Goal: Task Accomplishment & Management: Use online tool/utility

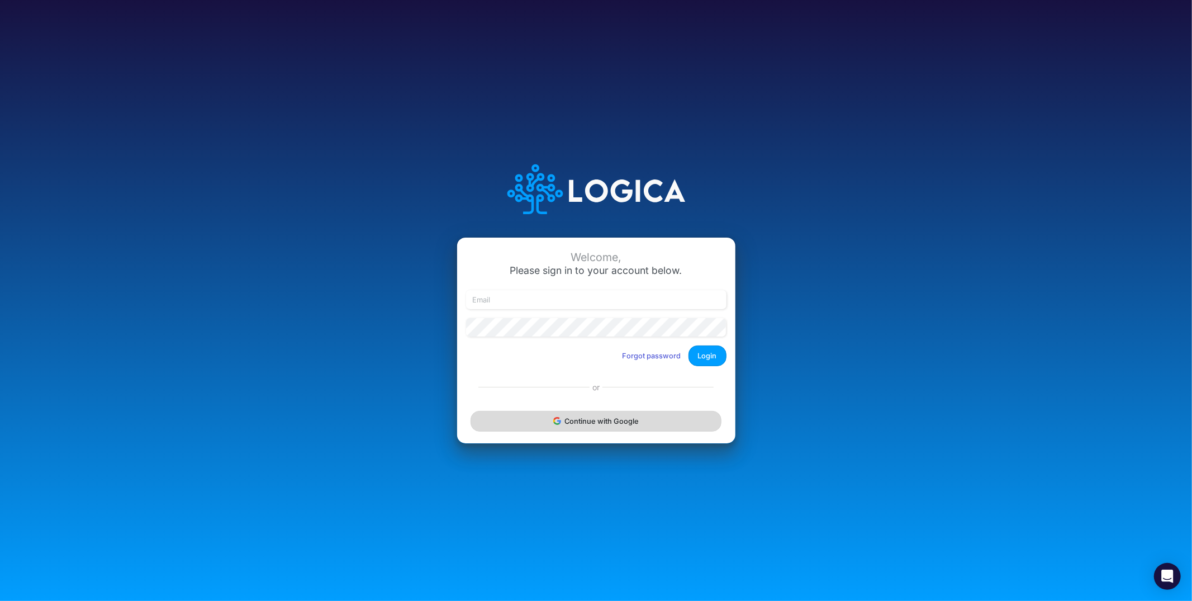
click at [541, 430] on button "Continue with Google" at bounding box center [596, 421] width 250 height 21
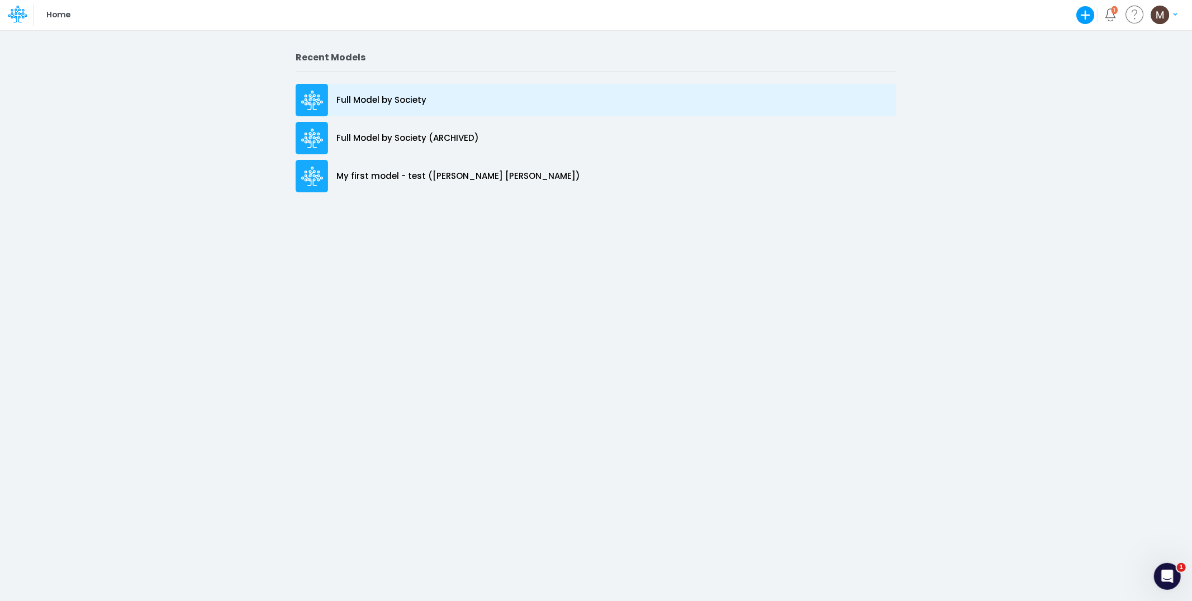
click at [397, 102] on p "Full Model by Society" at bounding box center [381, 100] width 90 height 13
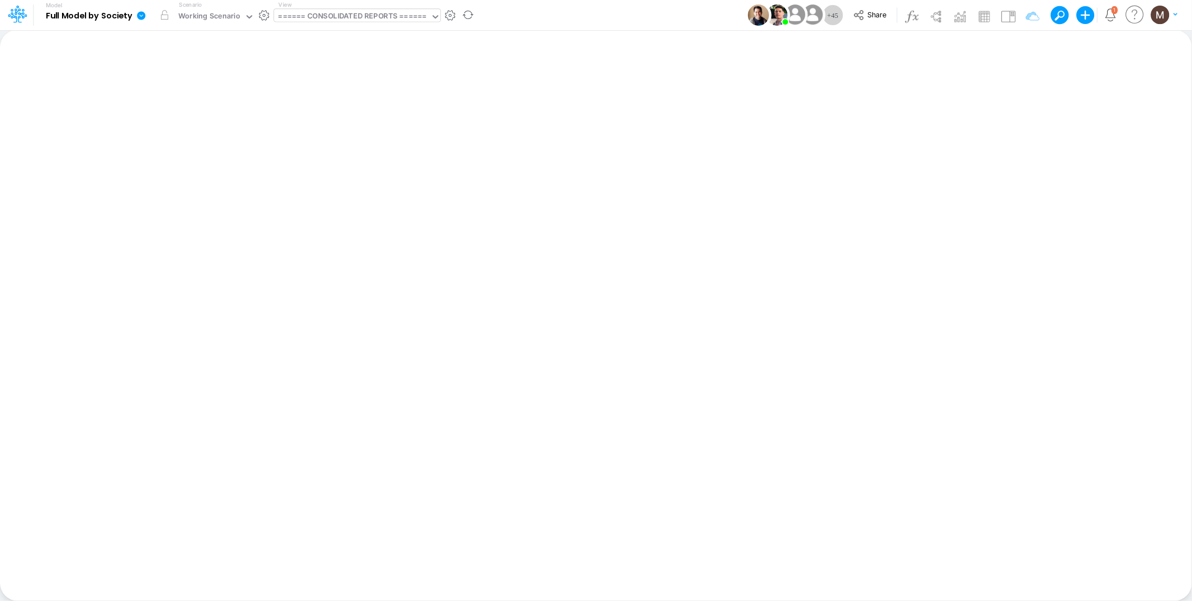
click at [330, 18] on div "====== CONSOLIDATED REPORTS ======" at bounding box center [352, 17] width 148 height 13
type input "cogs"
click at [383, 33] on div "COGS (01BR)" at bounding box center [349, 36] width 151 height 18
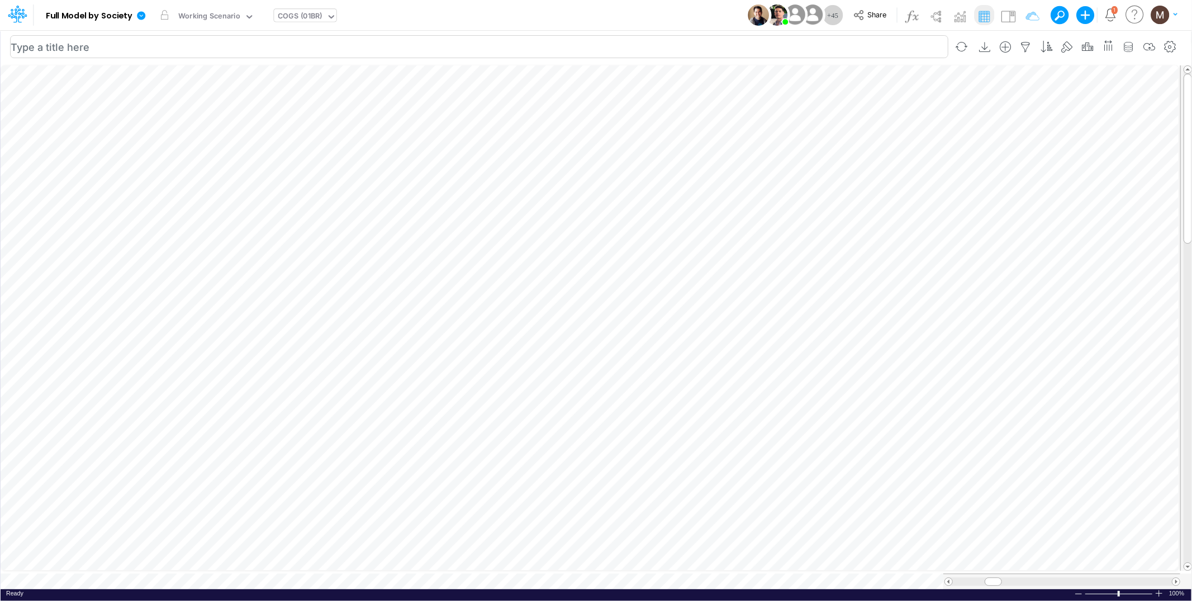
scroll to position [0, 1]
click at [221, 16] on div "Working Scenario" at bounding box center [209, 17] width 62 height 13
type input "unit econo"
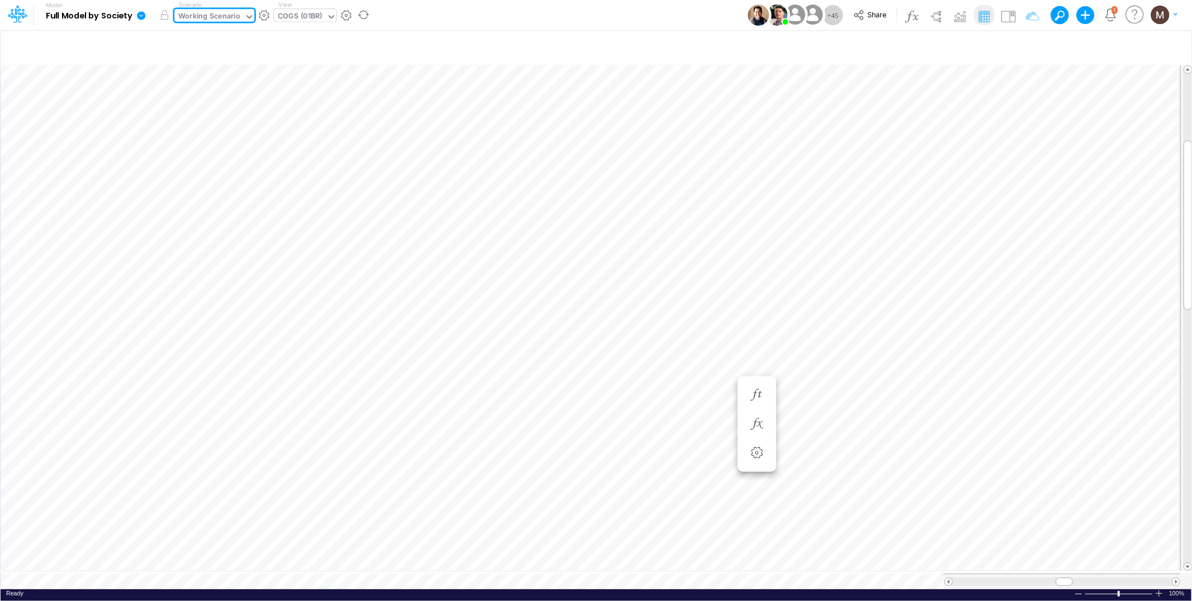
click at [292, 16] on div "COGS (01BR)" at bounding box center [300, 17] width 44 height 13
type input "unit economi"
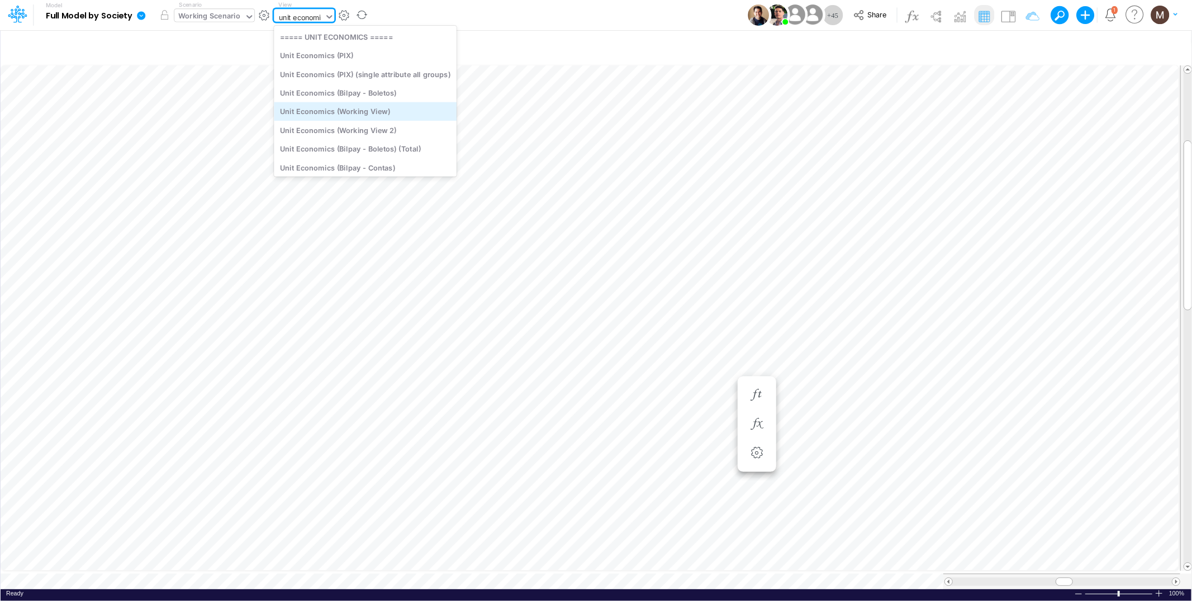
click at [397, 108] on div "Unit Economics (Working View)" at bounding box center [365, 111] width 183 height 18
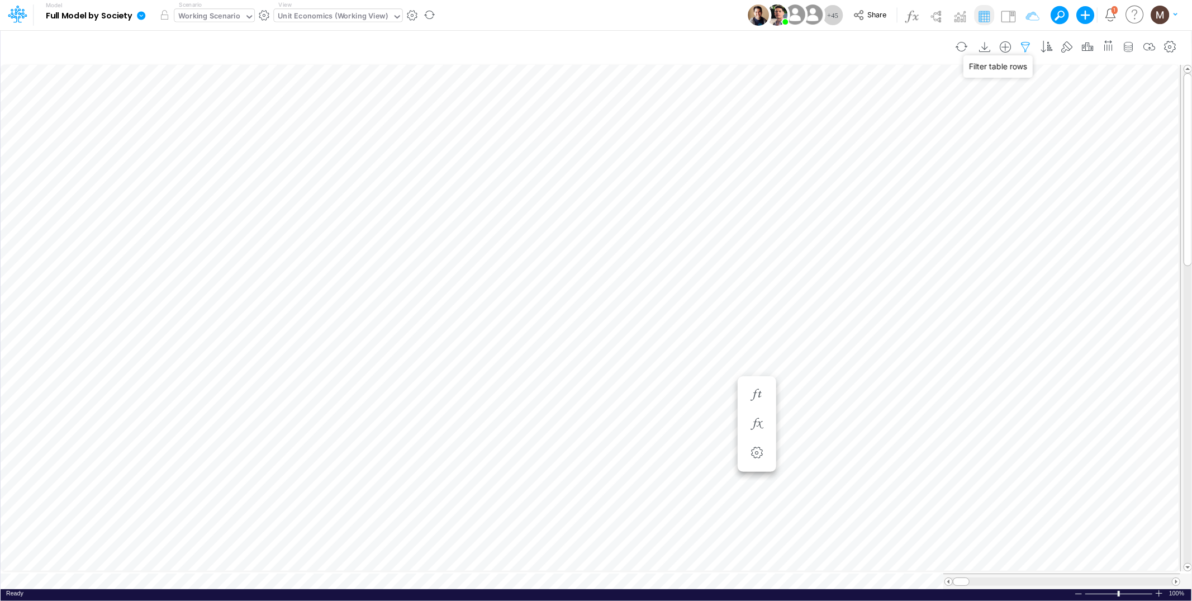
click at [1023, 45] on icon "button" at bounding box center [1026, 47] width 17 height 12
select select "contains"
select select "tableSearchOR"
select select "contains"
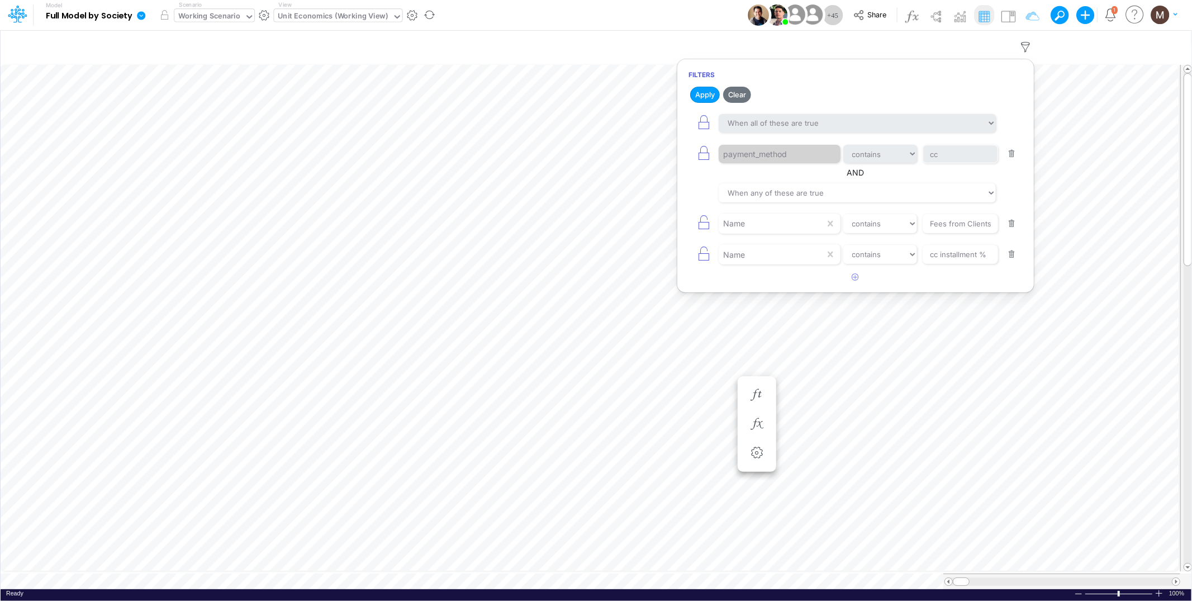
click at [1016, 155] on button "button" at bounding box center [1012, 153] width 22 height 15
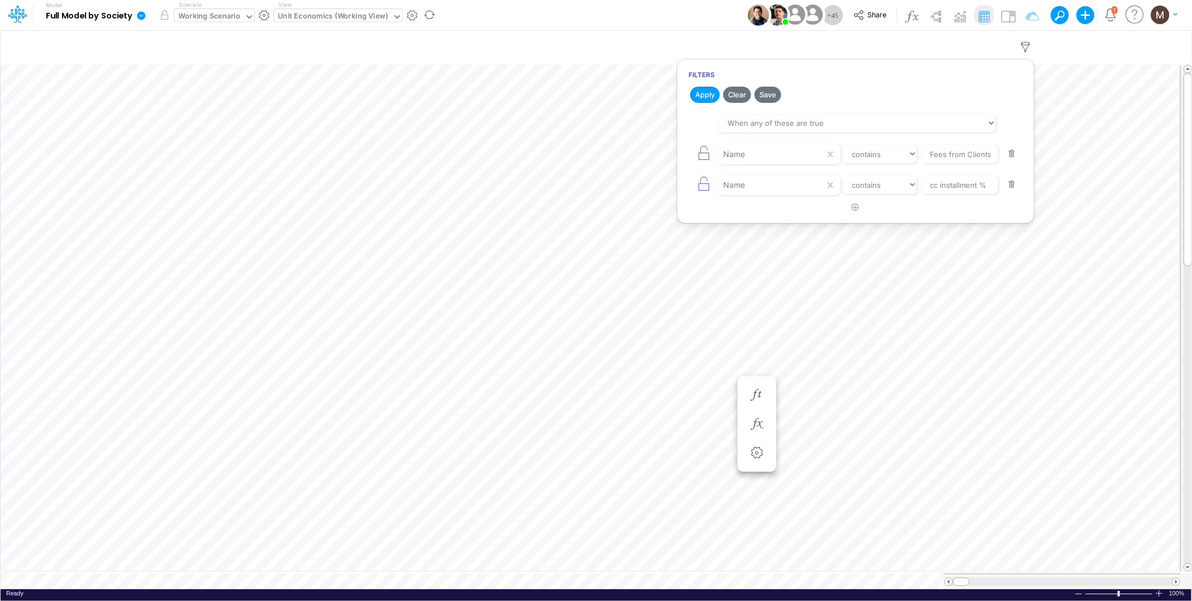
click at [1016, 155] on button "button" at bounding box center [1012, 153] width 22 height 15
click at [971, 160] on input "cc installment %" at bounding box center [960, 154] width 75 height 19
type input "Other COGS %"
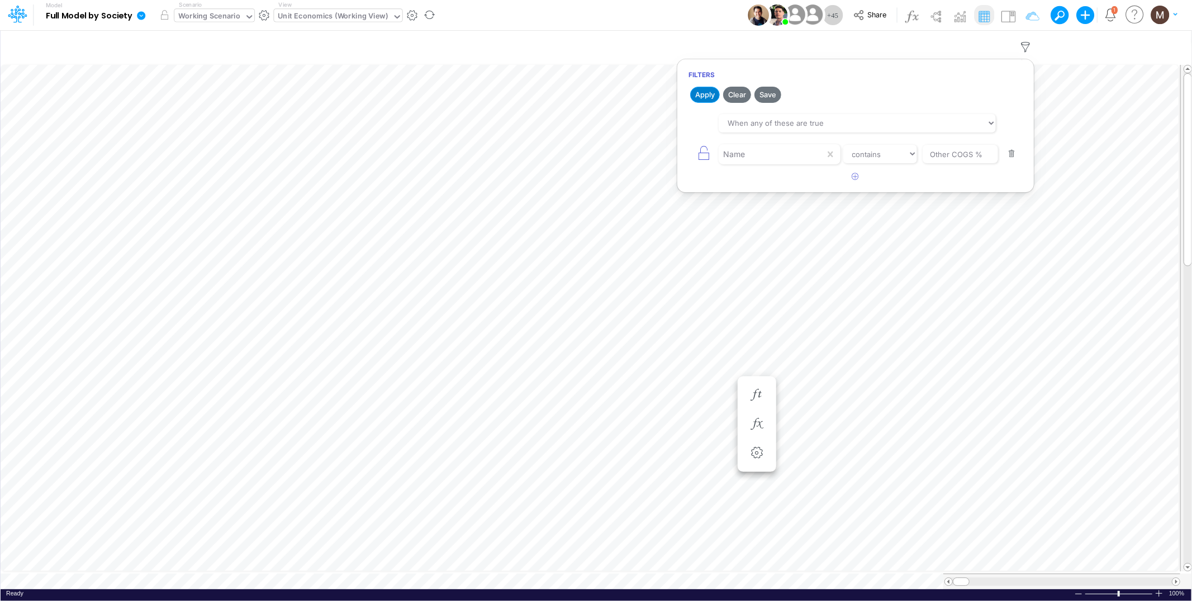
click at [705, 99] on button "Apply" at bounding box center [705, 95] width 30 height 16
drag, startPoint x: 963, startPoint y: 576, endPoint x: 1009, endPoint y: 574, distance: 46.4
click at [1009, 578] on span at bounding box center [1007, 581] width 7 height 7
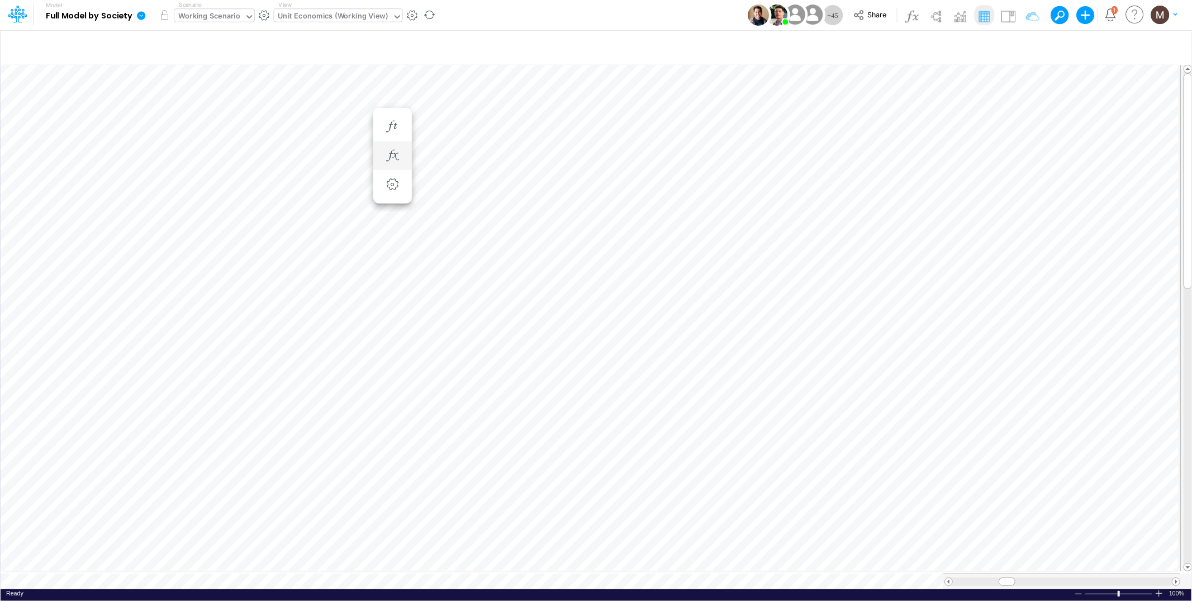
scroll to position [0, 1]
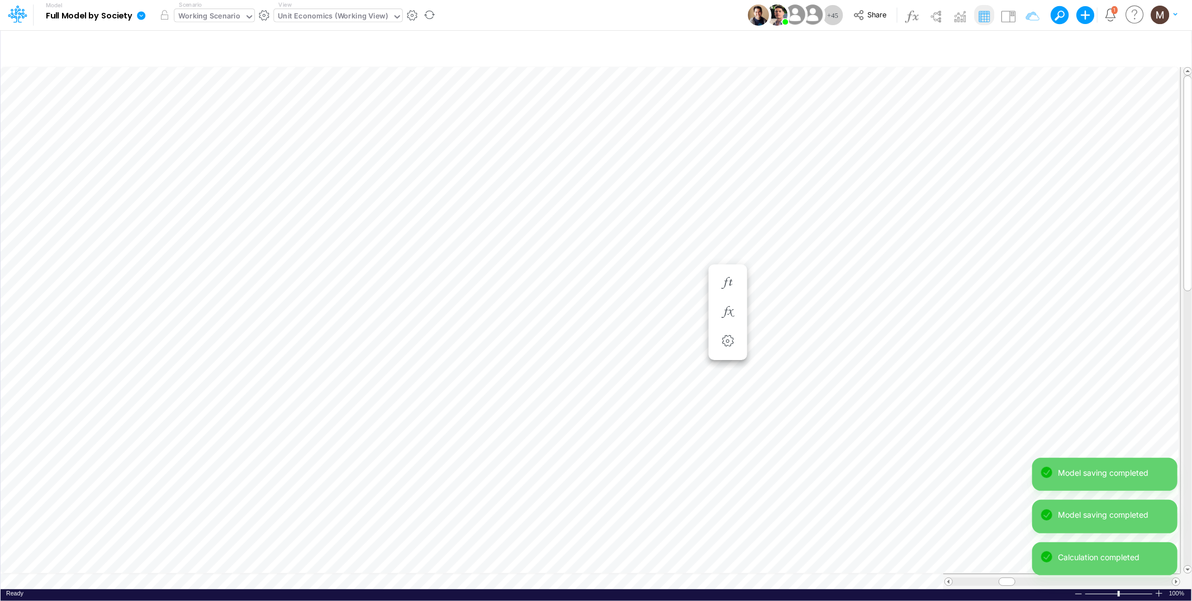
scroll to position [0, 1]
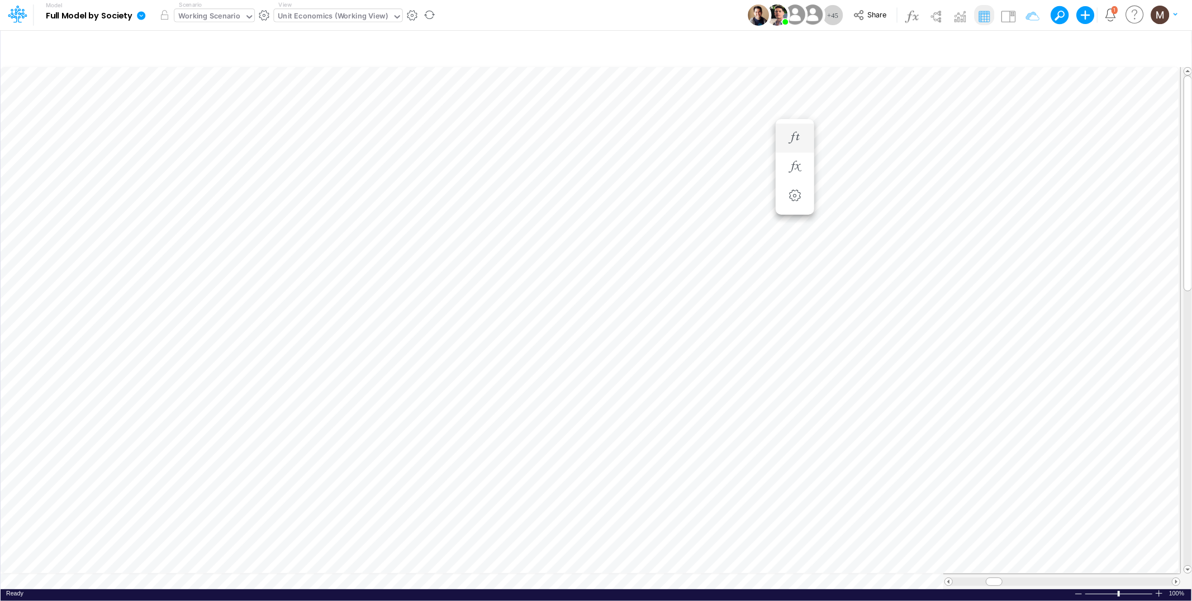
scroll to position [0, 1]
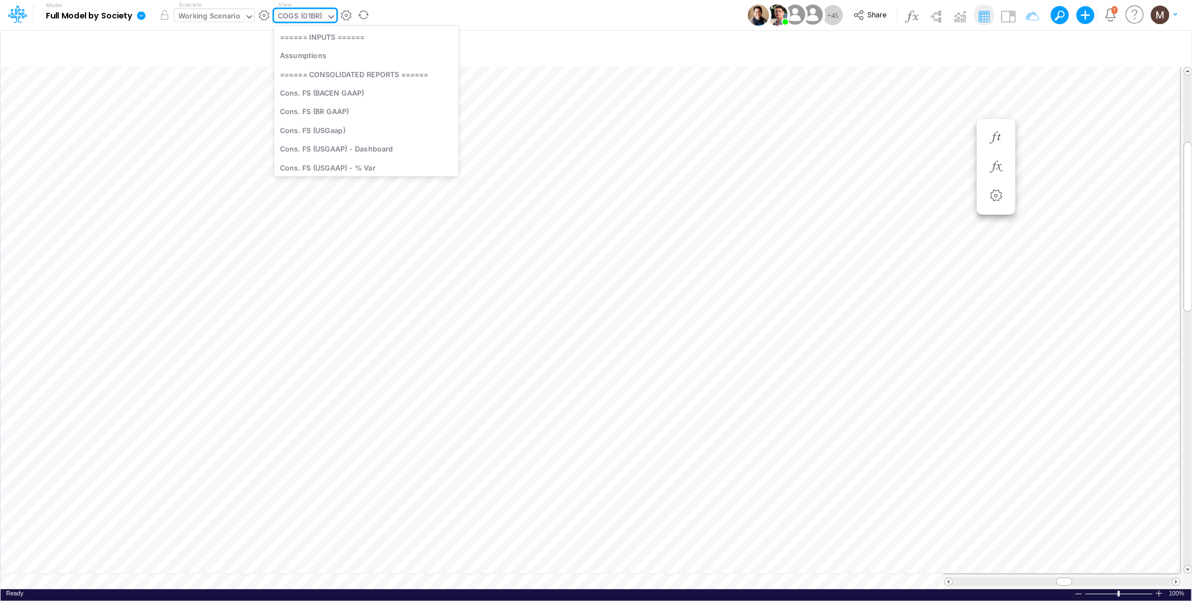
click at [304, 16] on div "COGS (01BR)" at bounding box center [300, 17] width 44 height 13
click at [516, 17] on div "Model Full Model by Society Edit model settings Duplicate Import QuickBooks Qui…" at bounding box center [596, 15] width 1073 height 30
click at [141, 14] on icon at bounding box center [141, 15] width 8 height 8
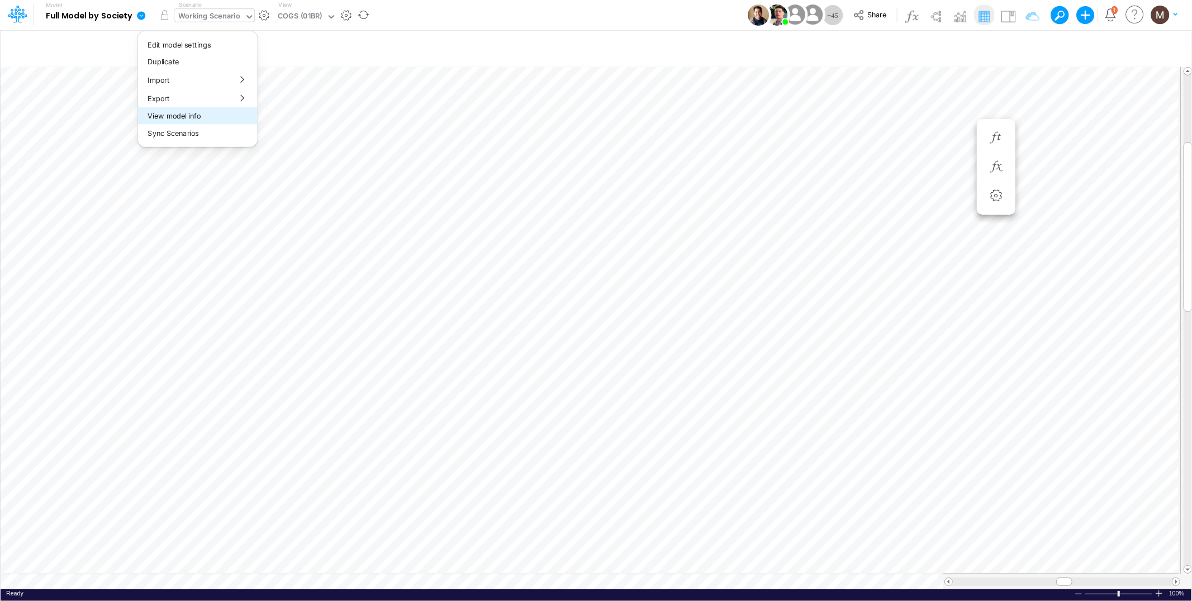
click at [185, 121] on button "View model info" at bounding box center [197, 115] width 120 height 17
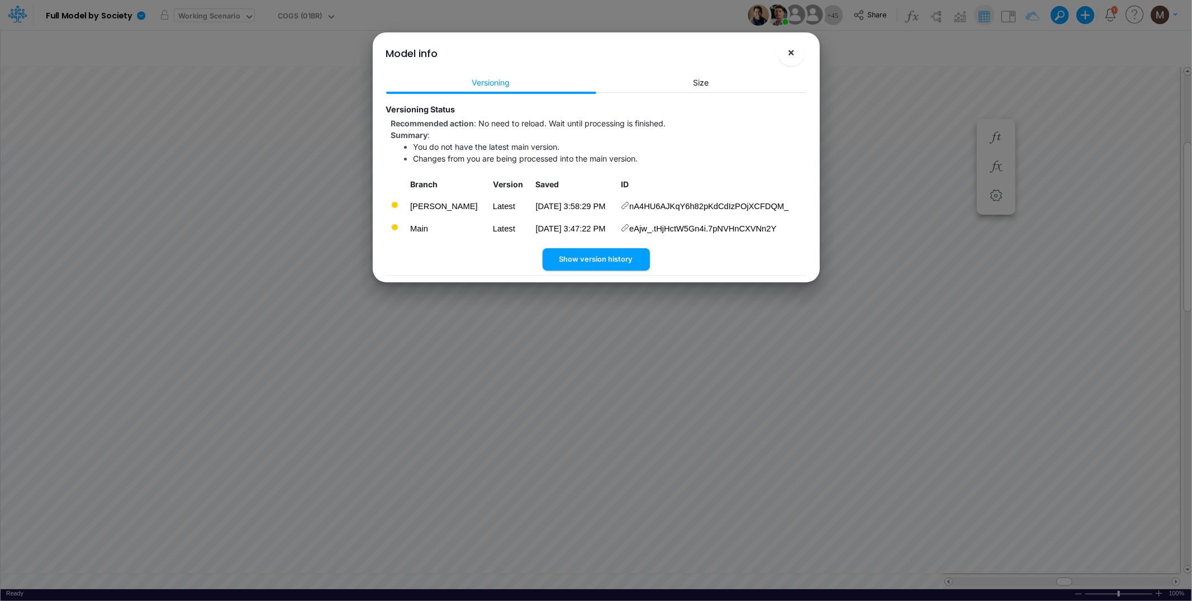
click at [793, 57] on span "×" at bounding box center [791, 51] width 7 height 13
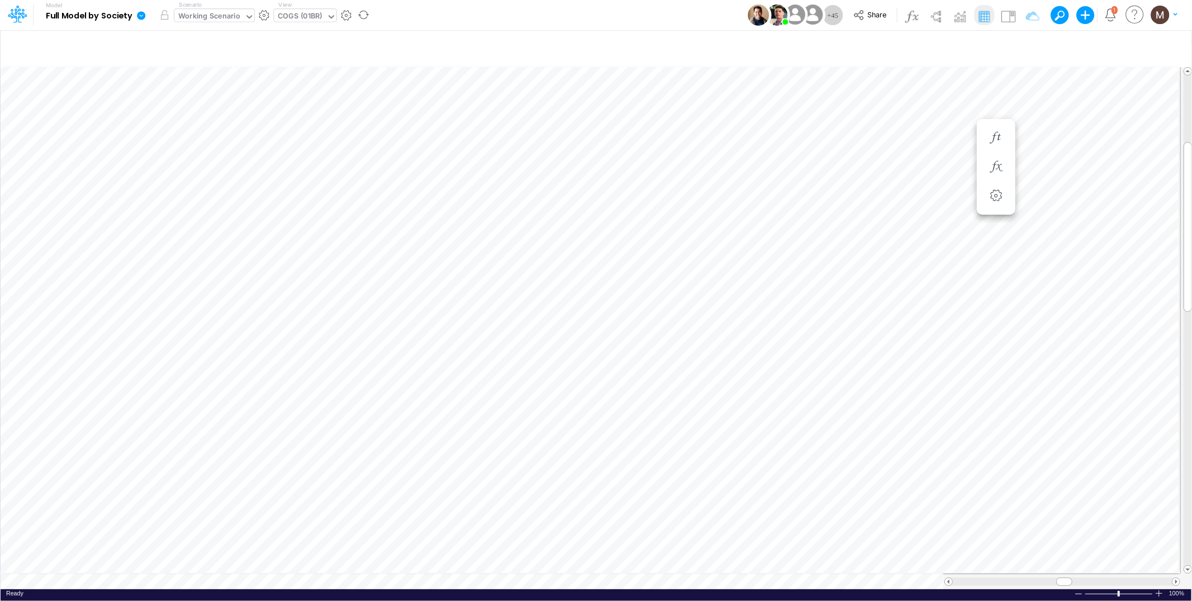
click at [295, 19] on div "COGS (01BR)" at bounding box center [300, 17] width 44 height 13
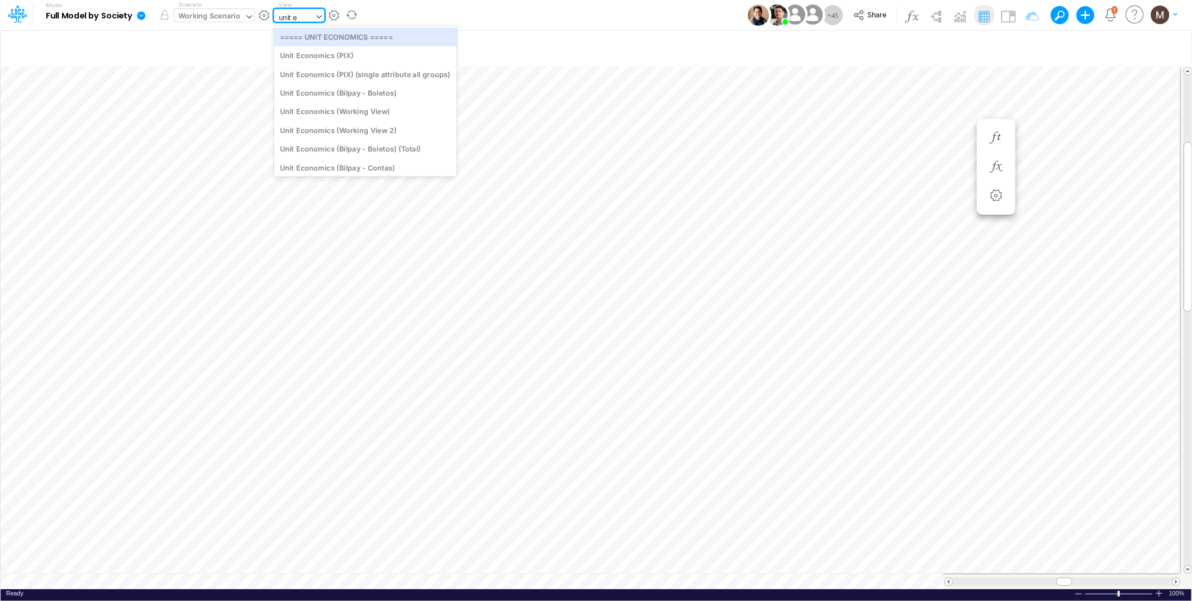
type input "unit ec"
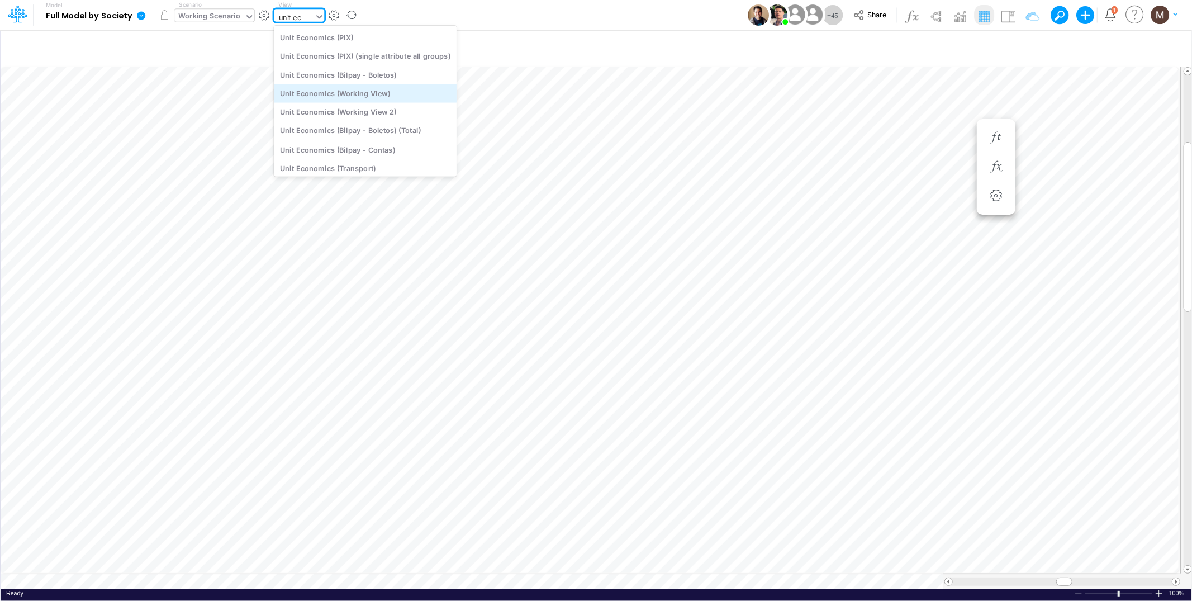
scroll to position [106, 0]
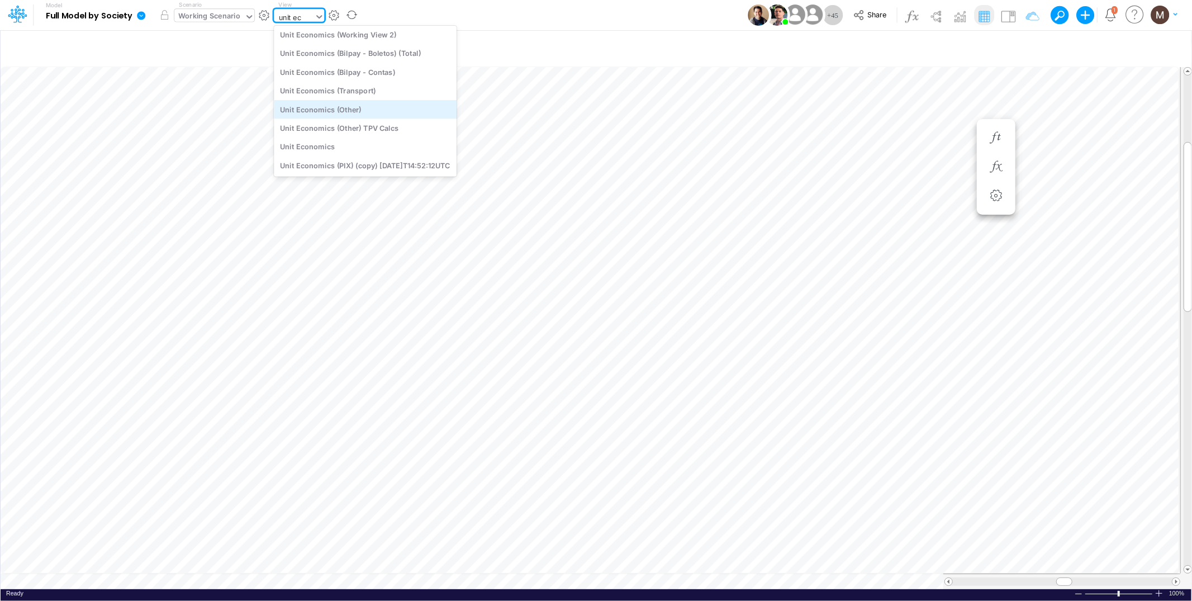
click at [320, 109] on div "Unit Economics (Other)" at bounding box center [365, 109] width 183 height 18
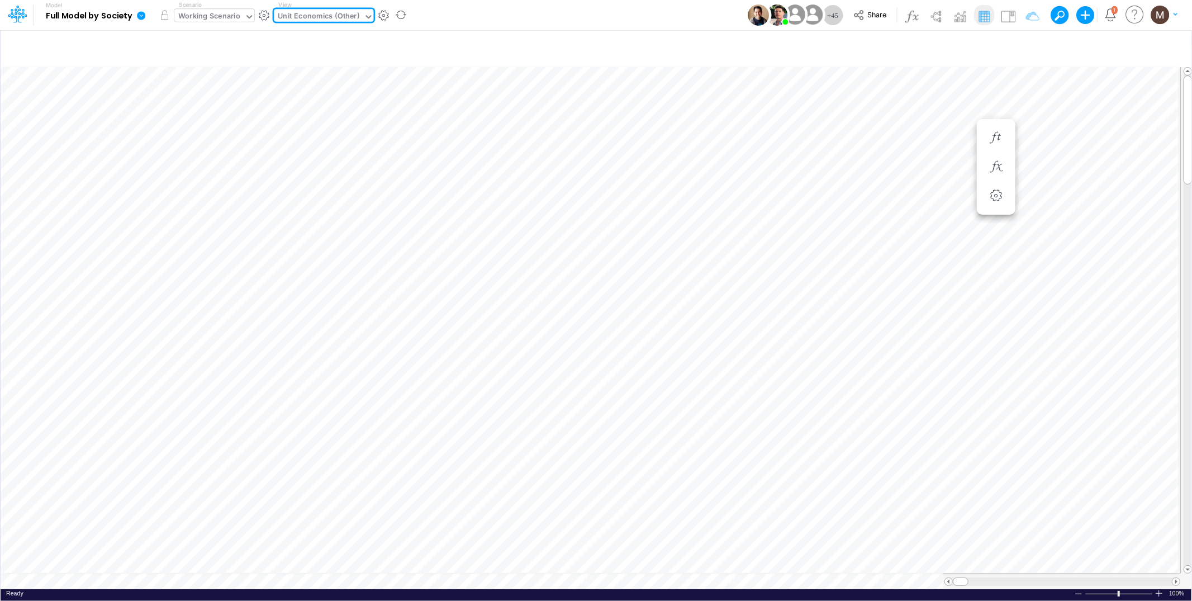
click at [339, 14] on div "Unit Economics (Other)" at bounding box center [319, 17] width 82 height 13
type input "dc by"
click at [351, 35] on div "DC by Vertical" at bounding box center [349, 36] width 151 height 18
type input "DC by Vertical"
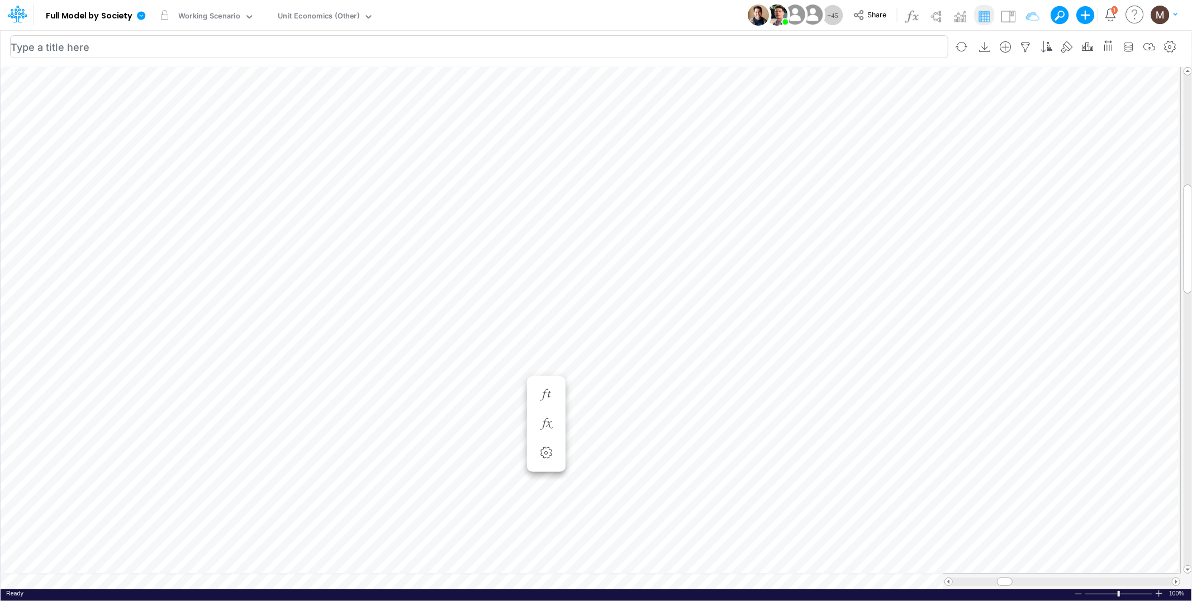
scroll to position [0, 1]
click at [544, 277] on icon "button" at bounding box center [546, 283] width 17 height 12
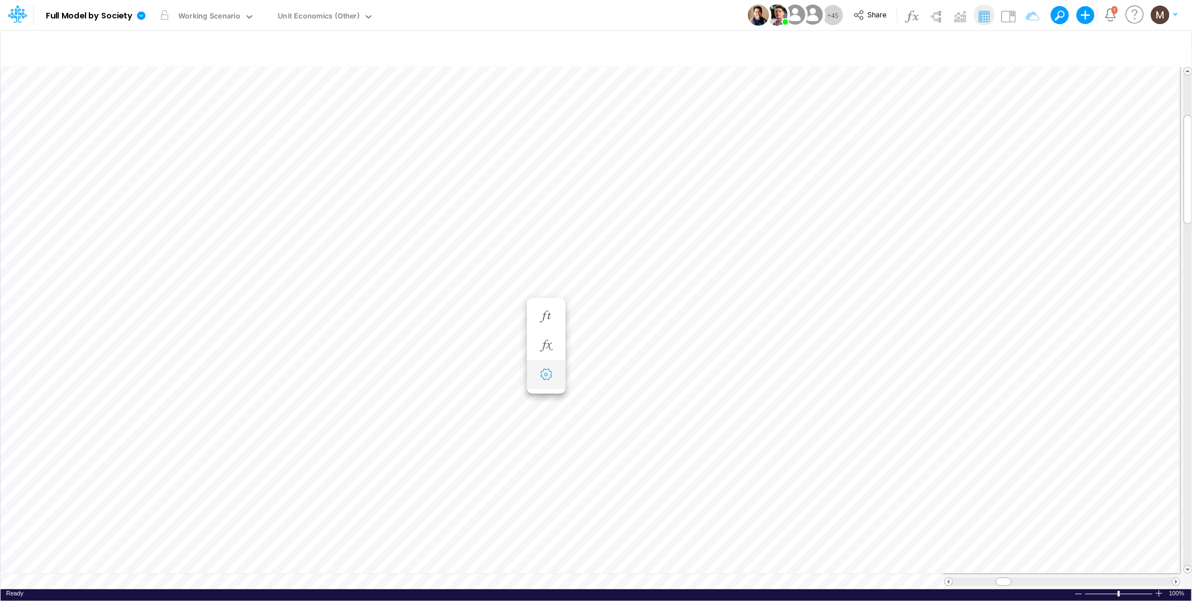
scroll to position [0, 1]
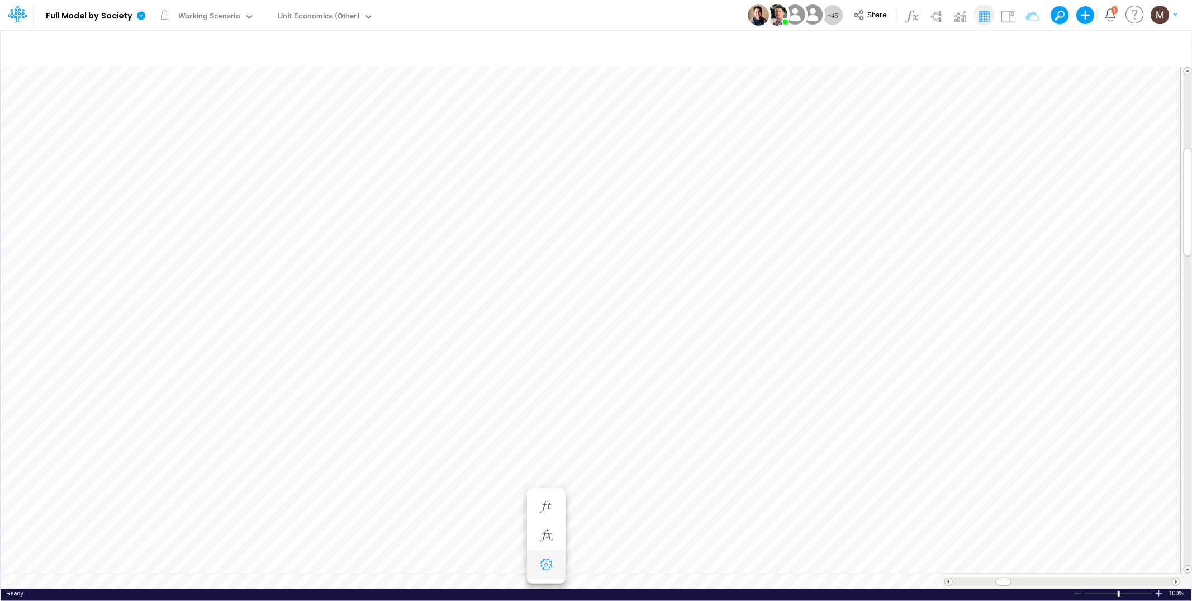
scroll to position [0, 1]
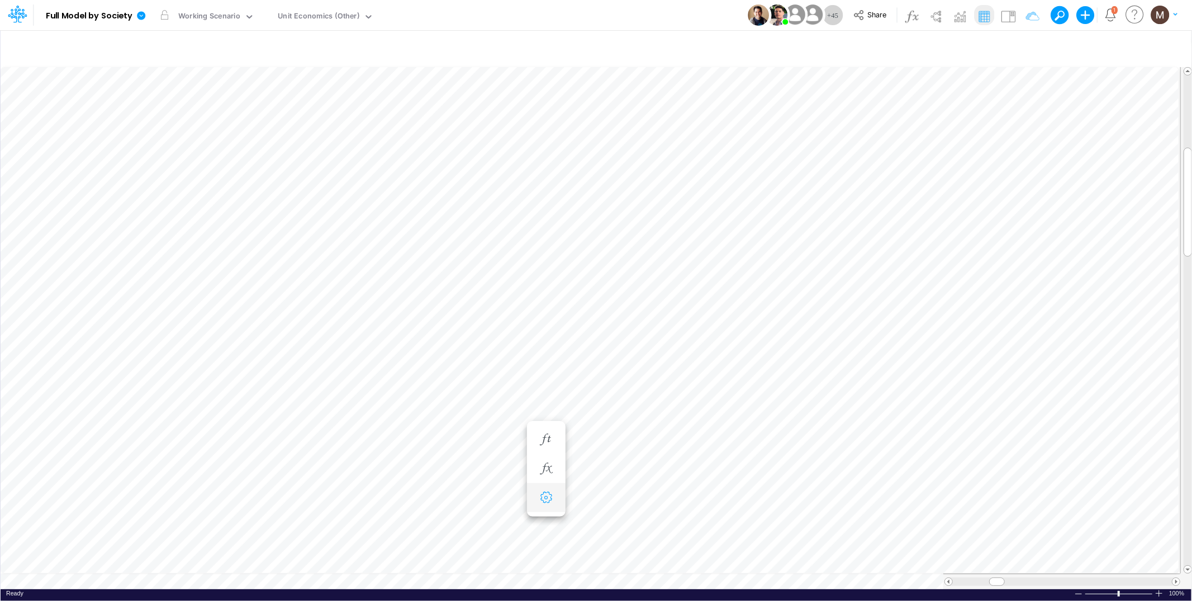
scroll to position [0, 1]
click at [878, 434] on icon "button" at bounding box center [881, 440] width 17 height 12
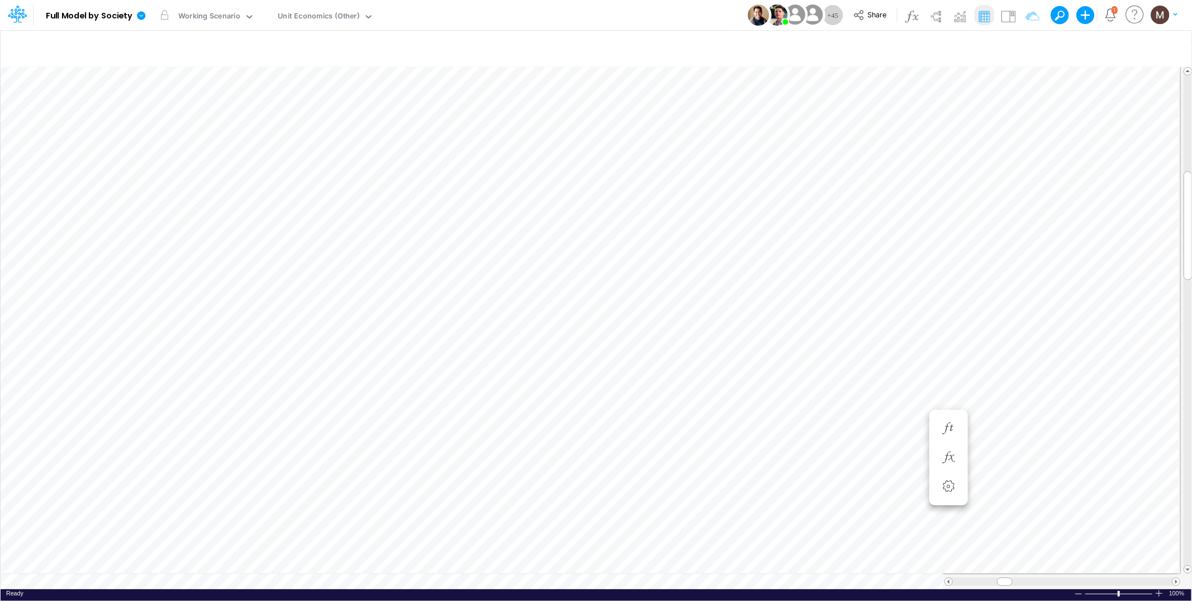
scroll to position [0, 1]
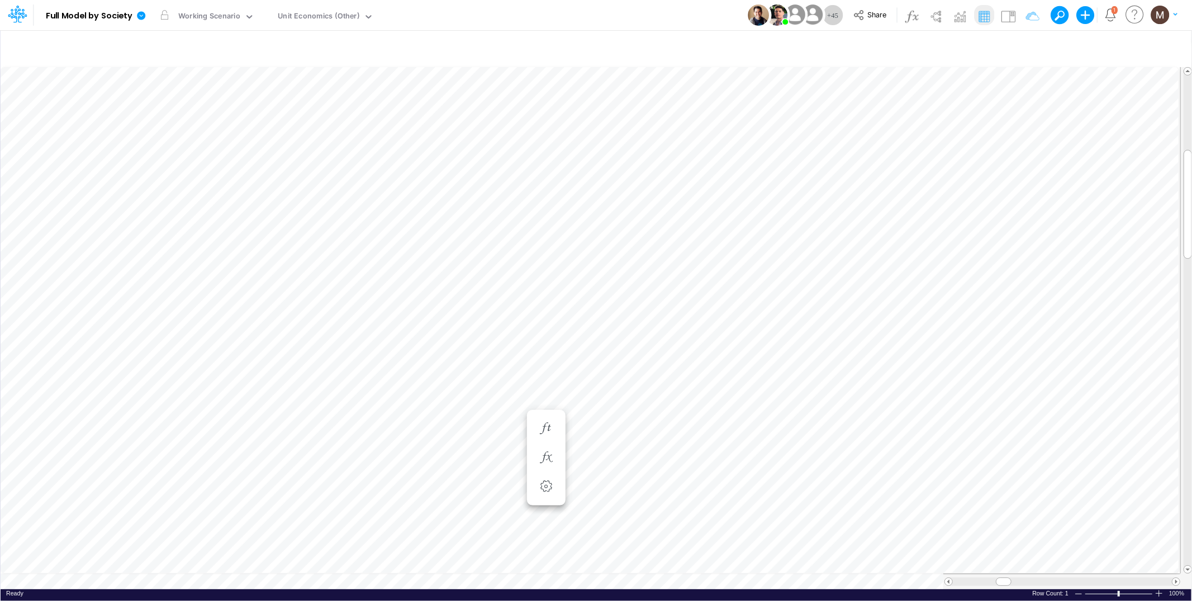
scroll to position [0, 1]
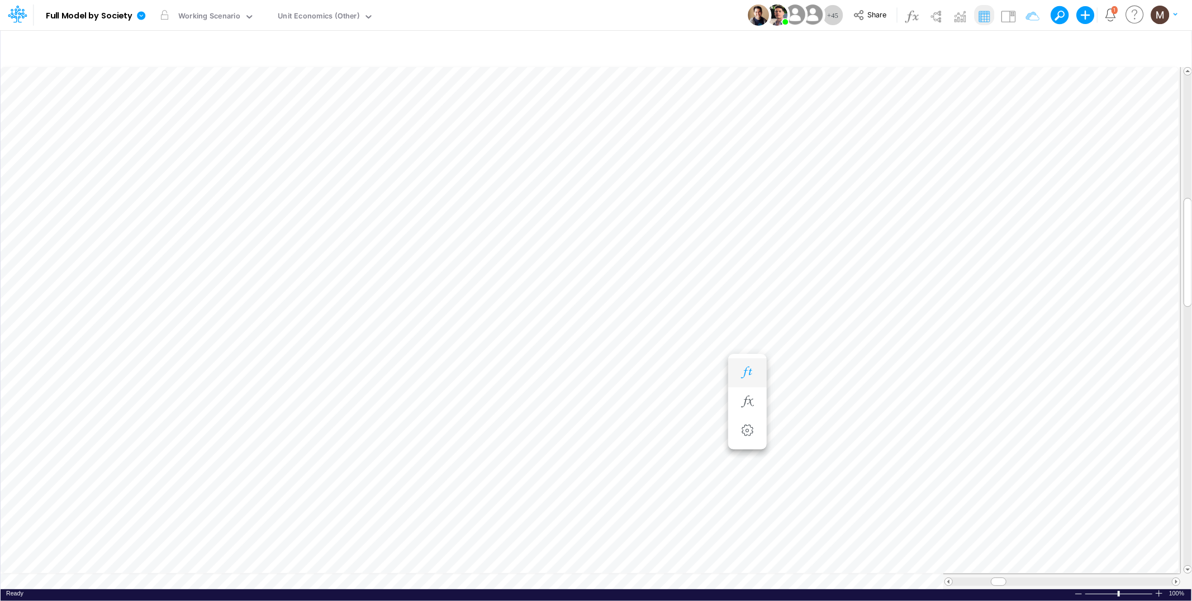
click at [752, 368] on icon "button" at bounding box center [747, 373] width 17 height 12
click at [749, 318] on icon "button" at bounding box center [747, 317] width 17 height 12
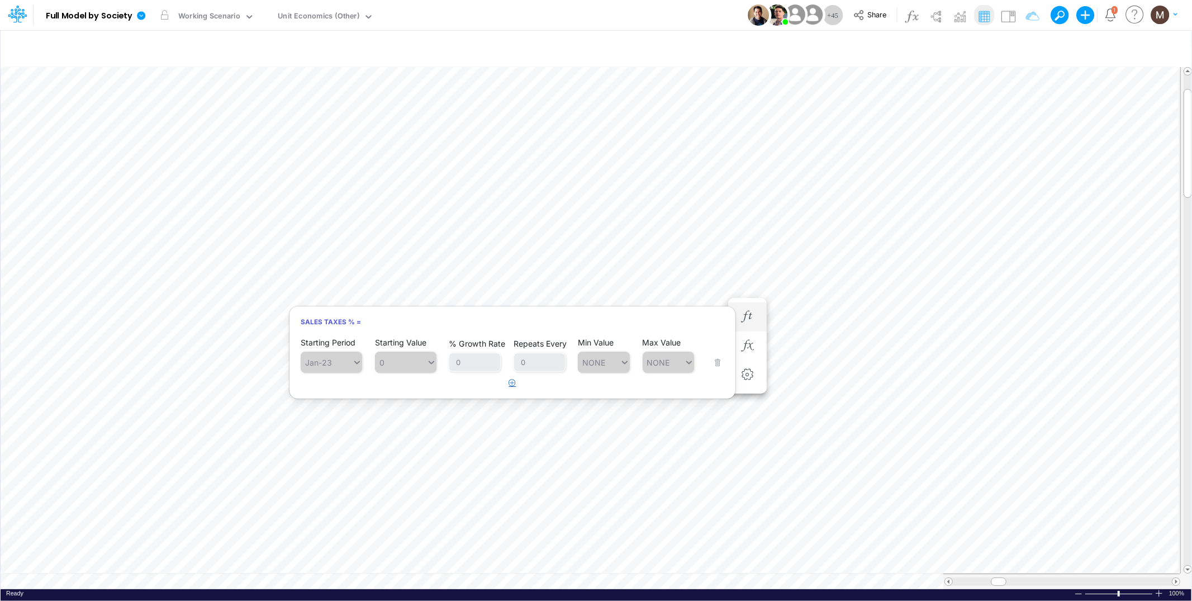
click at [510, 383] on icon "button" at bounding box center [512, 382] width 7 height 7
click at [319, 386] on div "Type to search..." at bounding box center [336, 391] width 61 height 10
click at [330, 410] on div "Forecast" at bounding box center [331, 417] width 61 height 18
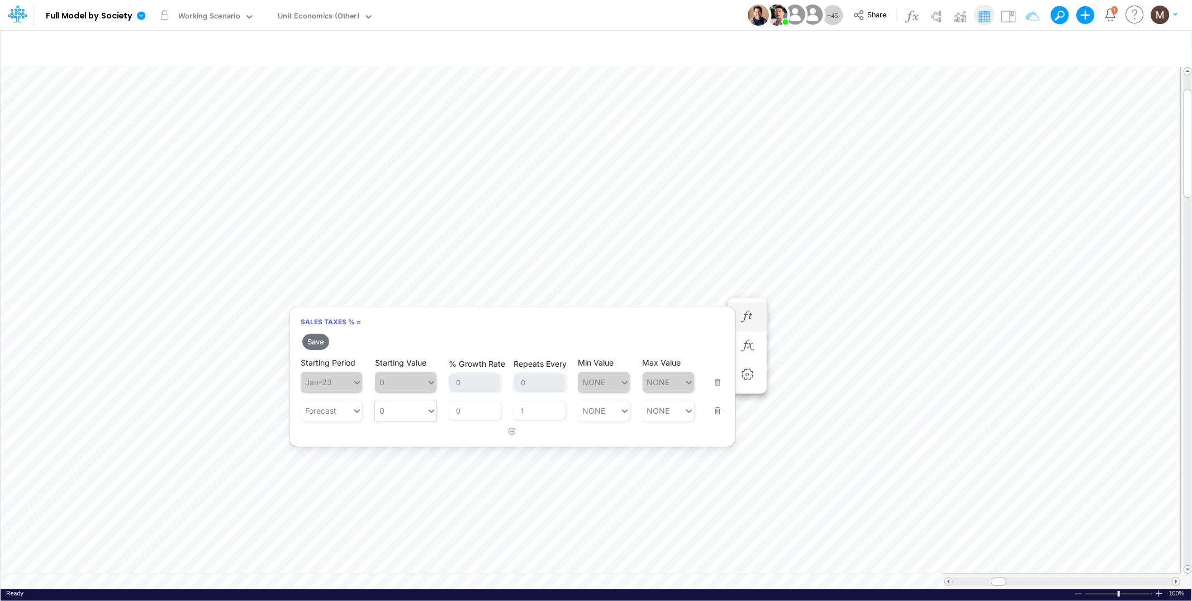
type input "0"
click at [404, 409] on div "0 0" at bounding box center [400, 410] width 51 height 16
click at [400, 437] on div "LATEST" at bounding box center [405, 437] width 61 height 18
click at [317, 339] on button "Save" at bounding box center [315, 342] width 27 height 16
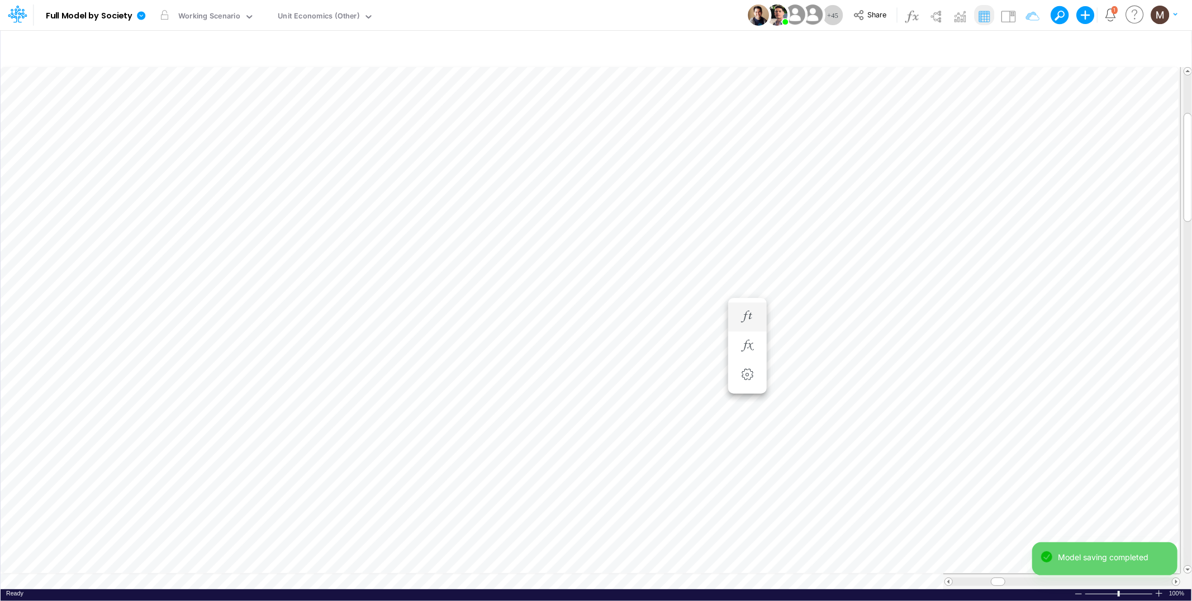
scroll to position [0, 1]
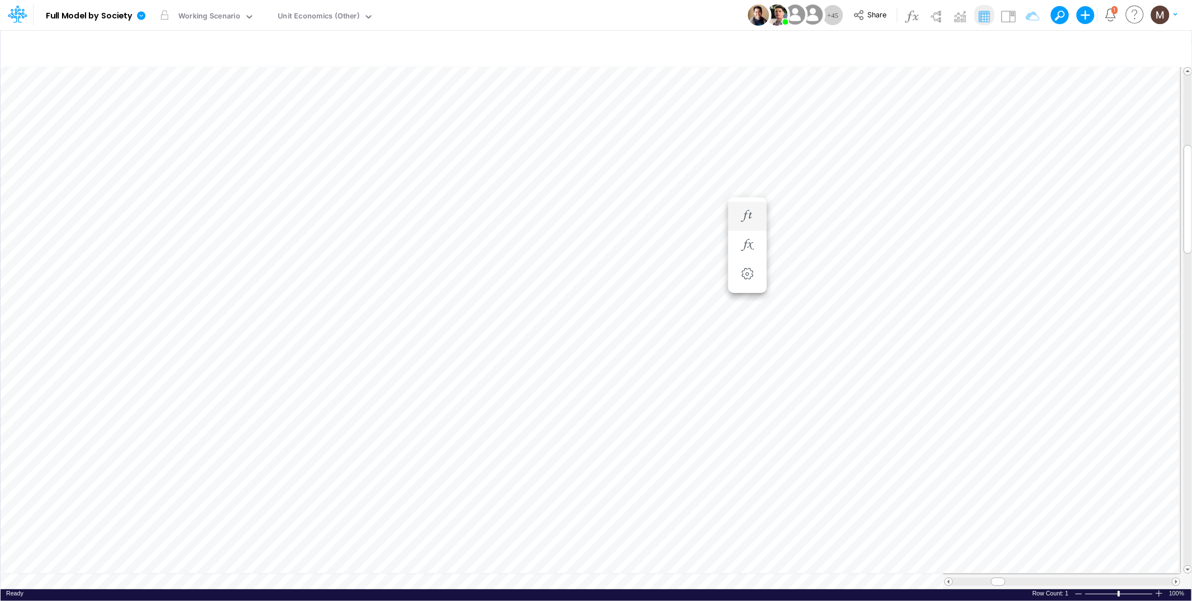
scroll to position [0, 1]
click at [1005, 578] on span at bounding box center [1001, 581] width 7 height 7
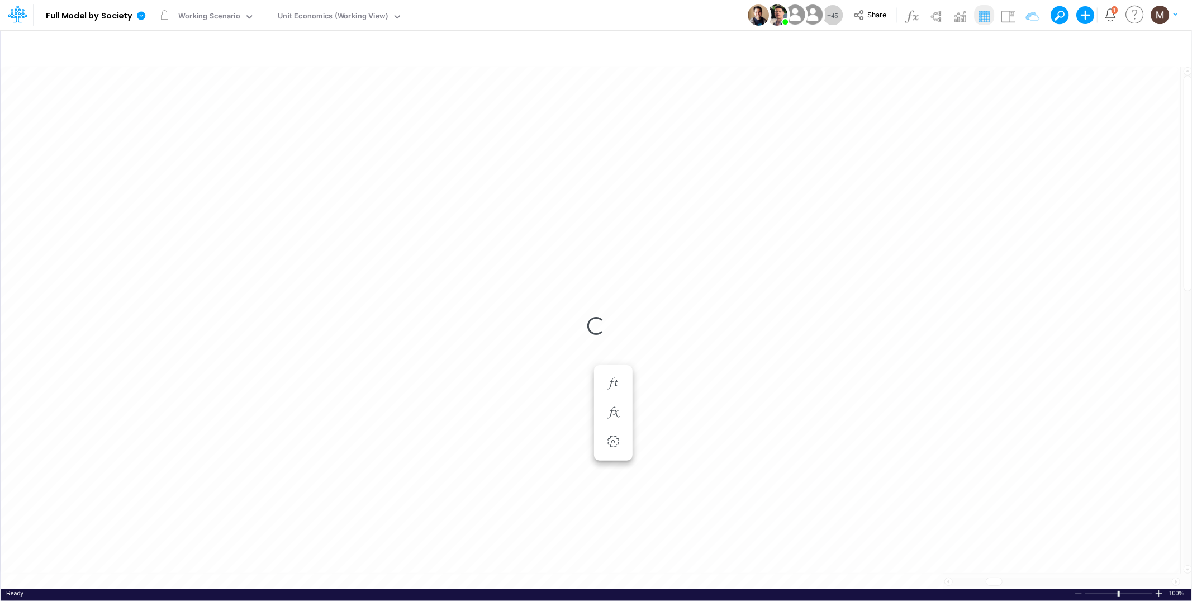
scroll to position [0, 1]
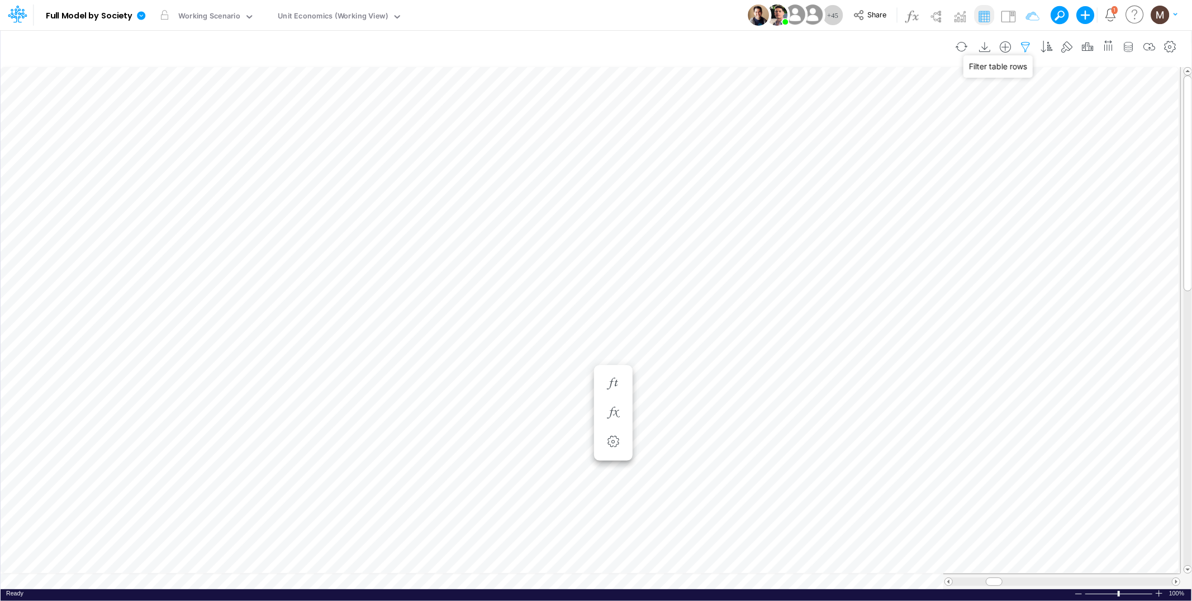
click at [1023, 45] on icon "button" at bounding box center [1026, 47] width 17 height 12
select select "tableSearchOR"
select select "contains"
click at [958, 165] on div "Name equals not equal starts with ends with contains Other COGS %" at bounding box center [856, 153] width 334 height 25
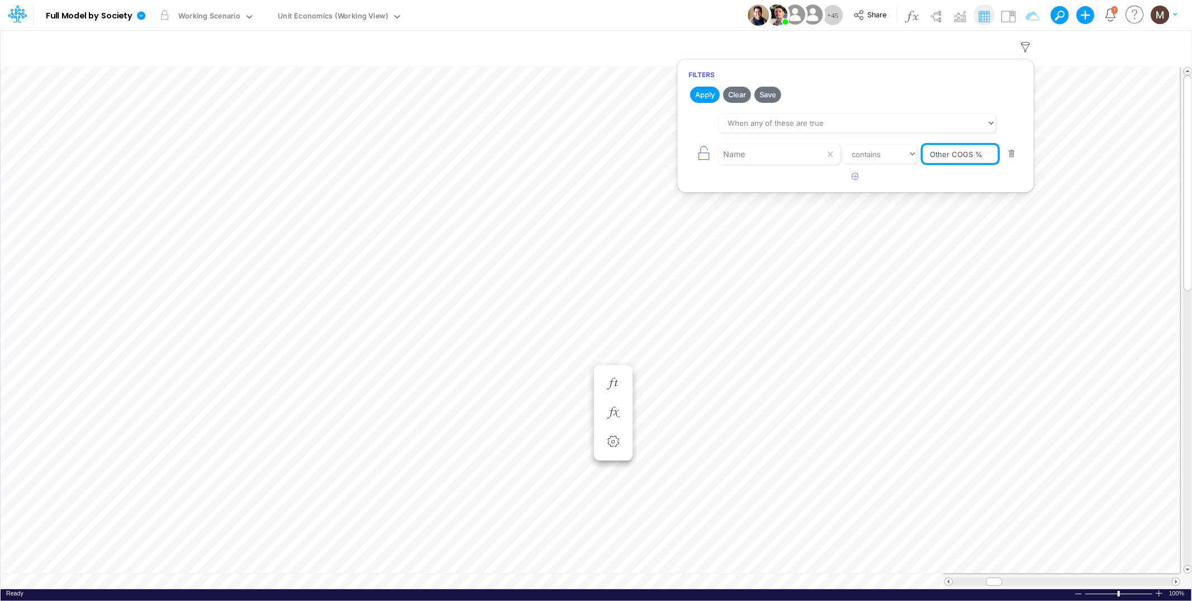
click at [954, 154] on input "Other COGS %" at bounding box center [960, 154] width 75 height 19
type input "fraud verification %"
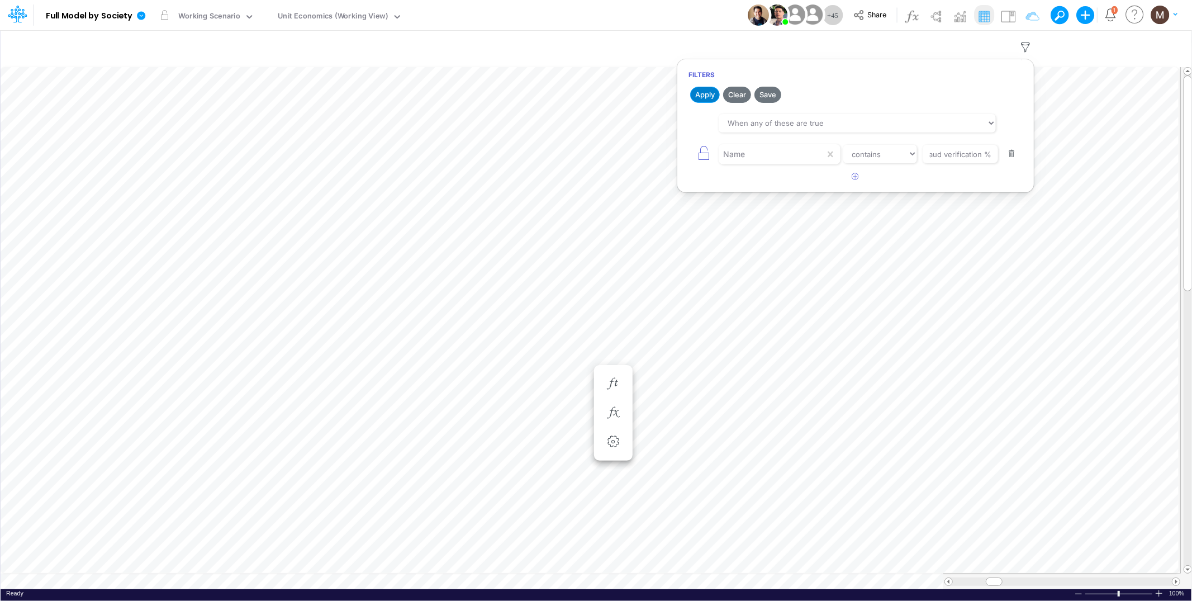
click at [700, 88] on button "Apply" at bounding box center [705, 95] width 30 height 16
type input "DC by Vertical"
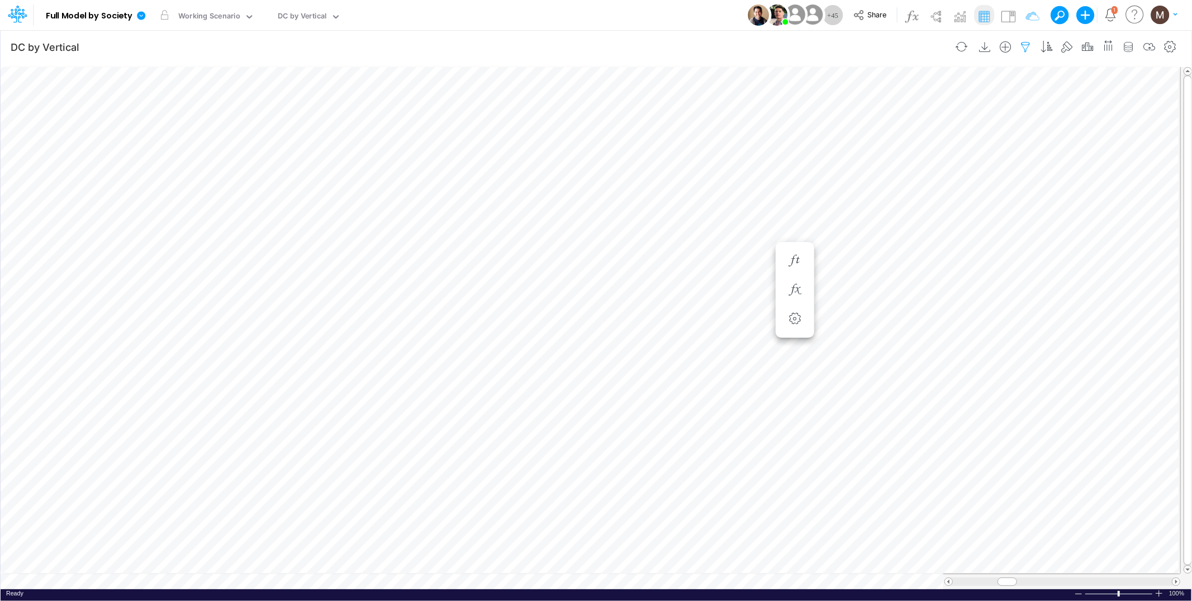
click at [1024, 49] on icon "button" at bounding box center [1026, 47] width 17 height 12
click at [1026, 45] on icon "button" at bounding box center [1026, 47] width 17 height 12
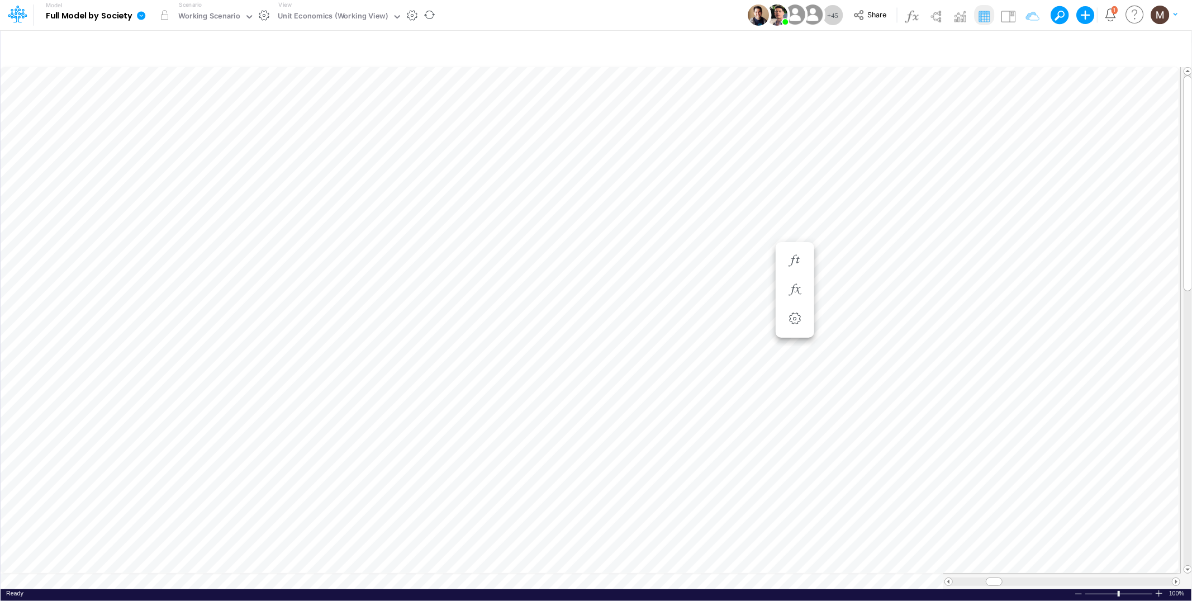
click at [142, 17] on icon at bounding box center [141, 15] width 8 height 8
click at [177, 95] on button "Export" at bounding box center [197, 98] width 120 height 18
click at [288, 103] on button "Excel" at bounding box center [318, 104] width 120 height 17
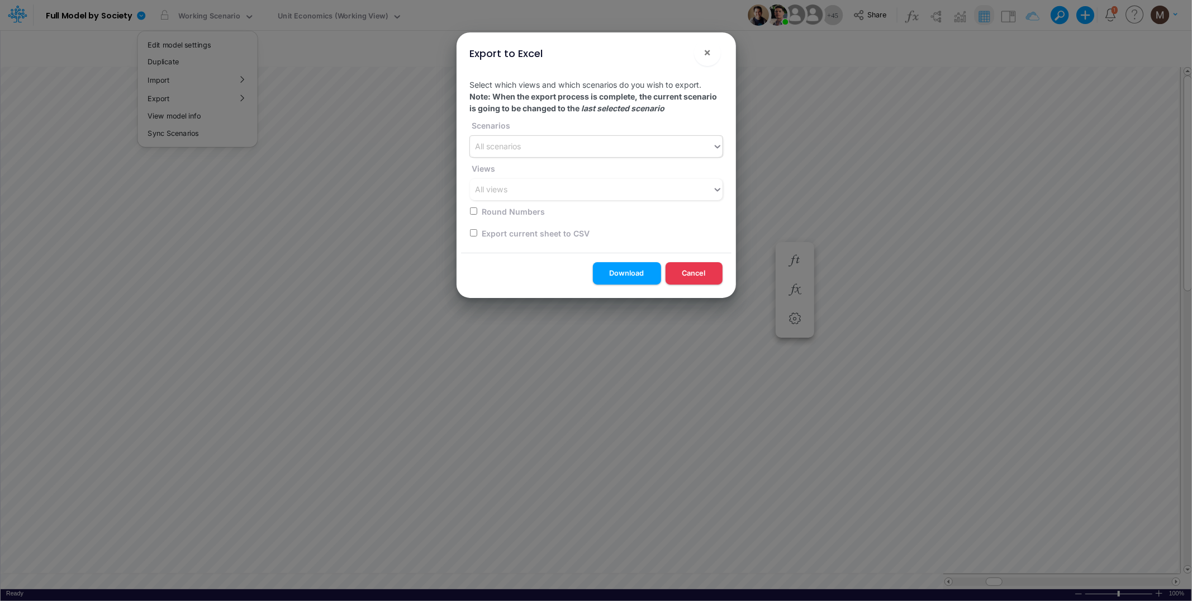
click at [497, 144] on div "All scenarios" at bounding box center [499, 147] width 46 height 12
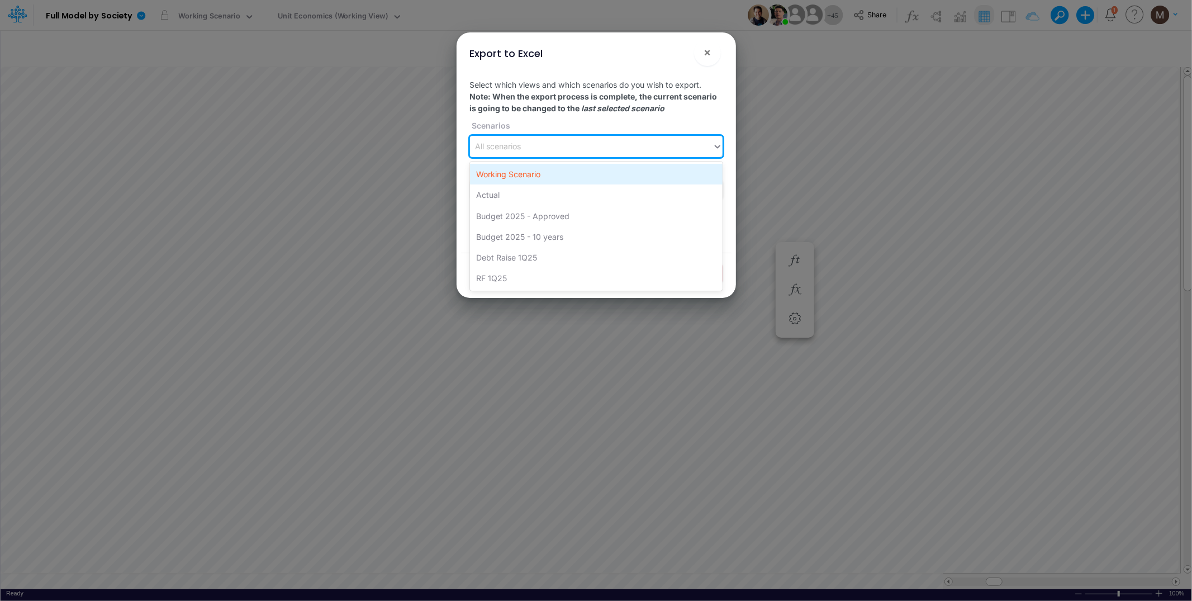
click at [514, 179] on div "Working Scenario" at bounding box center [596, 174] width 253 height 21
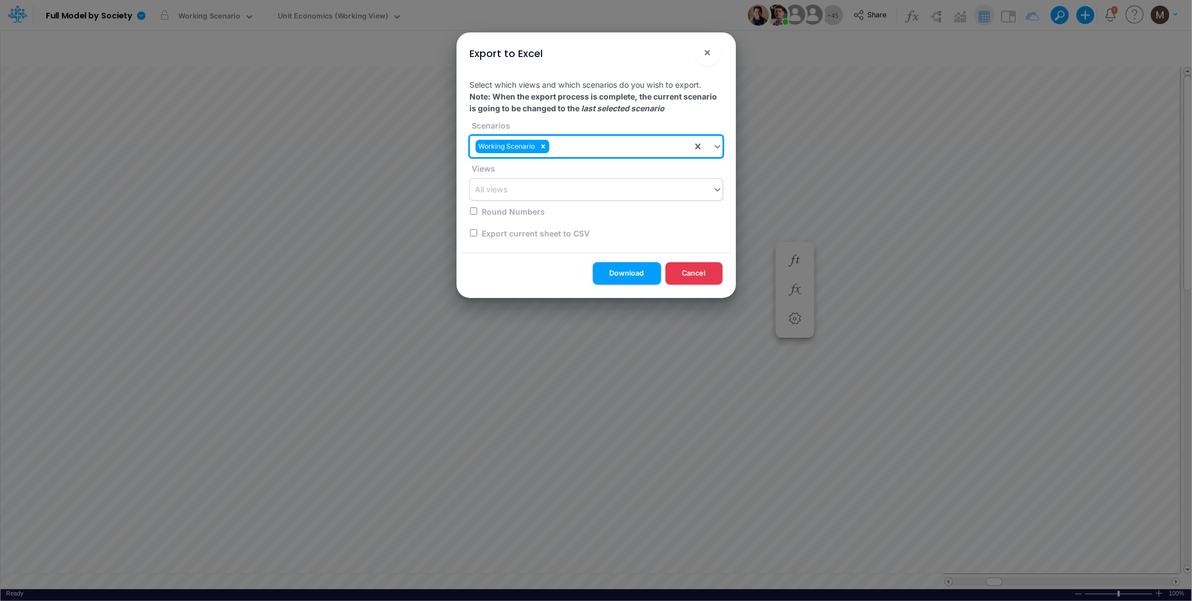
click at [513, 186] on div "All views" at bounding box center [591, 190] width 243 height 18
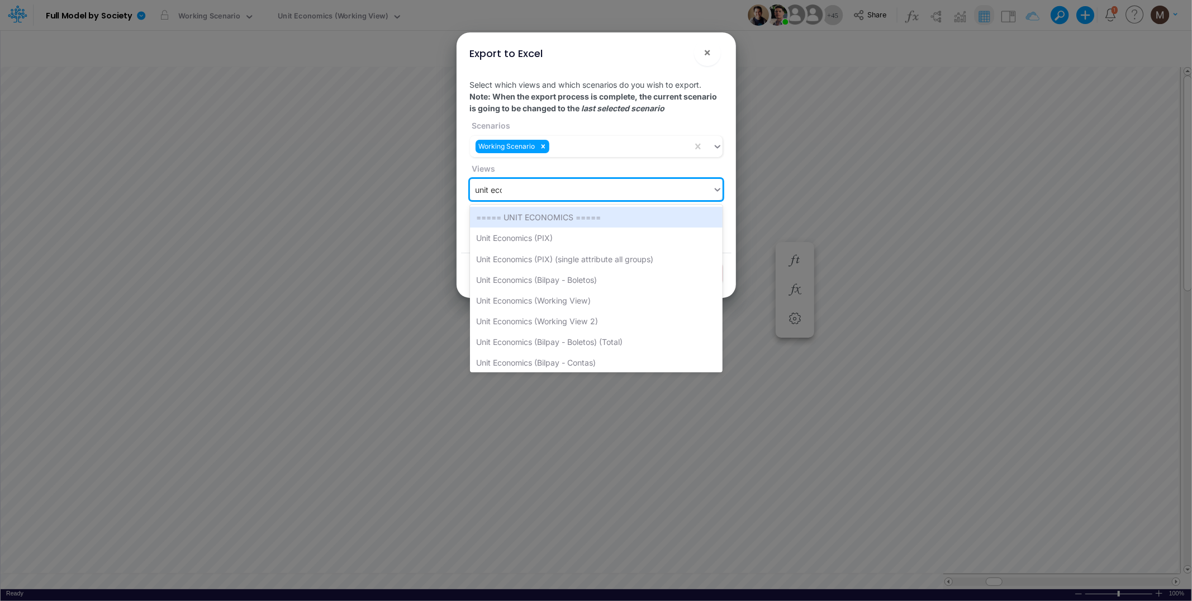
type input "unit econo"
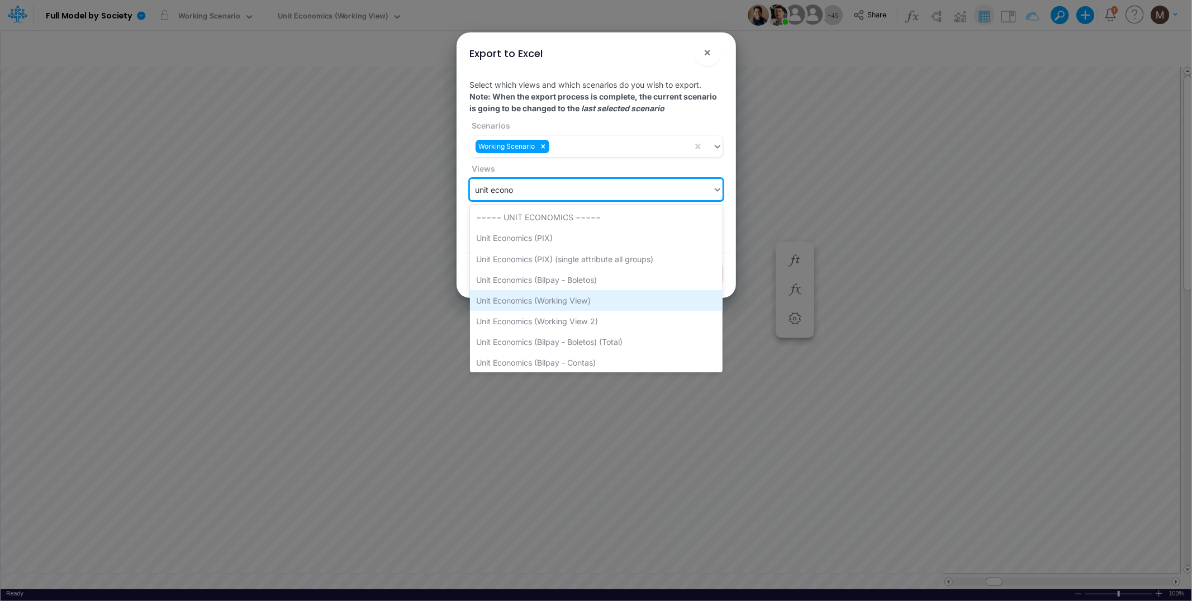
click at [524, 303] on div "Unit Economics (Working View)" at bounding box center [596, 300] width 253 height 21
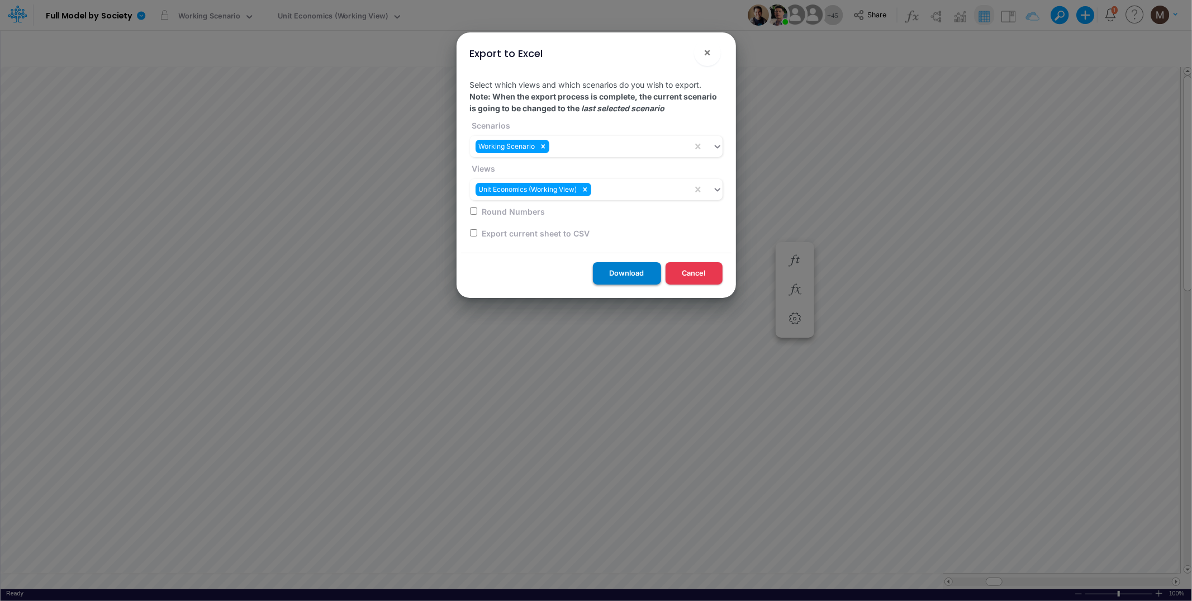
click at [628, 273] on button "Download" at bounding box center [627, 273] width 68 height 22
click at [708, 56] on span "×" at bounding box center [707, 51] width 7 height 13
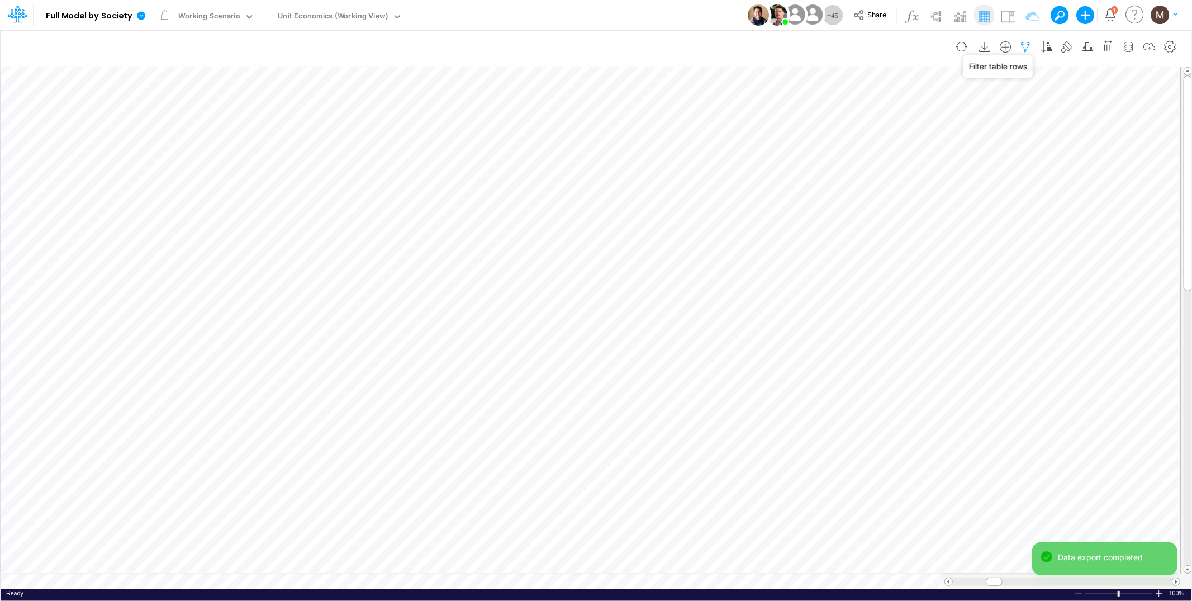
click at [1022, 41] on icon "button" at bounding box center [1026, 47] width 17 height 12
select select "tableSearchOR"
select select "contains"
type input "DC by Vertical"
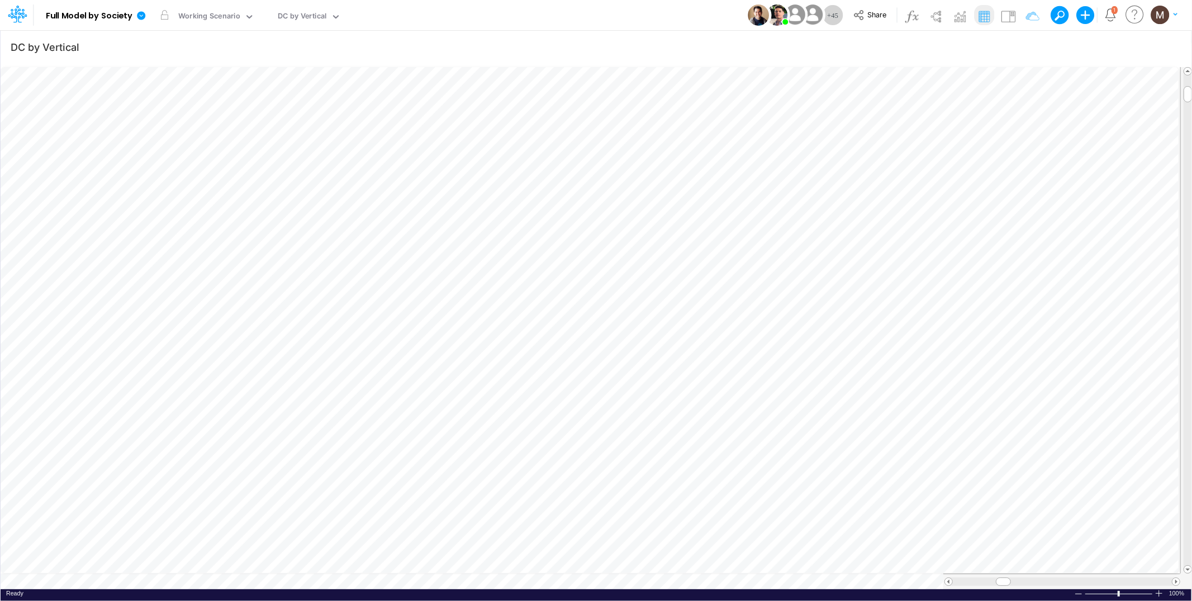
scroll to position [0, 1]
click at [1021, 46] on icon "button" at bounding box center [1026, 47] width 17 height 12
select select "tableSearchOR"
select select "contains"
click at [1013, 158] on button "button" at bounding box center [1012, 153] width 22 height 15
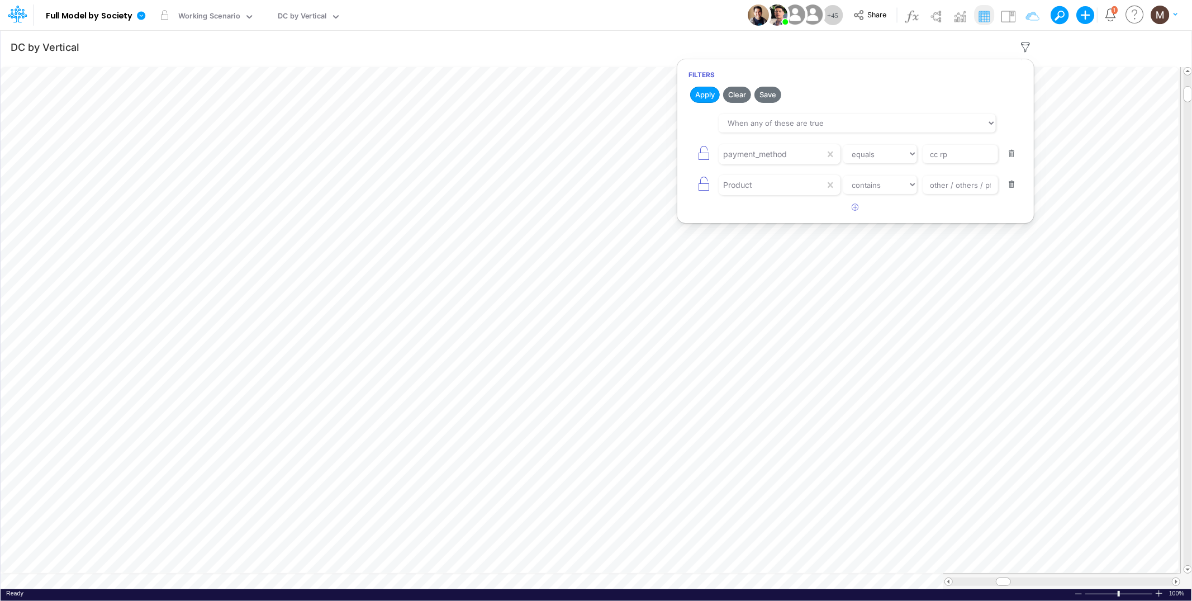
select select "contains"
type input "other / others / pf"
click at [1013, 158] on button "button" at bounding box center [1012, 153] width 22 height 15
click at [707, 92] on button "Apply" at bounding box center [705, 95] width 30 height 16
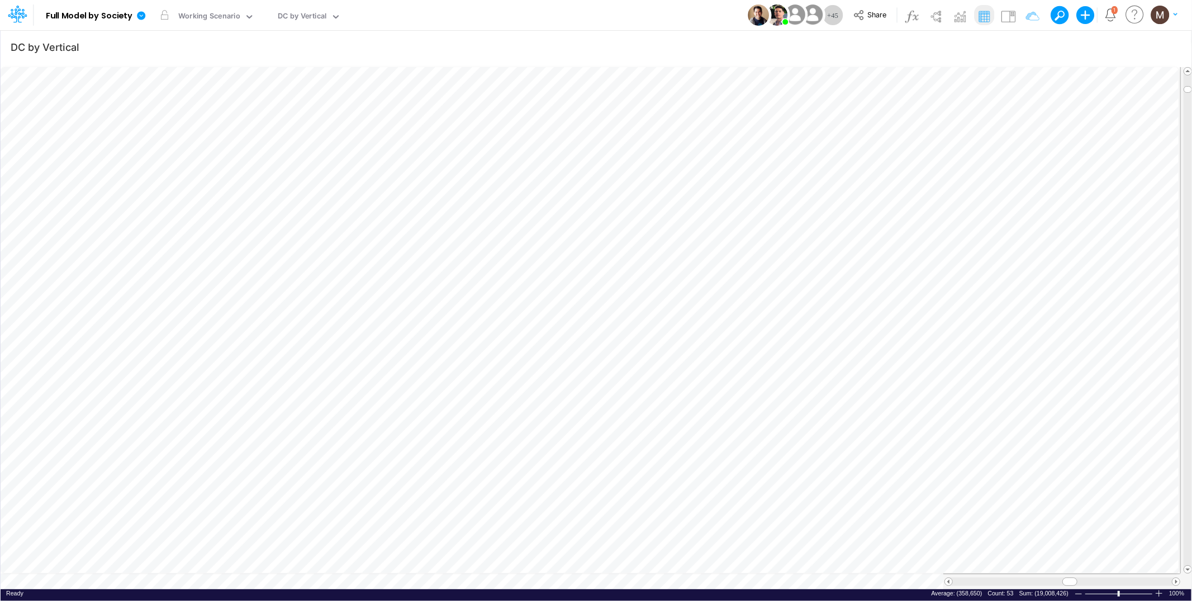
click at [341, 589] on div "Ready 100% Sum: (19,008,426) Max: (228,686) Min: (464,185) Numerical Count: 53 …" at bounding box center [596, 596] width 1191 height 14
click at [1025, 50] on icon "button" at bounding box center [1026, 47] width 17 height 12
select select "tableSearchOR"
select select "contains"
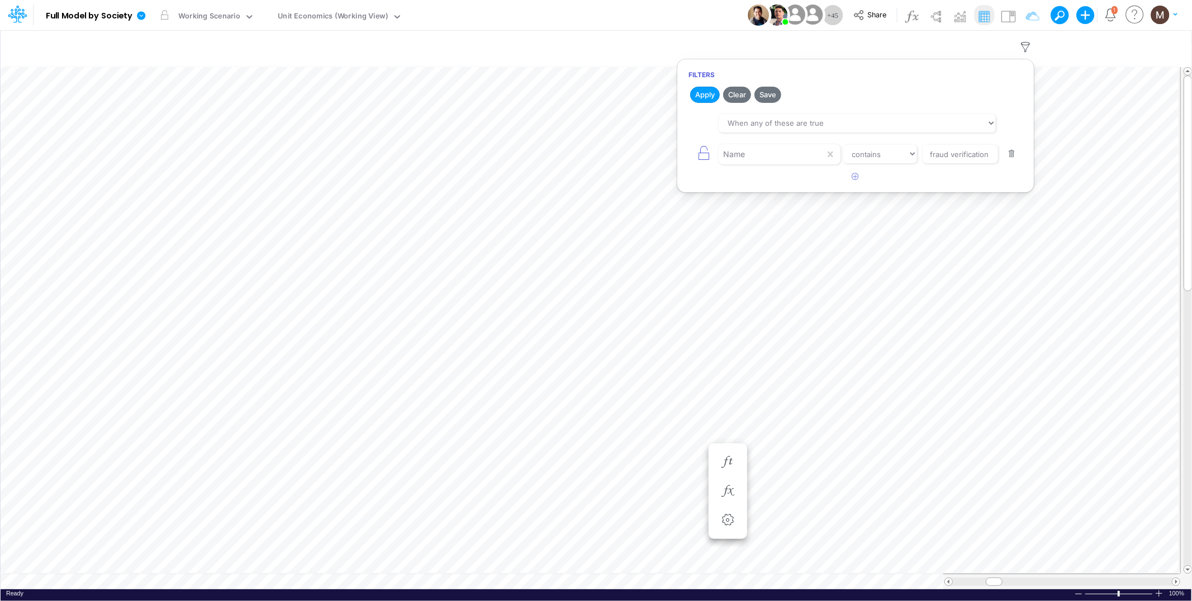
click at [1012, 156] on button "button" at bounding box center [1012, 153] width 22 height 15
click at [703, 96] on button "Apply" at bounding box center [705, 95] width 30 height 16
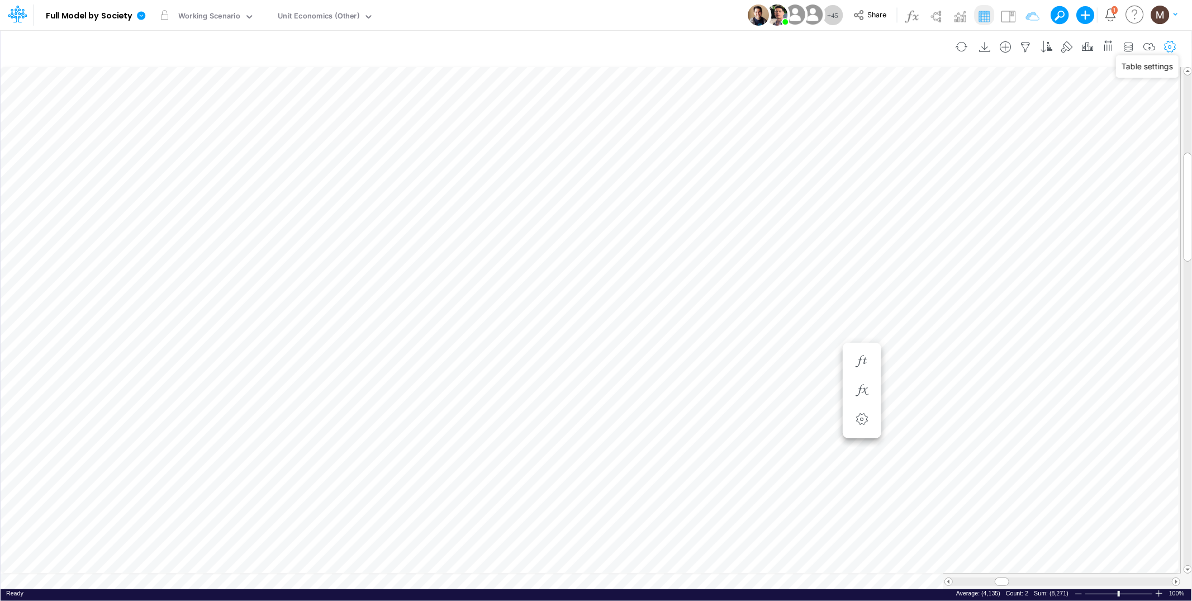
click at [1172, 42] on icon "button" at bounding box center [1170, 47] width 17 height 12
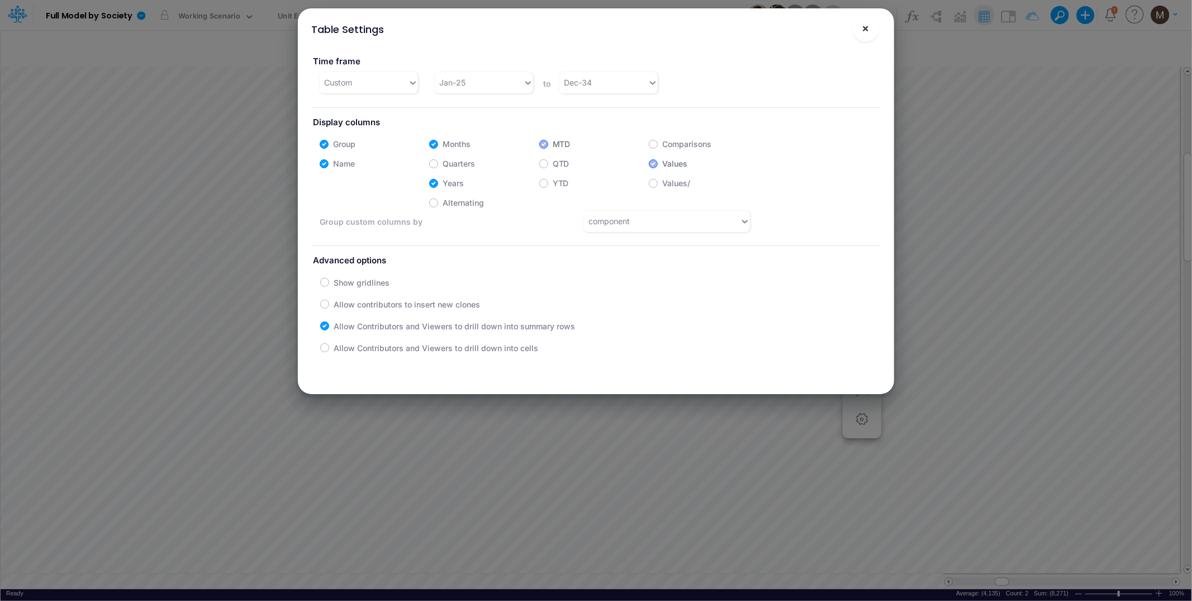
click at [871, 29] on button "×" at bounding box center [865, 28] width 27 height 27
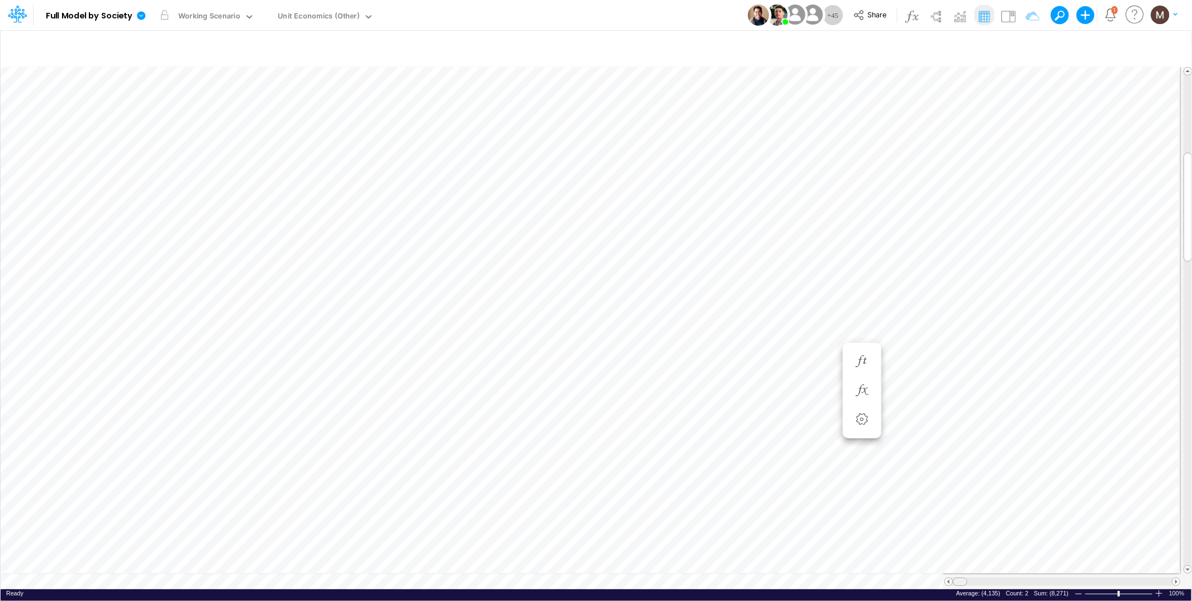
drag, startPoint x: 1002, startPoint y: 578, endPoint x: 913, endPoint y: 584, distance: 88.5
click at [913, 584] on div "Paste Cut Copy AutoFill 0.1669440 0.1584274 0.1454256 0.1369333 0.1307950 0.129…" at bounding box center [596, 326] width 1191 height 527
type input "DC by Vertical"
click at [1175, 44] on icon "button" at bounding box center [1170, 47] width 17 height 12
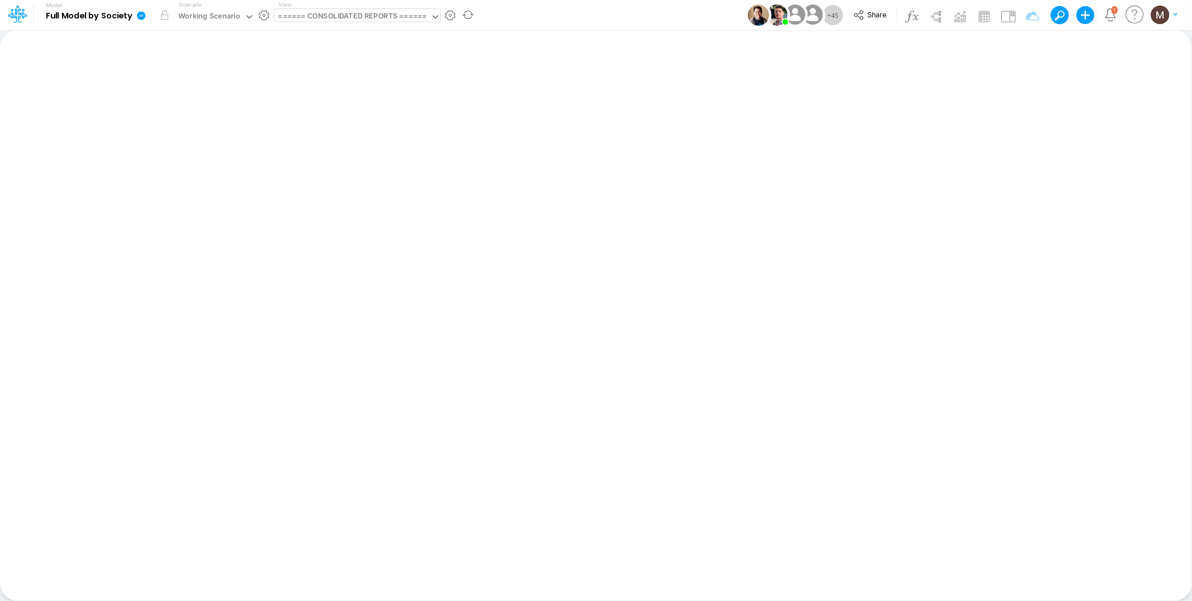
click at [332, 16] on div "====== CONSOLIDATED REPORTS ======" at bounding box center [352, 17] width 148 height 13
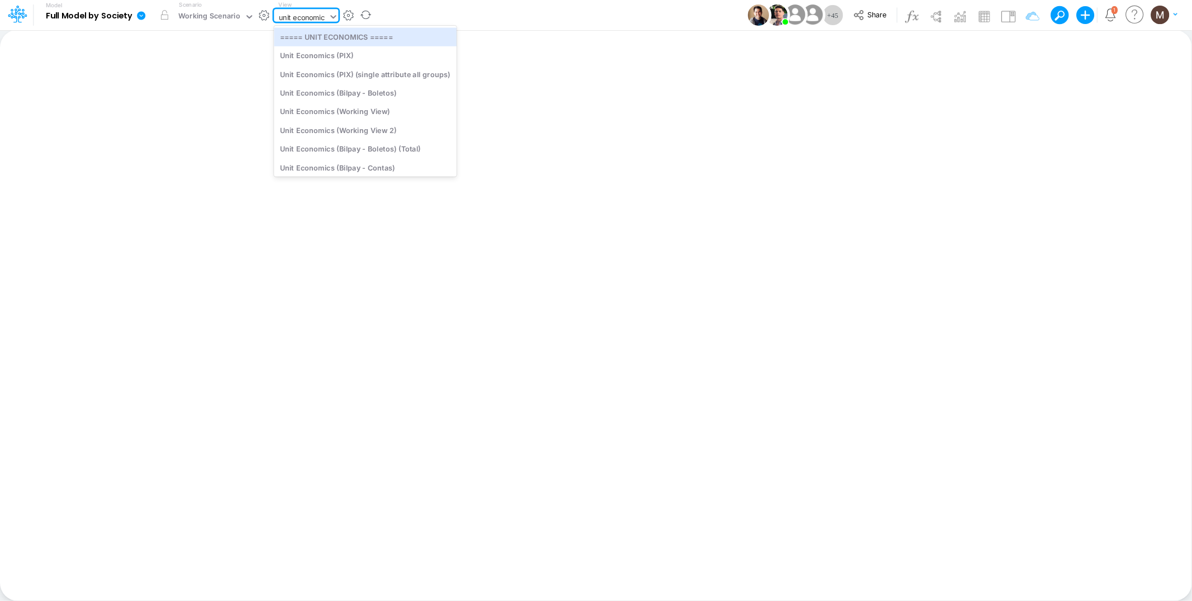
type input "unit economics"
click at [372, 110] on div "Unit Economics (Working View)" at bounding box center [365, 111] width 183 height 18
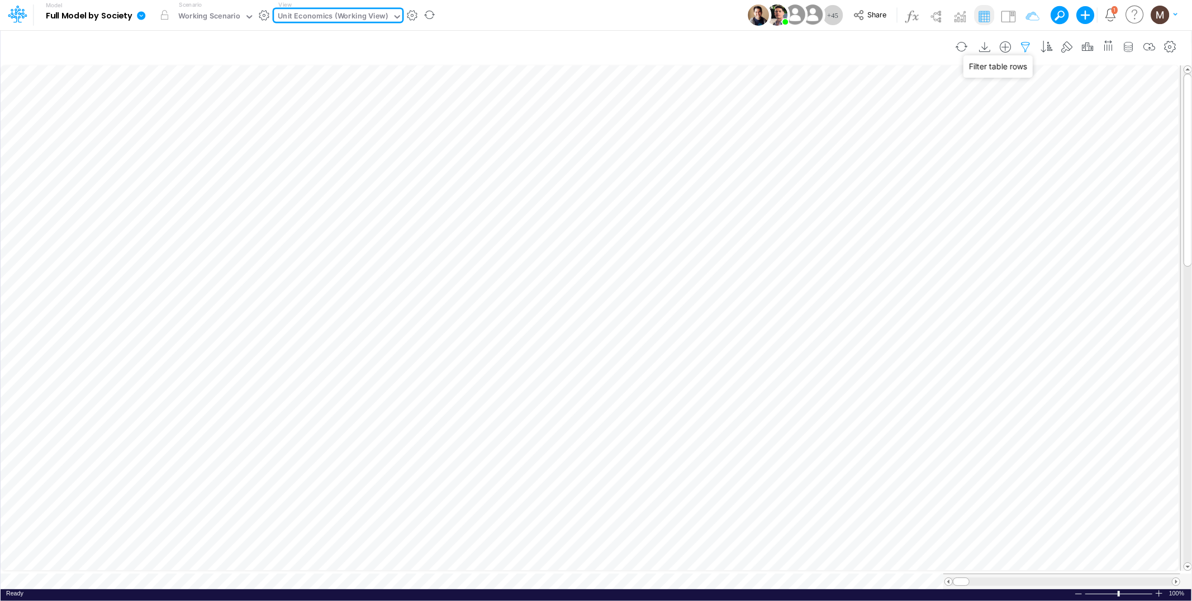
click at [1021, 41] on icon "button" at bounding box center [1026, 47] width 17 height 12
select select "contains"
select select "tableSearchOR"
select select "contains"
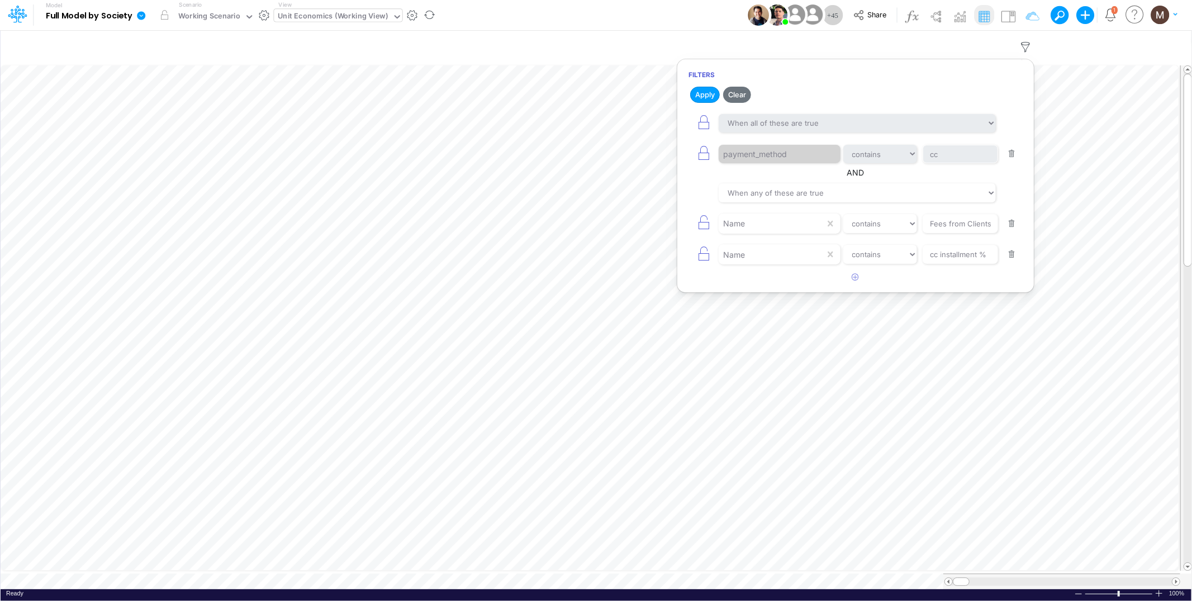
click at [1012, 152] on button "button" at bounding box center [1012, 153] width 22 height 15
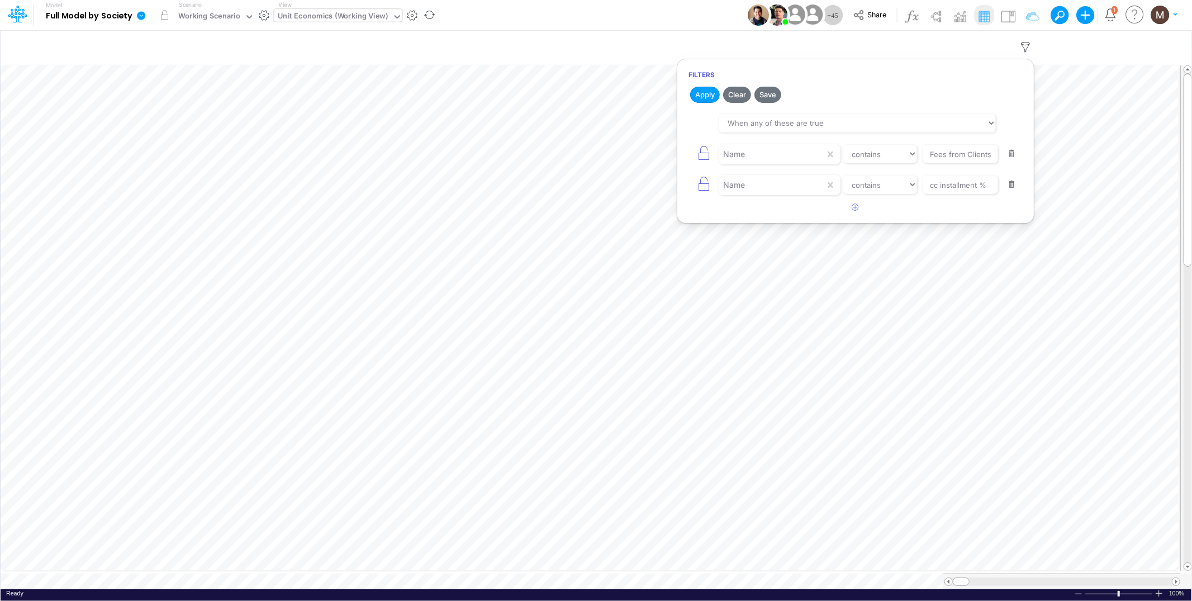
click at [1012, 152] on button "button" at bounding box center [1012, 153] width 22 height 15
type input "cc installment %"
click at [1012, 152] on button "button" at bounding box center [1012, 153] width 22 height 15
click at [706, 94] on button "Apply" at bounding box center [705, 95] width 30 height 16
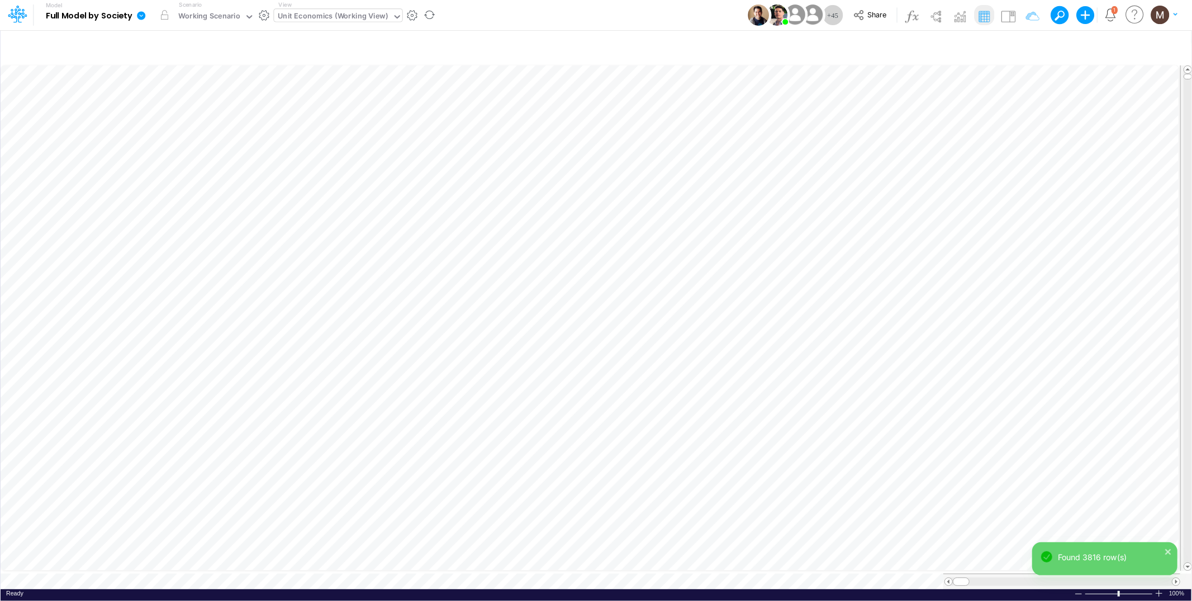
scroll to position [0, 1]
click at [1023, 43] on icon "button" at bounding box center [1026, 47] width 17 height 12
click at [853, 122] on button "button" at bounding box center [856, 119] width 22 height 18
select select "tableSearchOR"
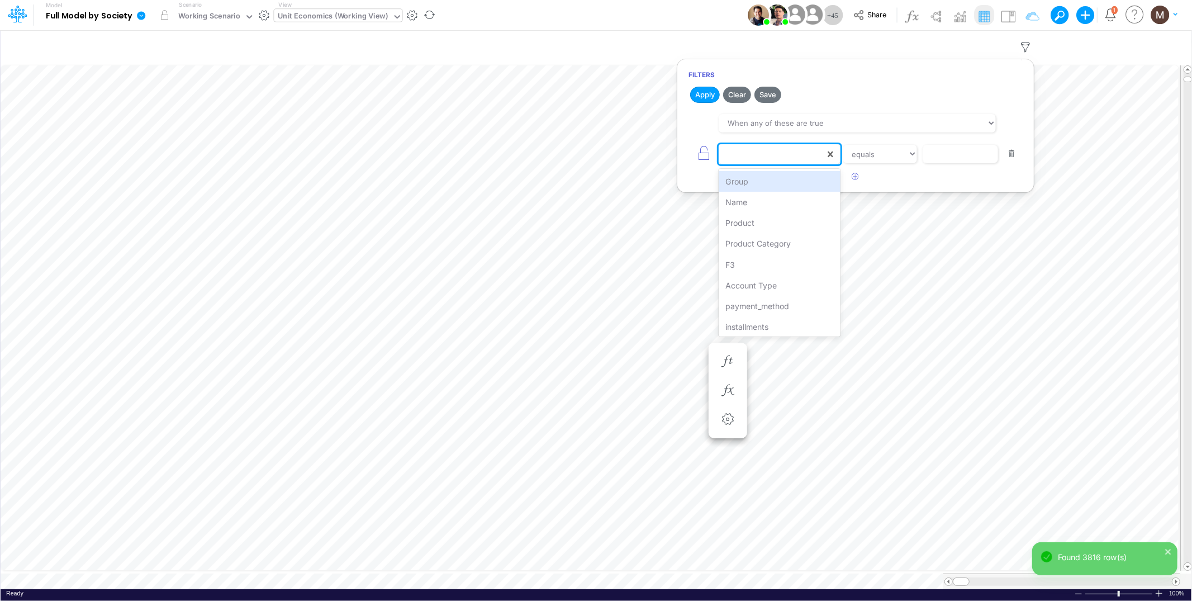
click at [795, 155] on div at bounding box center [772, 154] width 106 height 19
type input "pro"
click at [796, 179] on div "Product" at bounding box center [779, 181] width 121 height 21
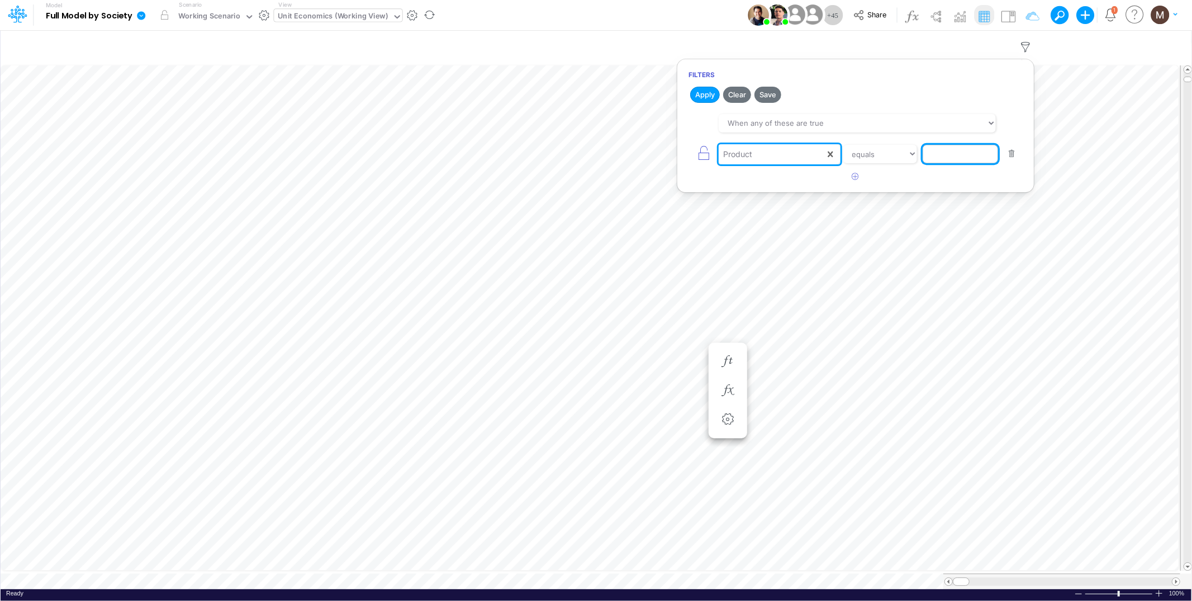
click at [937, 149] on input "text" at bounding box center [960, 154] width 75 height 19
type input "other / others / pj"
click at [706, 99] on button "Apply" at bounding box center [705, 95] width 30 height 16
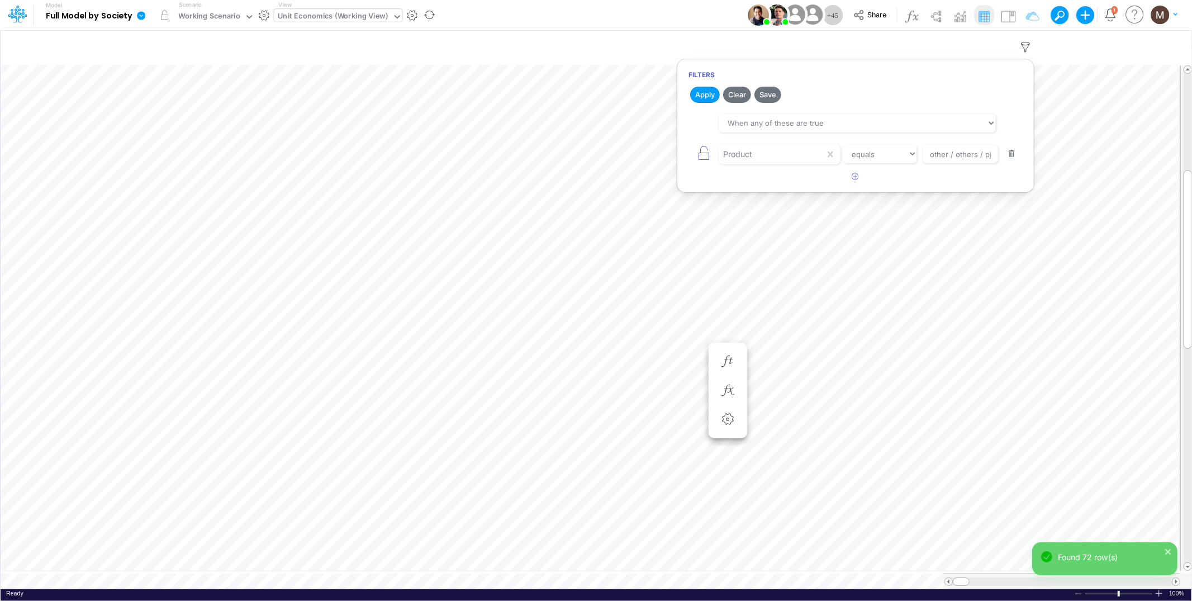
scroll to position [0, 1]
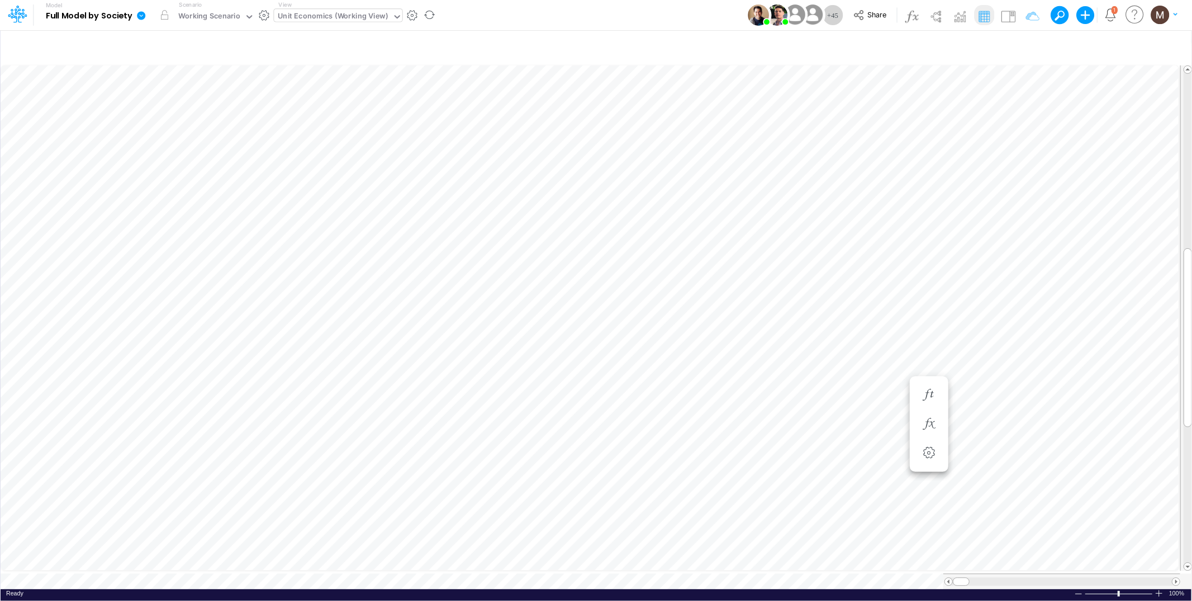
scroll to position [0, 1]
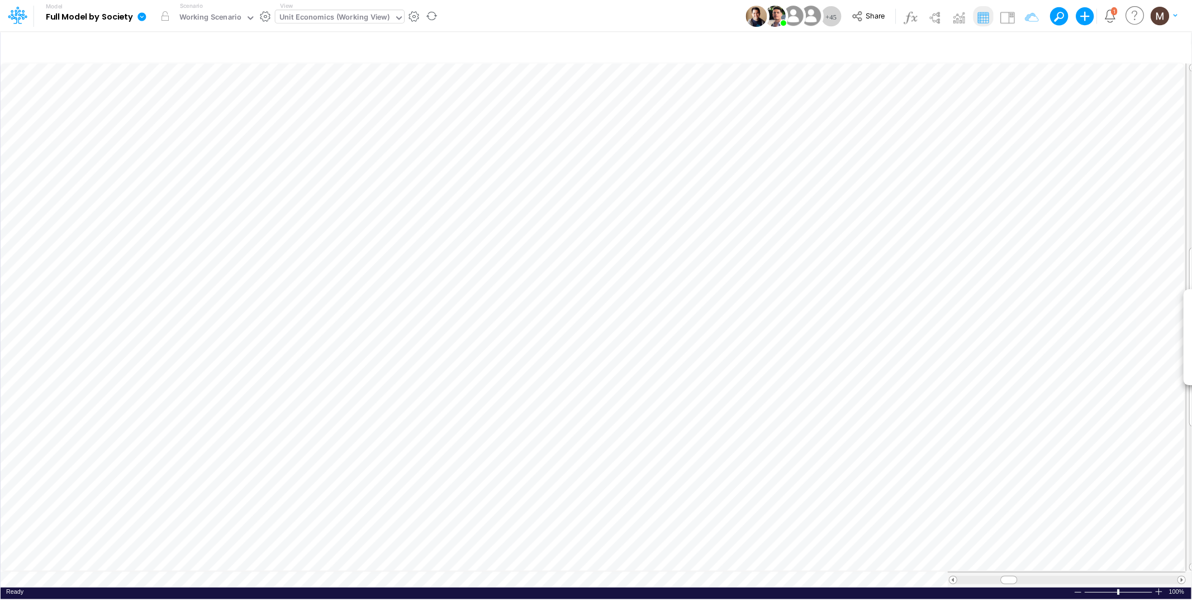
scroll to position [0, 1]
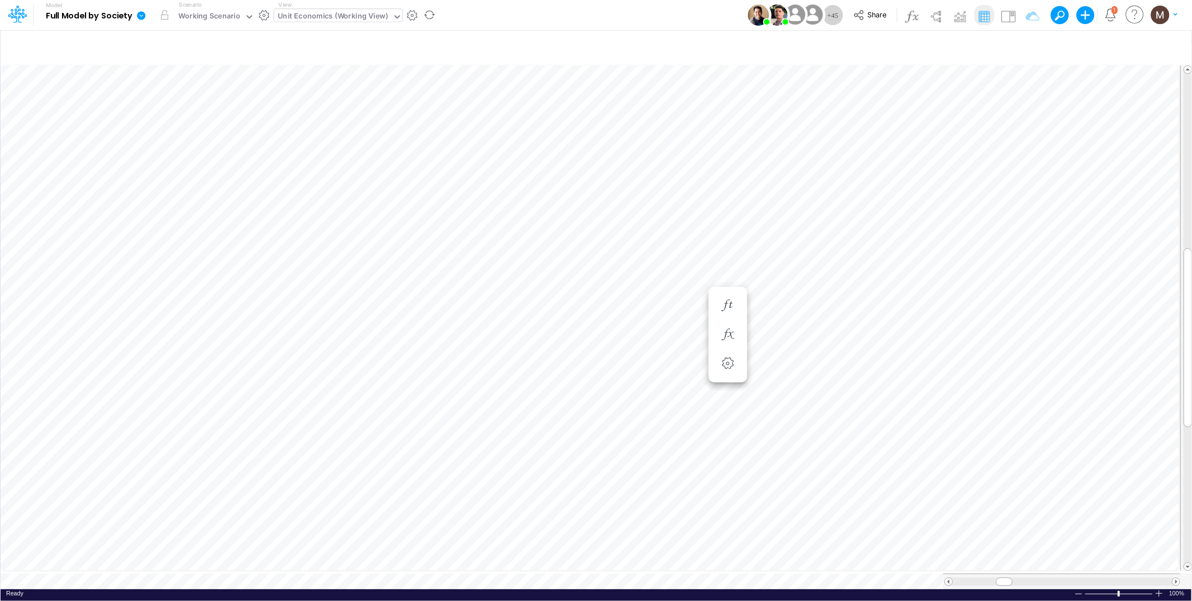
click at [314, 17] on div "Unit Economics (Working View)" at bounding box center [333, 17] width 110 height 13
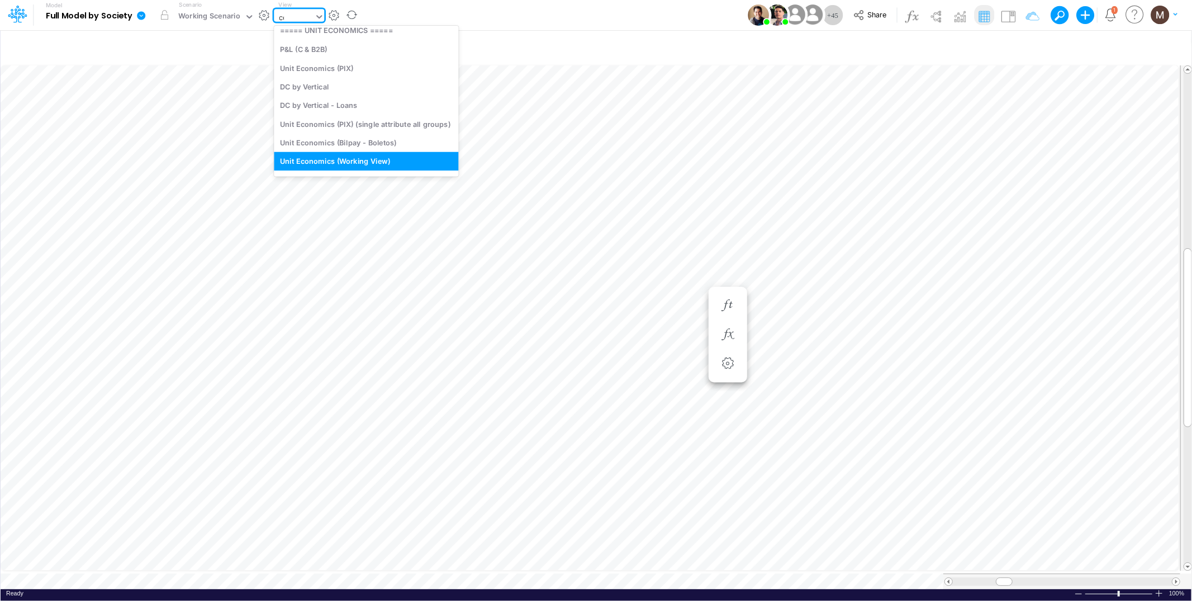
scroll to position [0, 0]
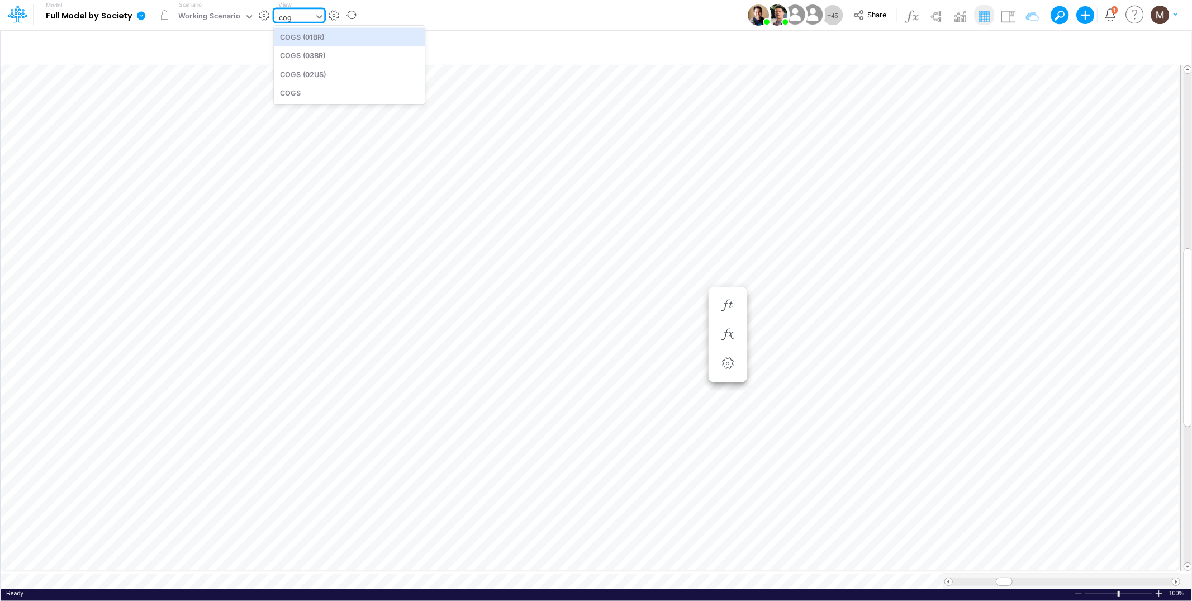
type input "cogs"
click at [292, 20] on div "COGS (01BR)" at bounding box center [300, 17] width 44 height 13
type input "cogs"
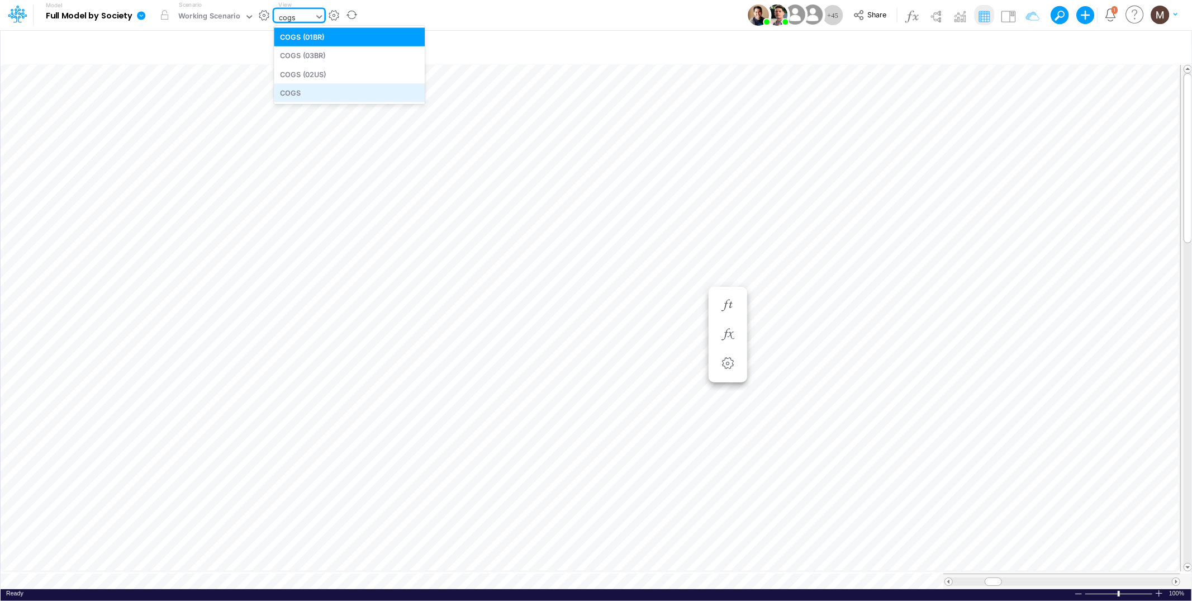
click at [292, 89] on div "COGS" at bounding box center [349, 92] width 151 height 18
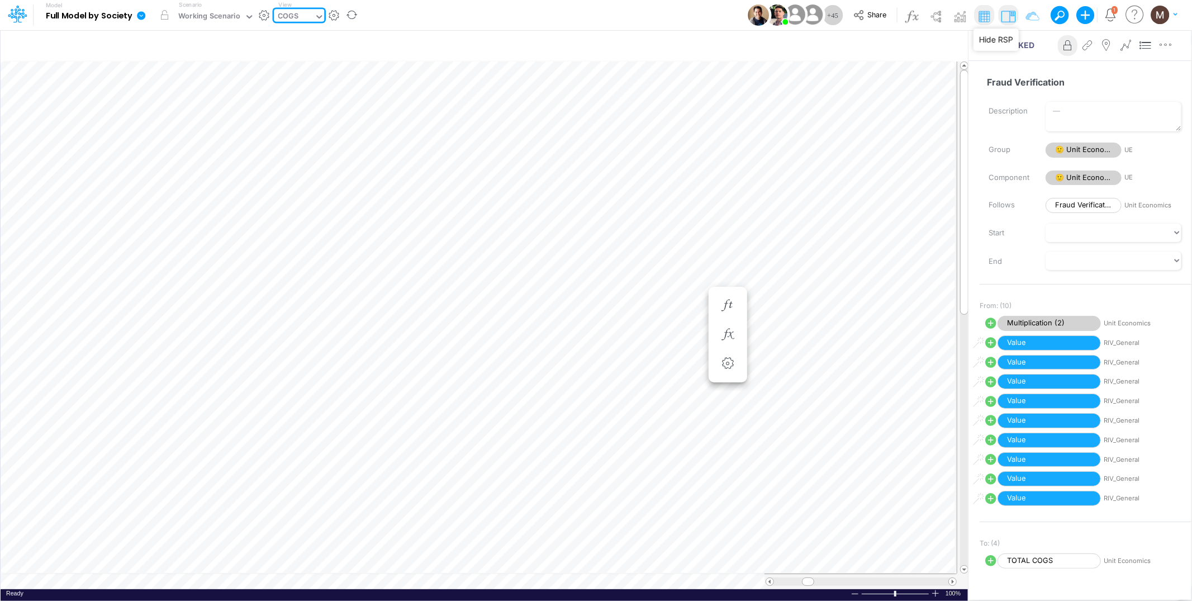
click at [1012, 19] on img at bounding box center [1008, 16] width 18 height 18
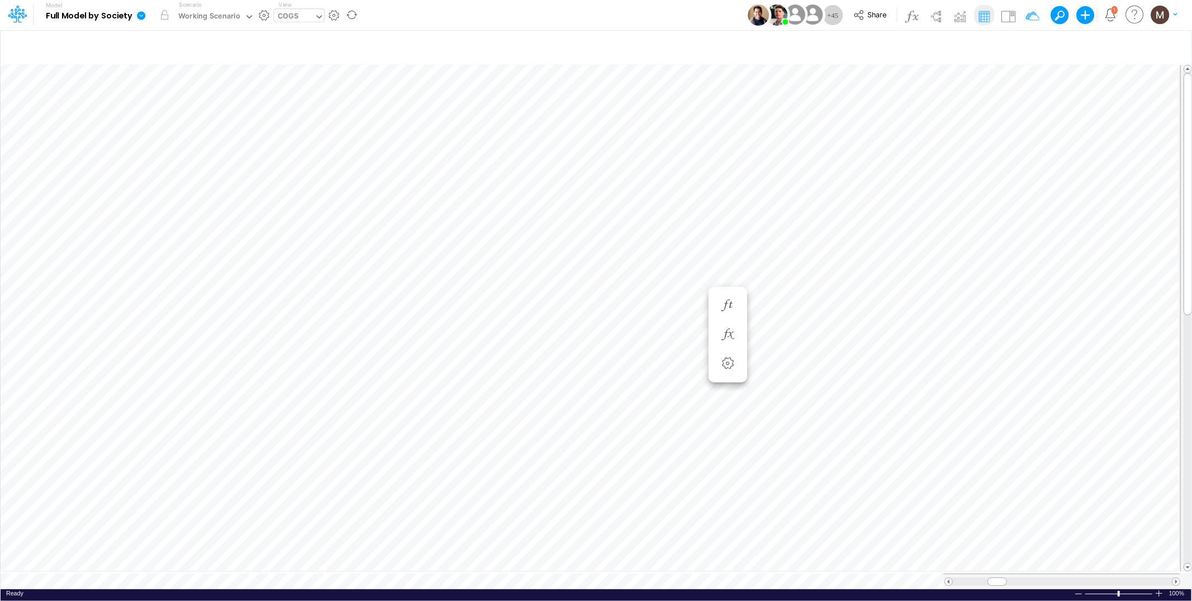
scroll to position [0, 1]
click at [333, 13] on div "Unit Economics (Working View)" at bounding box center [333, 17] width 110 height 13
type input "o"
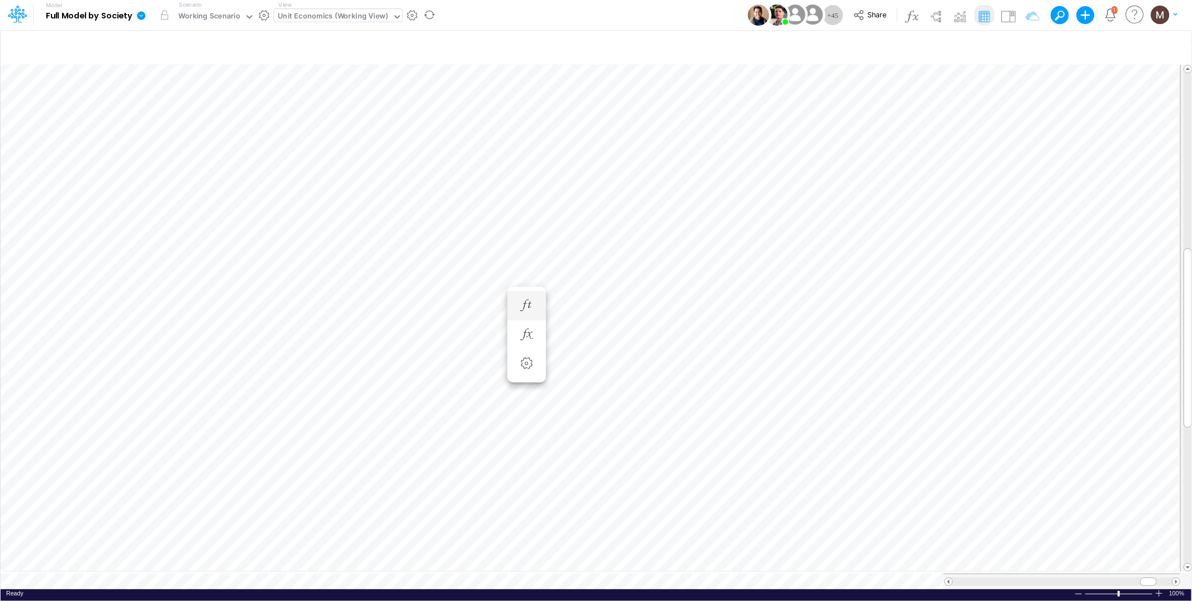
scroll to position [0, 1]
click at [1025, 47] on icon "button" at bounding box center [1026, 47] width 17 height 12
select select "tableSearchOR"
click at [947, 155] on input "other / others / pj" at bounding box center [960, 154] width 75 height 19
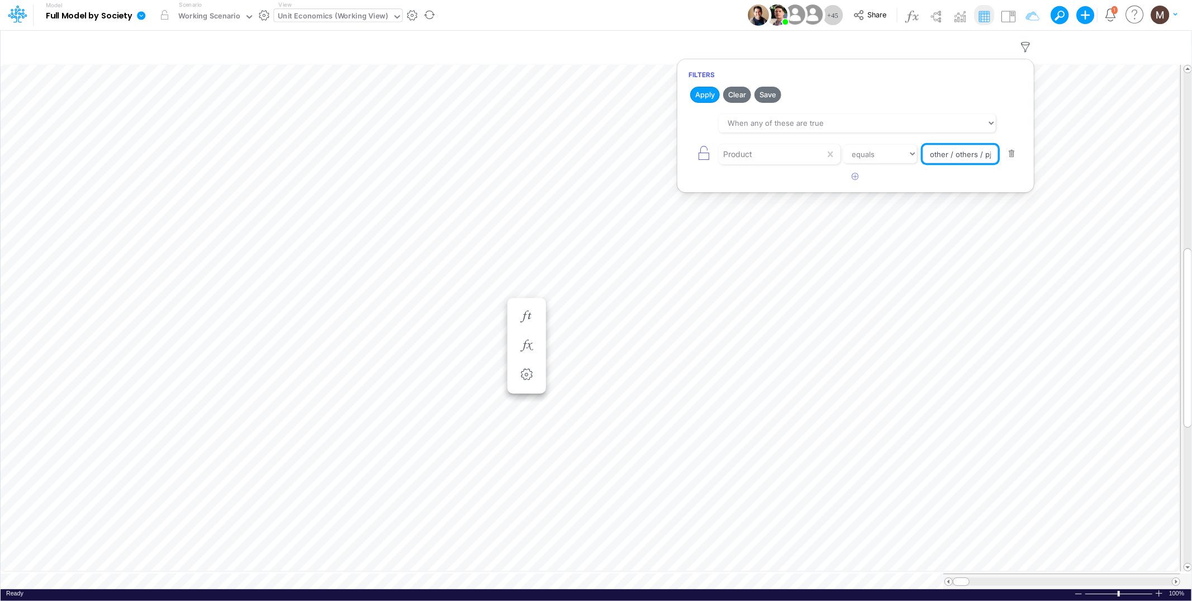
click at [947, 155] on input "other / others / pj" at bounding box center [960, 154] width 75 height 19
click at [813, 158] on div "Product" at bounding box center [772, 154] width 106 height 19
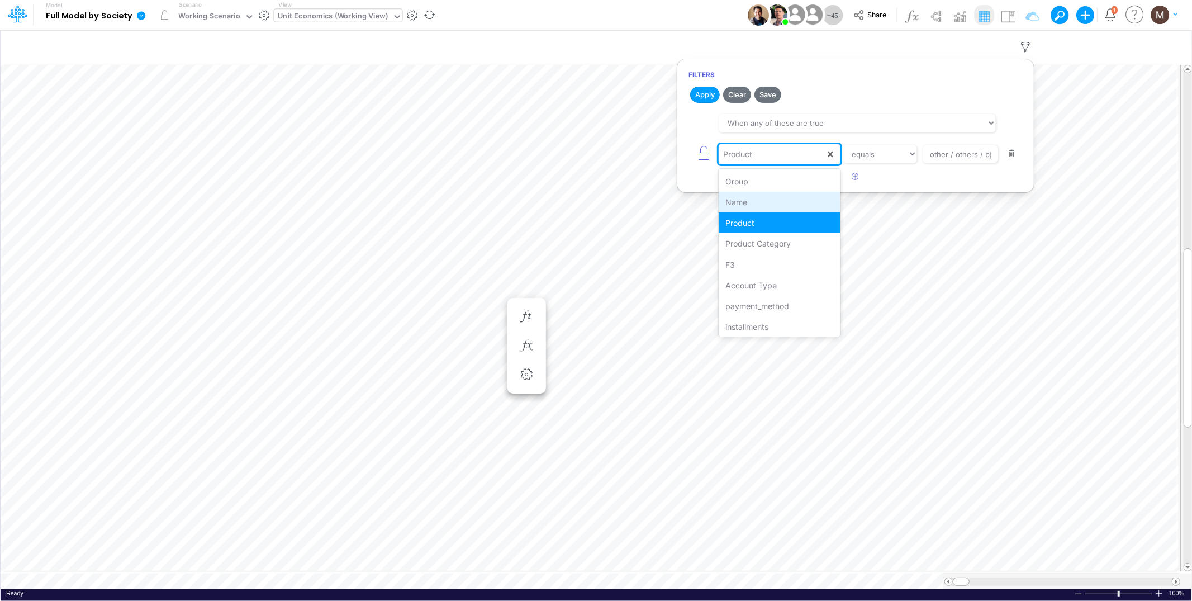
click at [769, 198] on div "Name" at bounding box center [779, 202] width 121 height 21
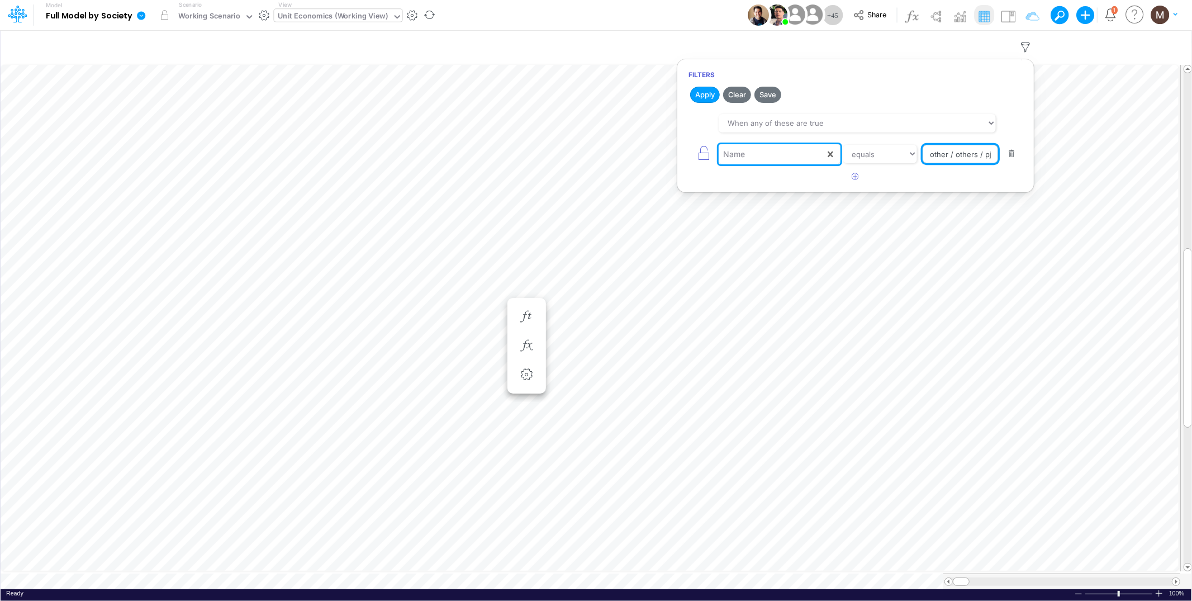
click at [936, 152] on input "other / others / pj" at bounding box center [960, 154] width 75 height 19
type input "Fraud Verification %"
click at [706, 97] on button "Apply" at bounding box center [705, 95] width 30 height 16
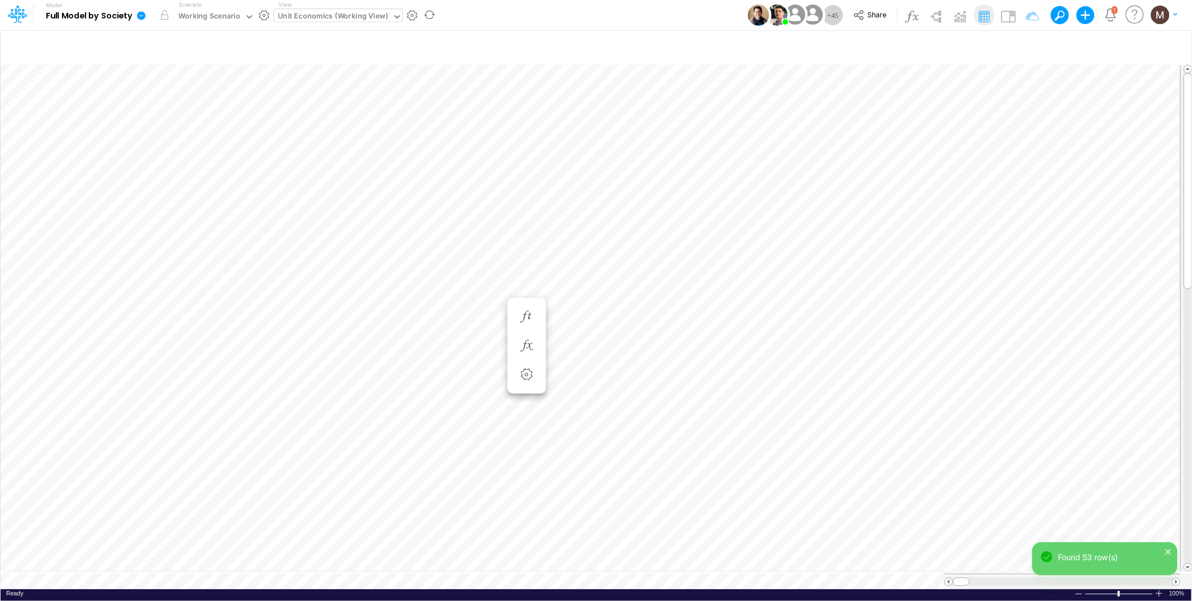
scroll to position [0, 1]
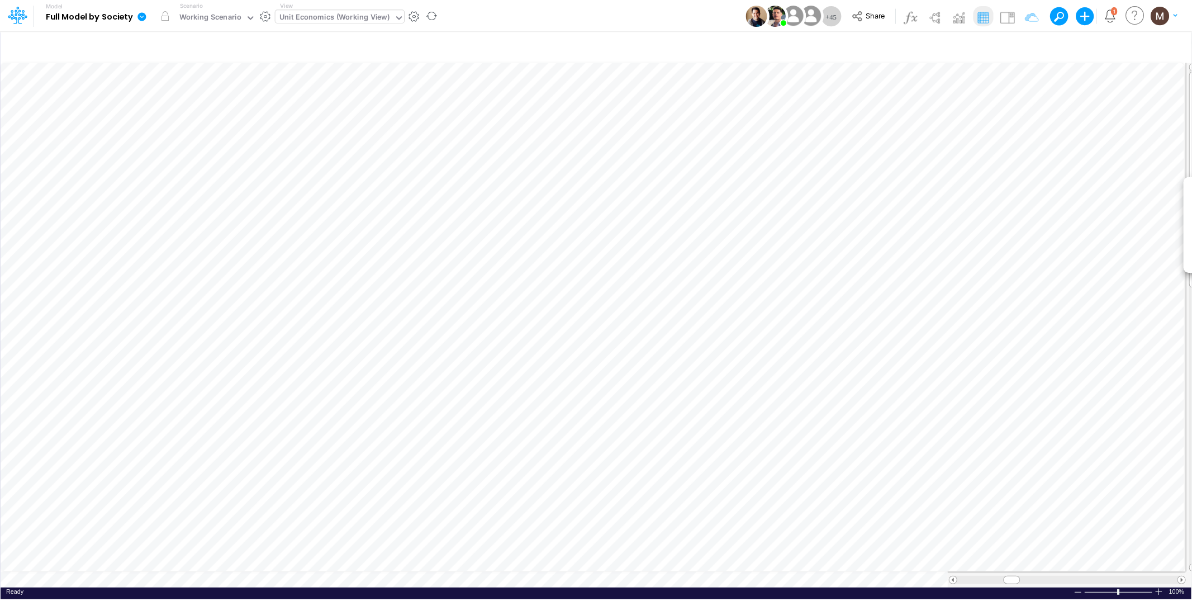
scroll to position [0, 1]
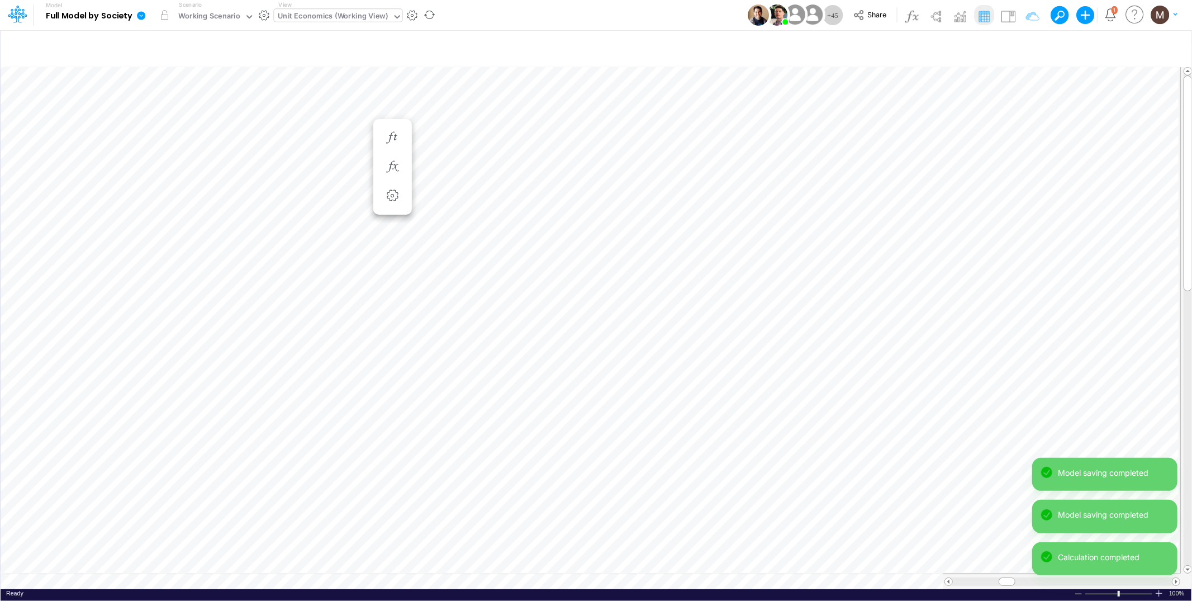
scroll to position [0, 1]
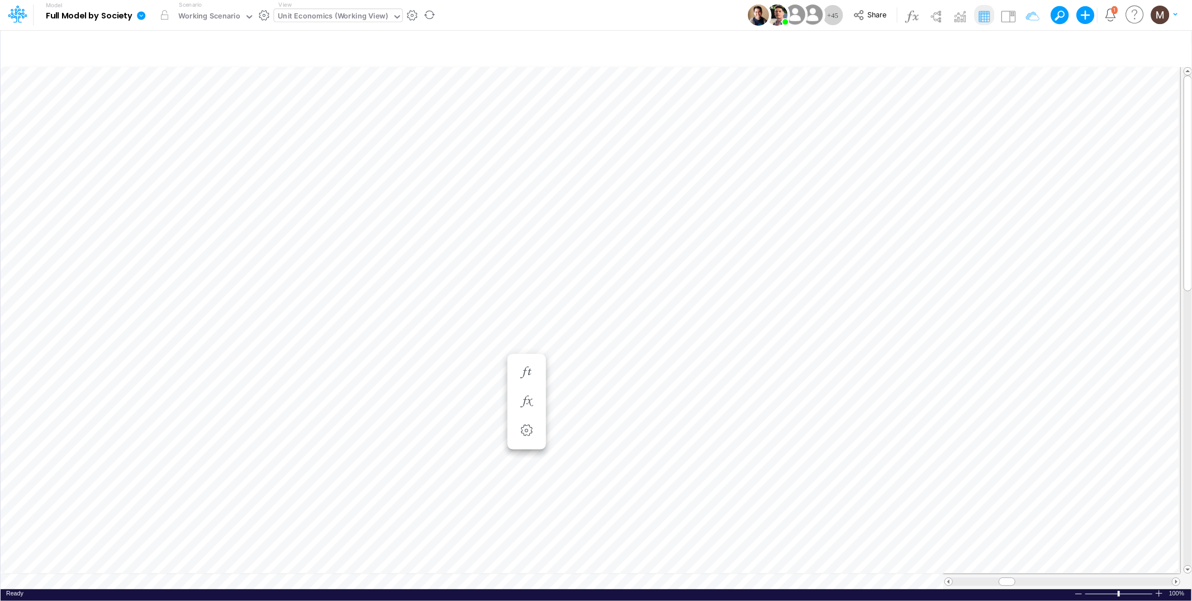
click at [315, 13] on div "Unit Economics (Working View)" at bounding box center [333, 17] width 110 height 13
type input "w"
type input "othe"
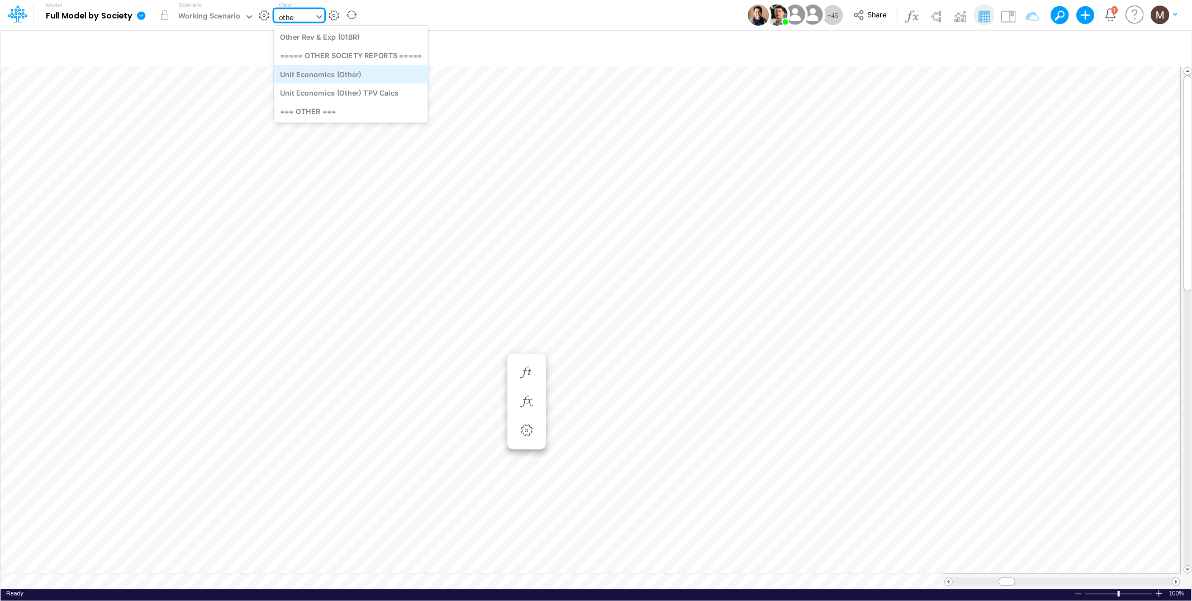
click at [310, 73] on div "Unit Economics (Other)" at bounding box center [351, 74] width 154 height 18
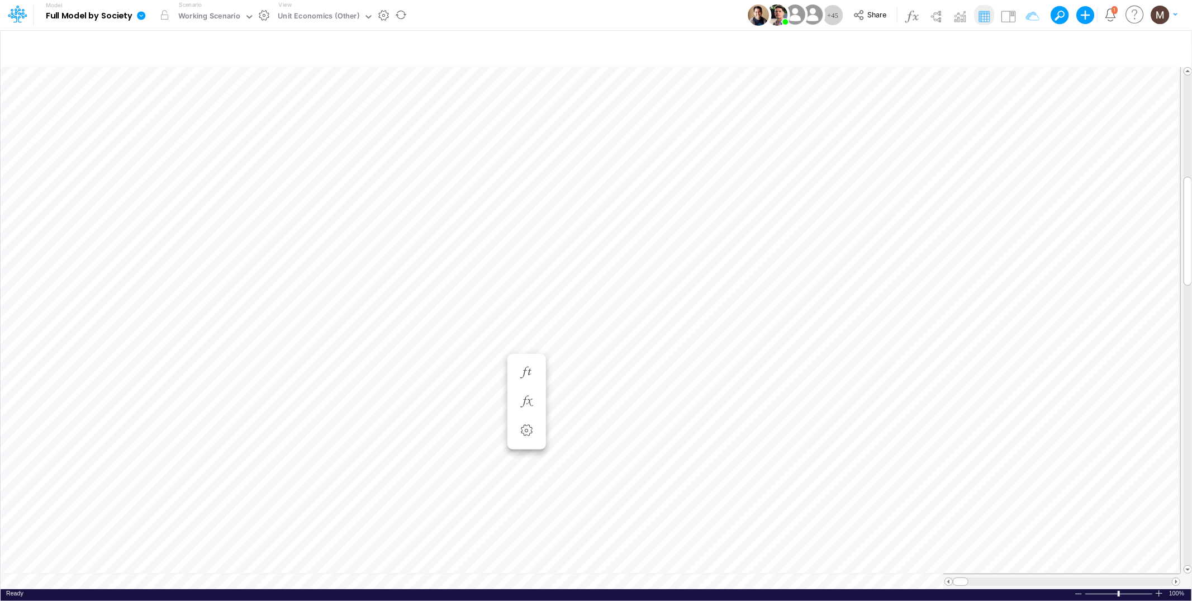
scroll to position [0, 1]
click at [1026, 49] on icon "button" at bounding box center [1026, 47] width 17 height 12
select select "tableSearchOR"
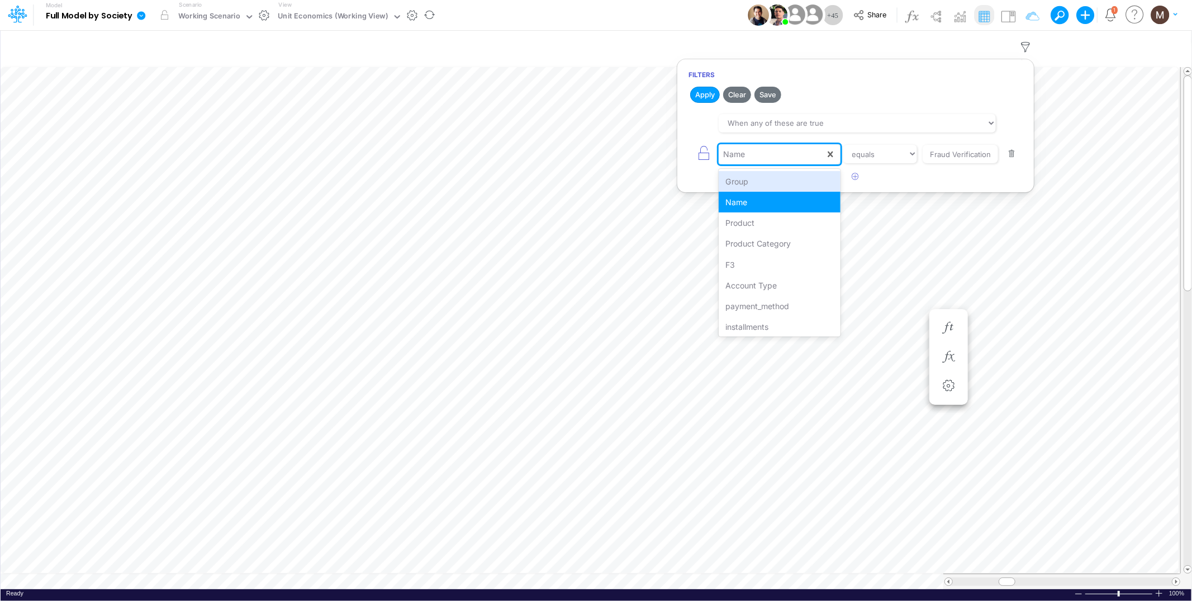
click at [786, 162] on div "Name" at bounding box center [772, 154] width 106 height 19
click at [780, 220] on div "Product" at bounding box center [779, 222] width 121 height 21
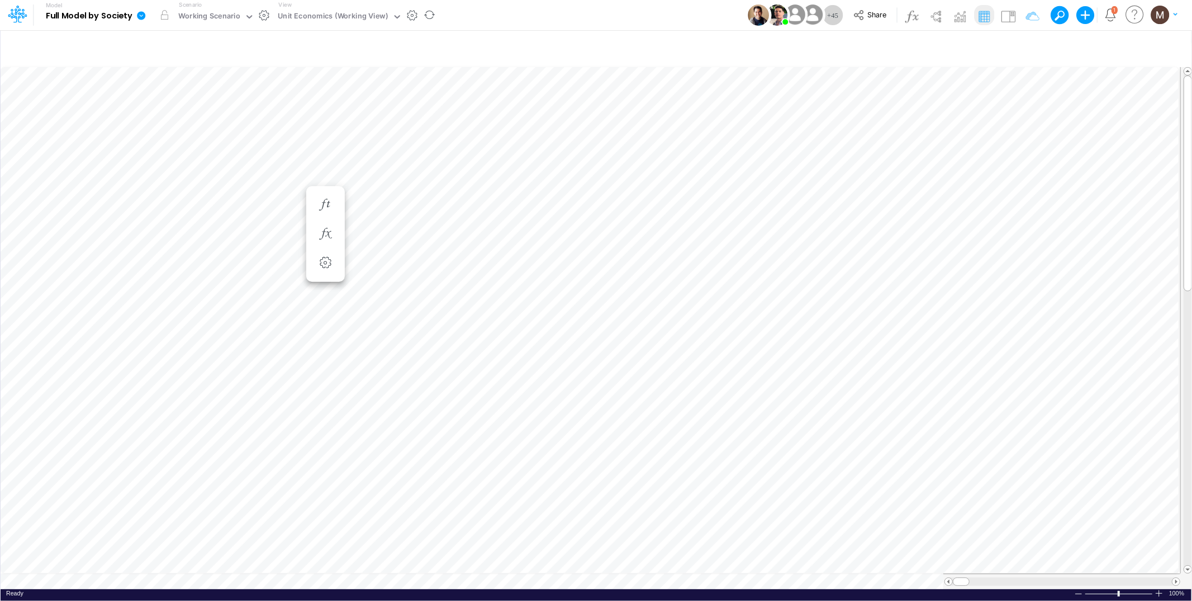
scroll to position [0, 1]
click at [1025, 48] on icon "button" at bounding box center [1026, 47] width 17 height 12
select select "tableSearchOR"
click at [796, 154] on div "Name" at bounding box center [772, 154] width 106 height 19
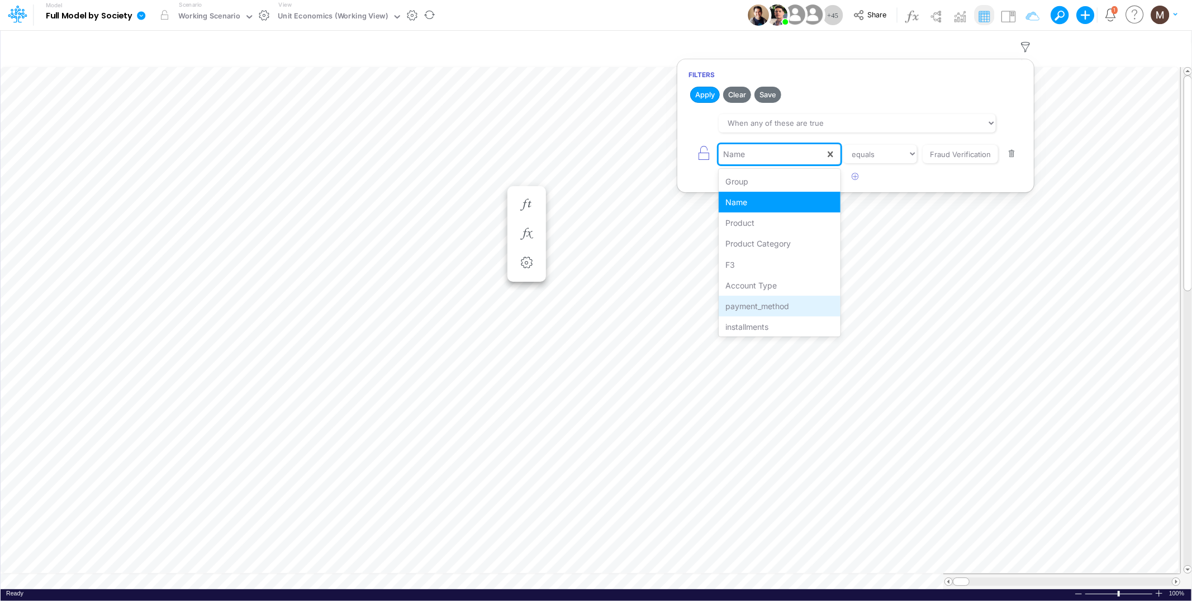
click at [737, 307] on div "payment_method" at bounding box center [779, 306] width 121 height 21
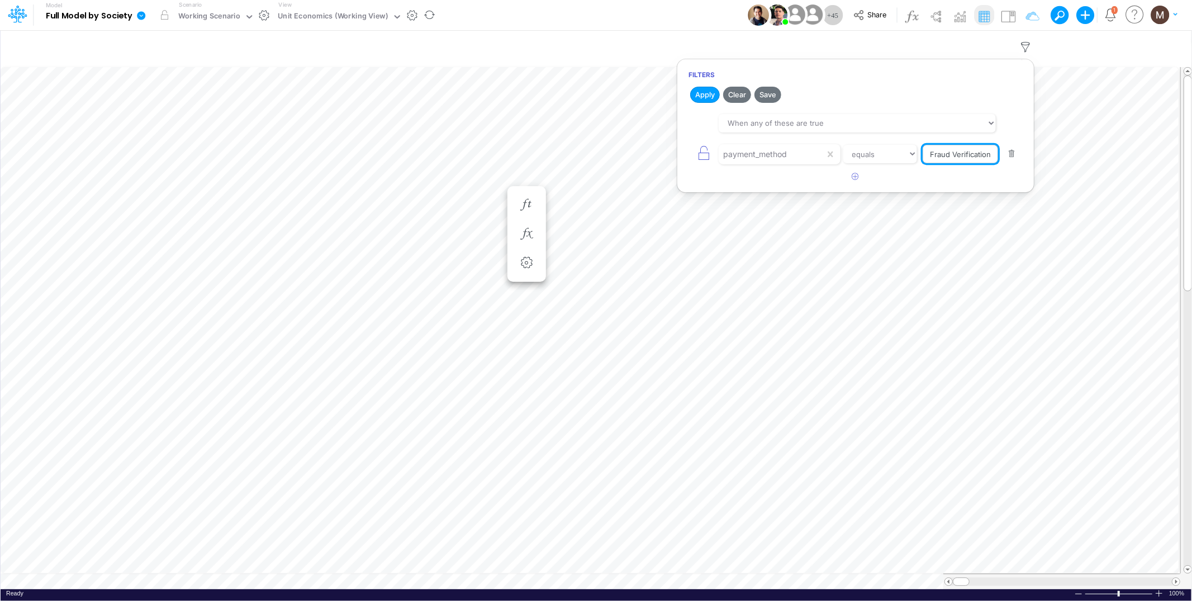
click at [977, 162] on input "Fraud Verification %" at bounding box center [960, 154] width 75 height 19
click at [974, 160] on input "Fraud Verification %" at bounding box center [960, 154] width 75 height 19
type input "CC RP"
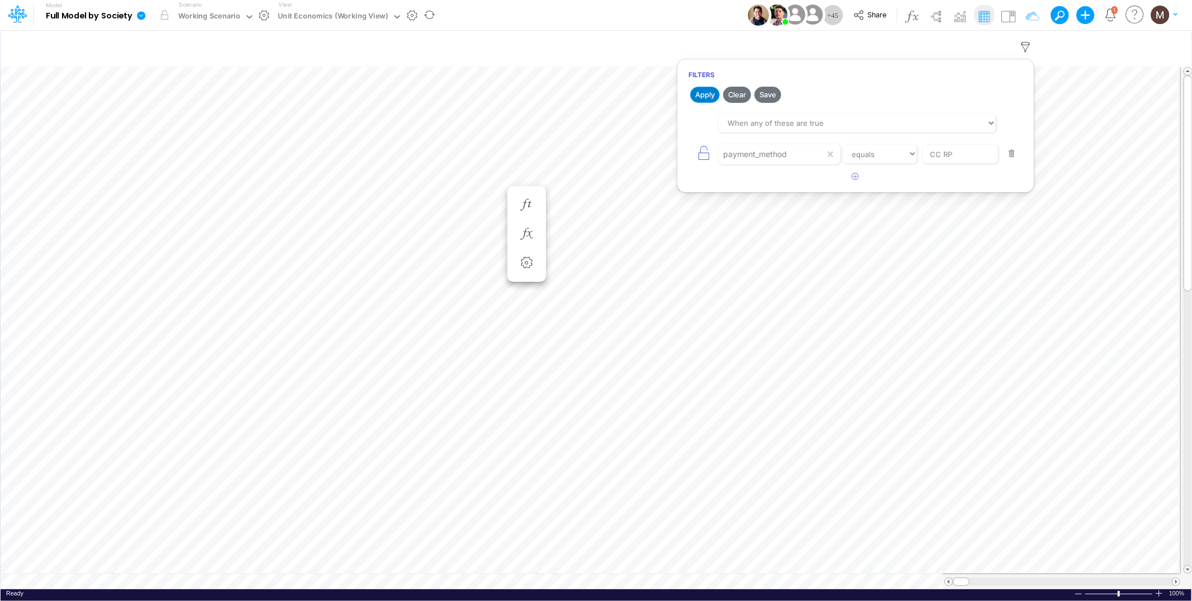
click at [696, 94] on button "Apply" at bounding box center [705, 95] width 30 height 16
click at [842, 549] on table at bounding box center [597, 326] width 1192 height 527
click at [695, 569] on tr at bounding box center [591, 576] width 1180 height 16
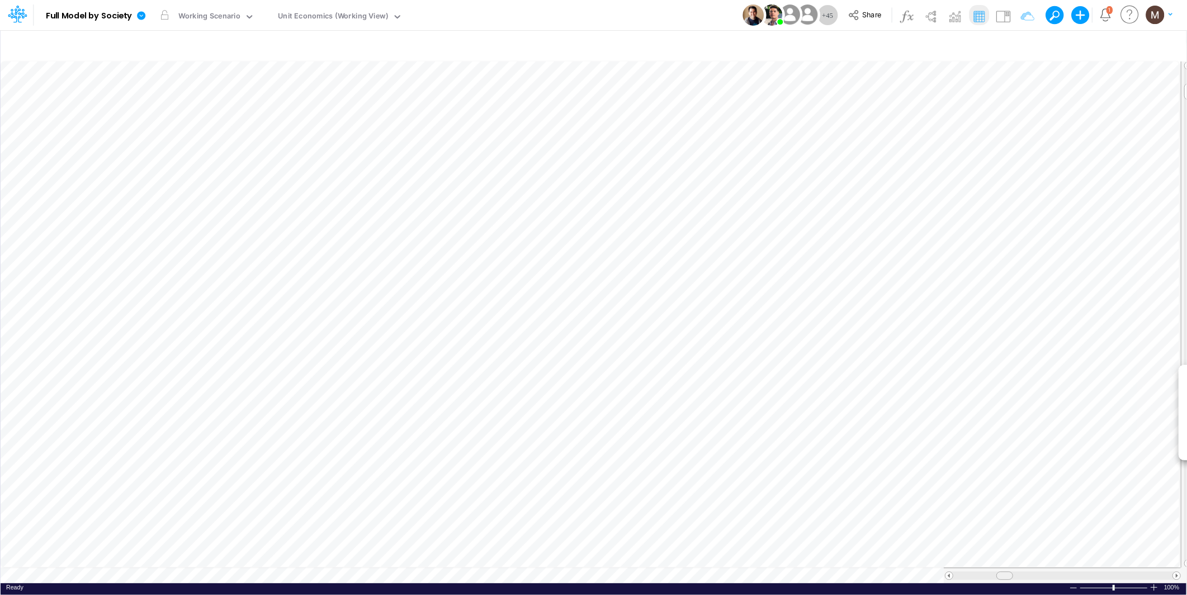
drag, startPoint x: 967, startPoint y: 576, endPoint x: 1002, endPoint y: 580, distance: 35.5
click at [1002, 580] on div at bounding box center [1061, 576] width 237 height 16
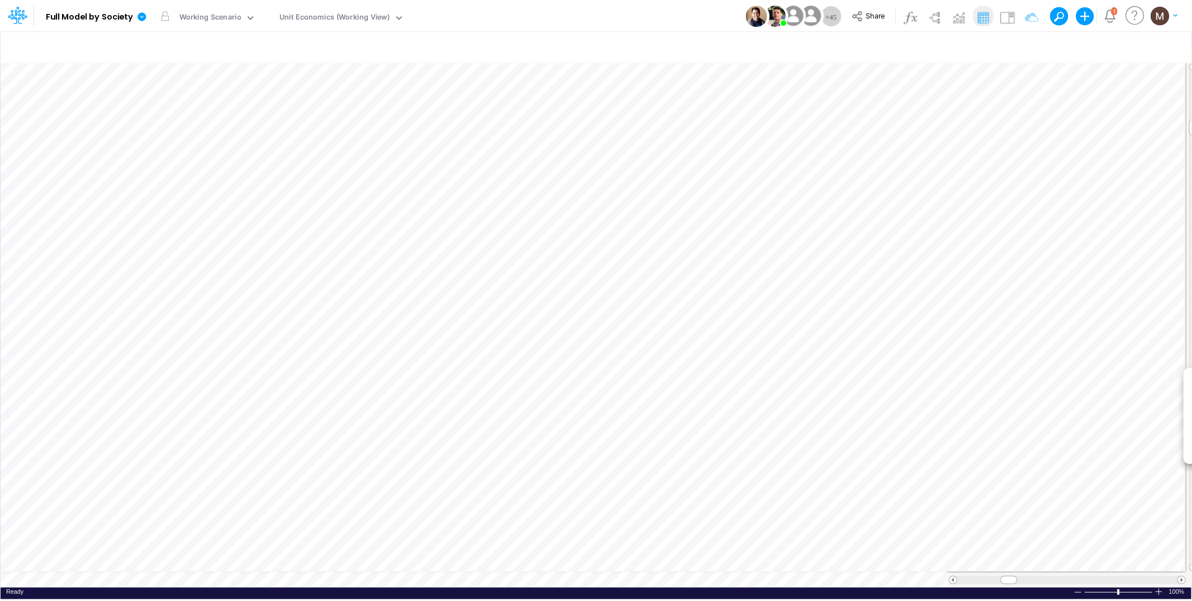
scroll to position [0, 1]
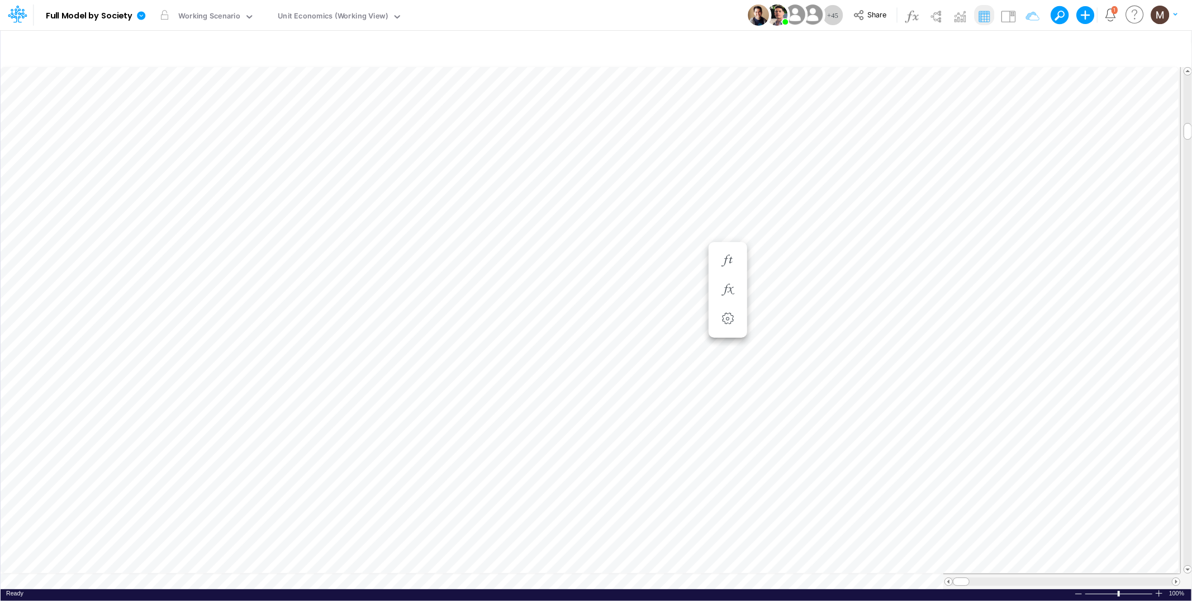
scroll to position [0, 1]
click at [1026, 45] on icon "button" at bounding box center [1026, 47] width 17 height 12
select select "tableSearchOR"
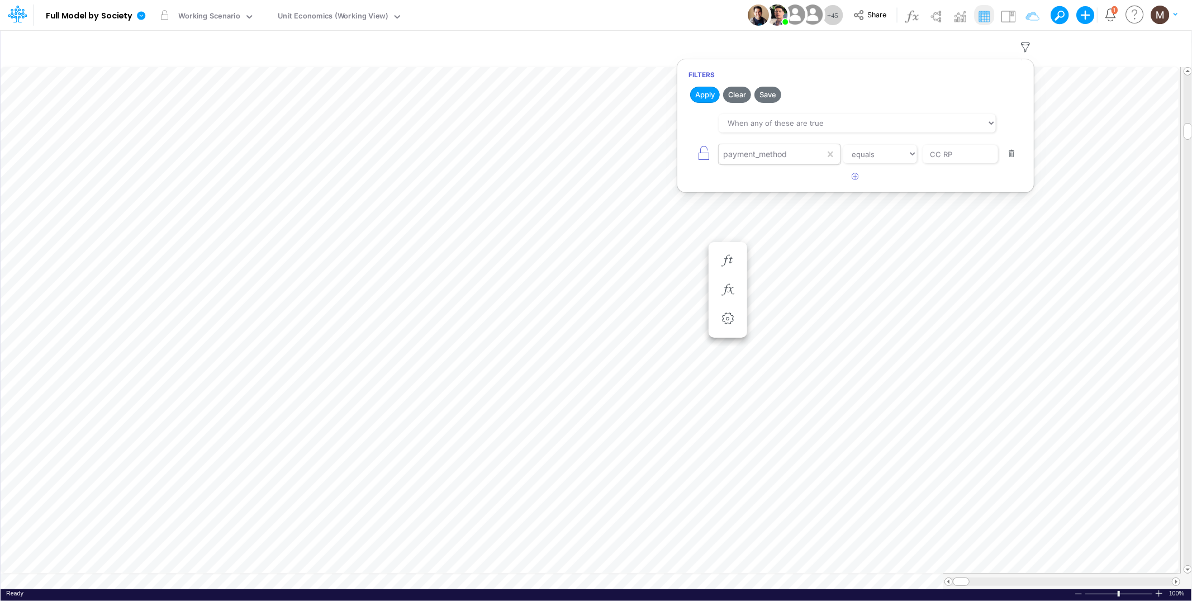
click at [801, 160] on div "payment_method" at bounding box center [772, 154] width 106 height 19
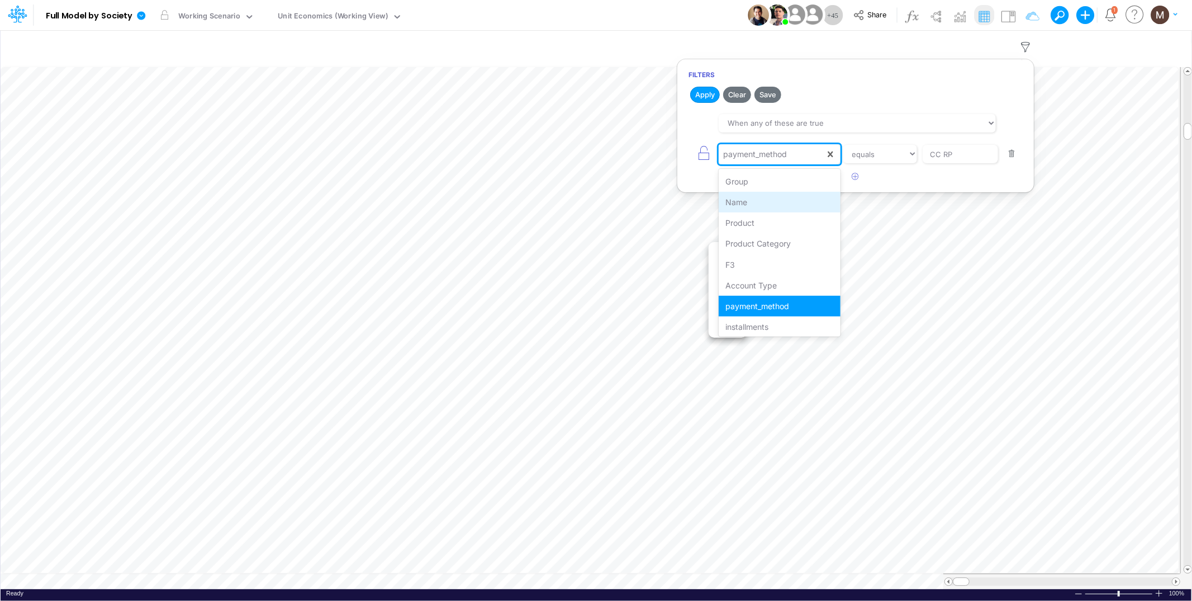
click at [782, 202] on div "Name" at bounding box center [779, 202] width 121 height 21
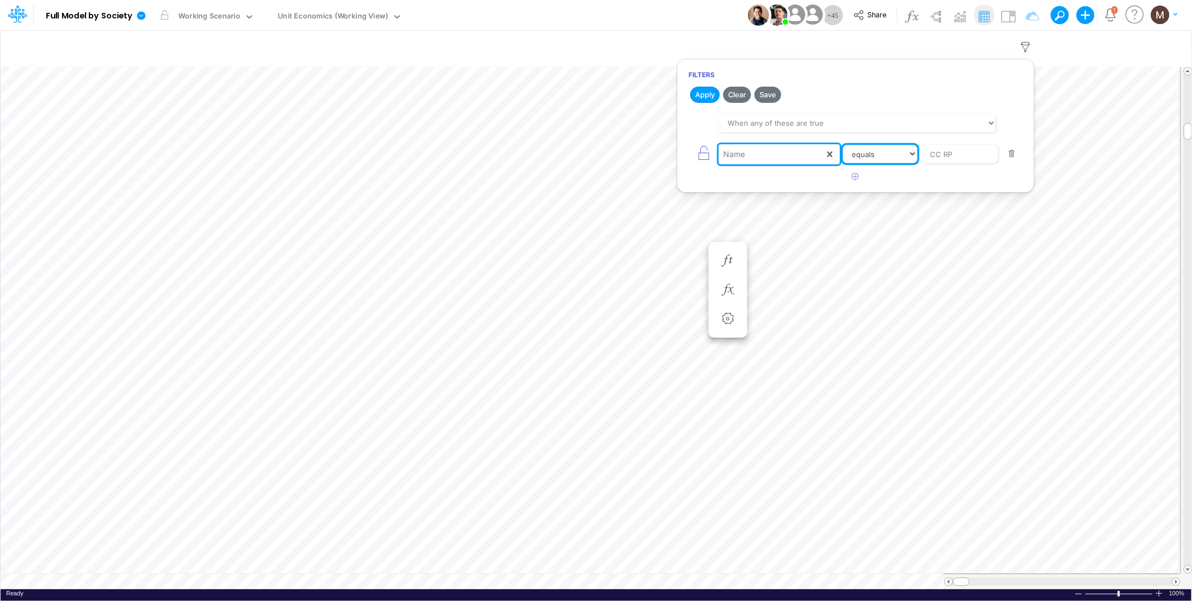
click at [903, 157] on select "equals not equal starts with ends with contains" at bounding box center [880, 154] width 75 height 19
select select "contains"
click at [843, 145] on select "equals not equal starts with ends with contains" at bounding box center [880, 154] width 75 height 19
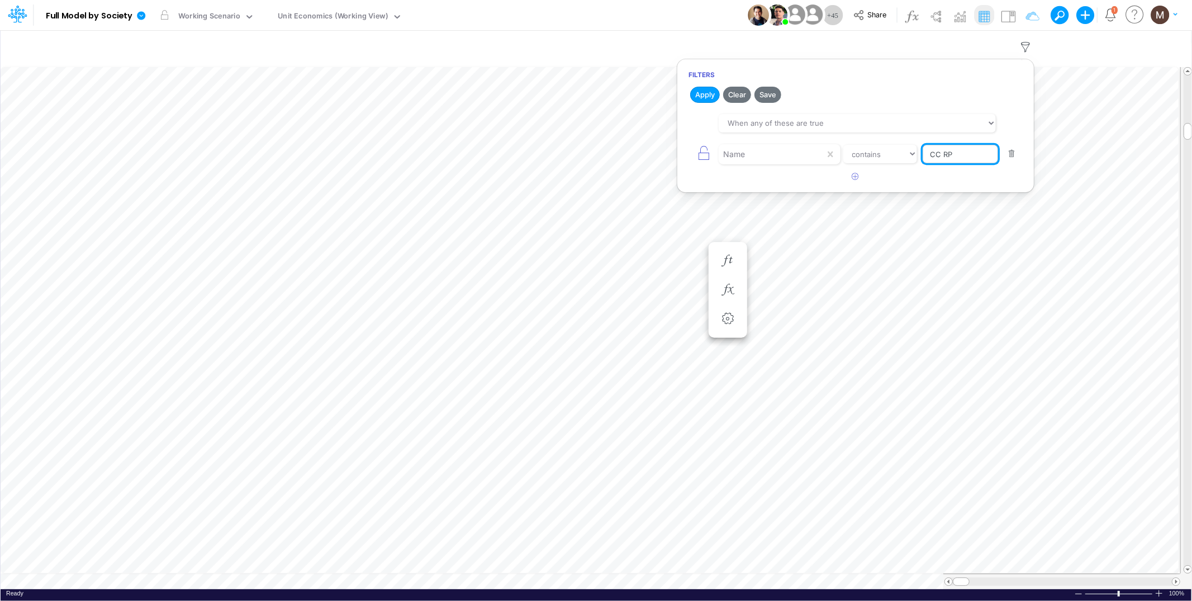
click at [960, 151] on input "CC RP" at bounding box center [960, 154] width 75 height 19
drag, startPoint x: 960, startPoint y: 151, endPoint x: 904, endPoint y: 151, distance: 55.3
click at [904, 151] on div "Name equals not equal starts with ends with contains CC RP" at bounding box center [856, 153] width 334 height 25
type input "processing cost"
click at [704, 100] on button "Apply" at bounding box center [705, 95] width 30 height 16
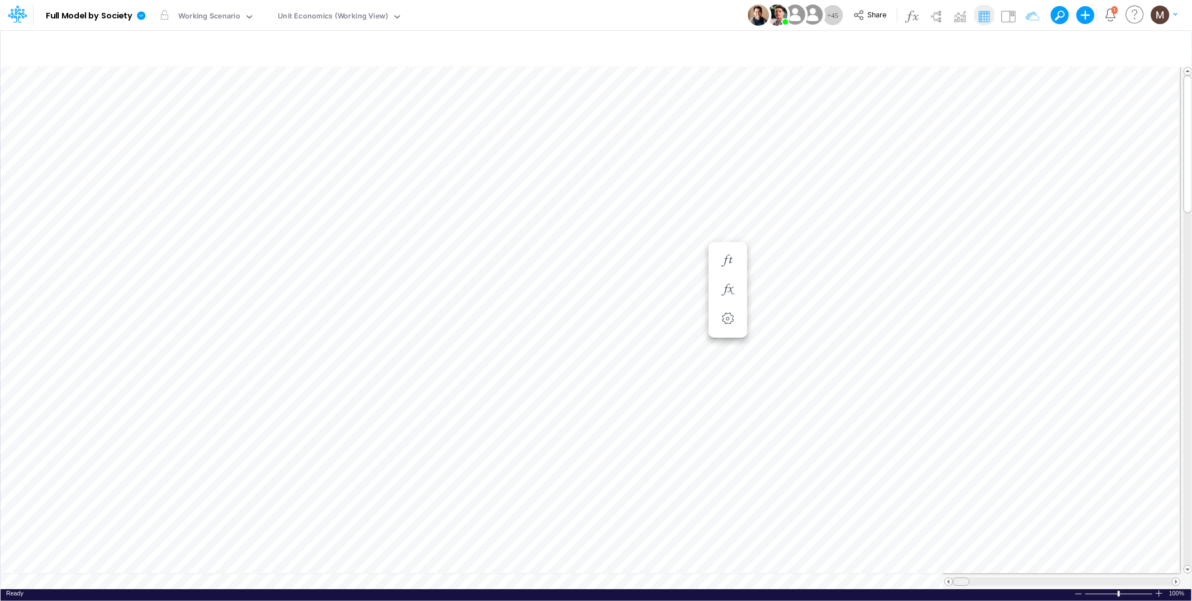
click at [960, 578] on span at bounding box center [960, 581] width 7 height 7
click at [1025, 45] on icon "button" at bounding box center [1026, 47] width 17 height 12
select select "tableSearchOR"
select select "contains"
click at [942, 151] on input "processing cost" at bounding box center [960, 154] width 75 height 19
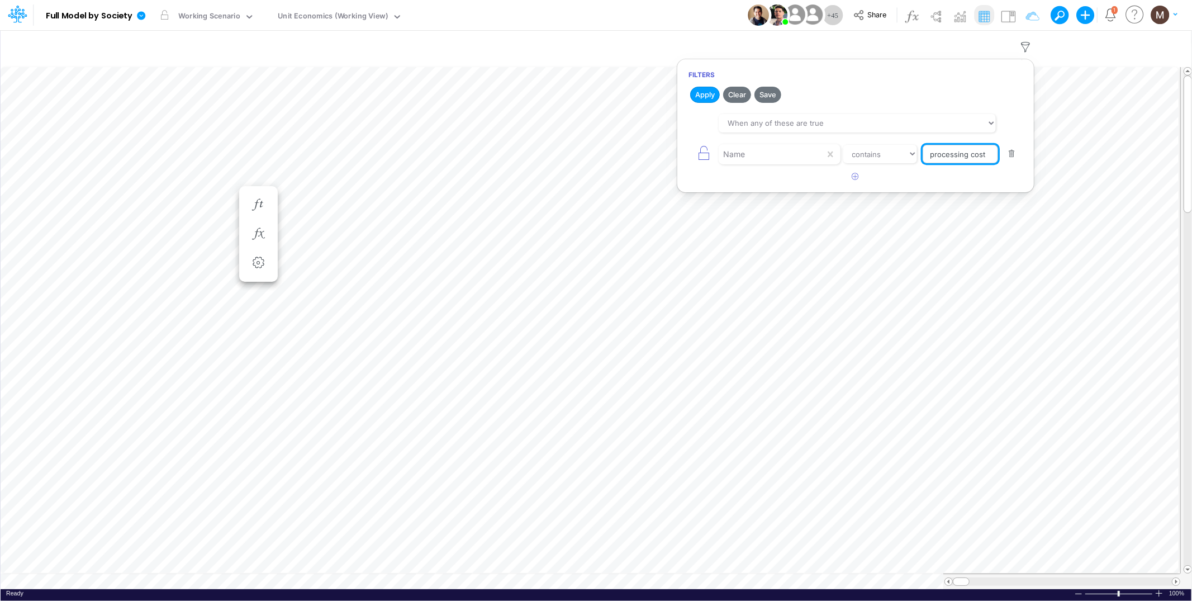
click at [942, 151] on input "processing cost" at bounding box center [960, 154] width 75 height 19
paste input "Processing Cost"
click at [937, 151] on input "Processing Cost" at bounding box center [960, 154] width 75 height 19
click at [936, 151] on input "Processing Cost" at bounding box center [960, 154] width 75 height 19
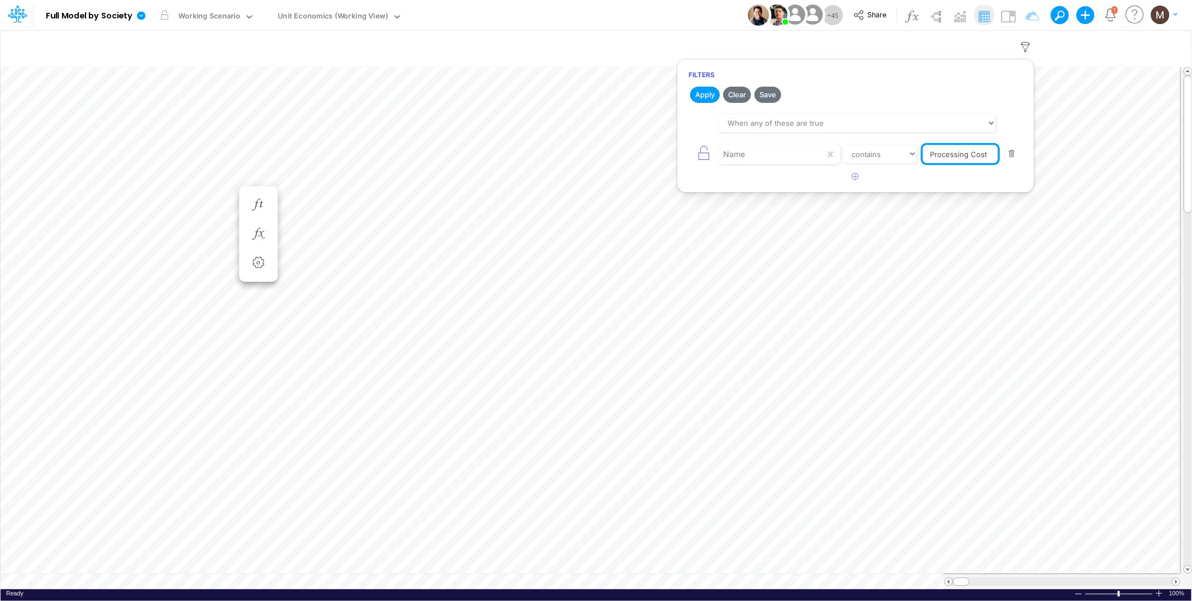
click at [933, 151] on input "Processing Cost" at bounding box center [960, 154] width 75 height 19
type input "Processing Cost"
click at [879, 158] on select "equals not equal starts with ends with contains" at bounding box center [880, 154] width 75 height 19
select select "equals"
click at [843, 145] on select "equals not equal starts with ends with contains" at bounding box center [880, 154] width 75 height 19
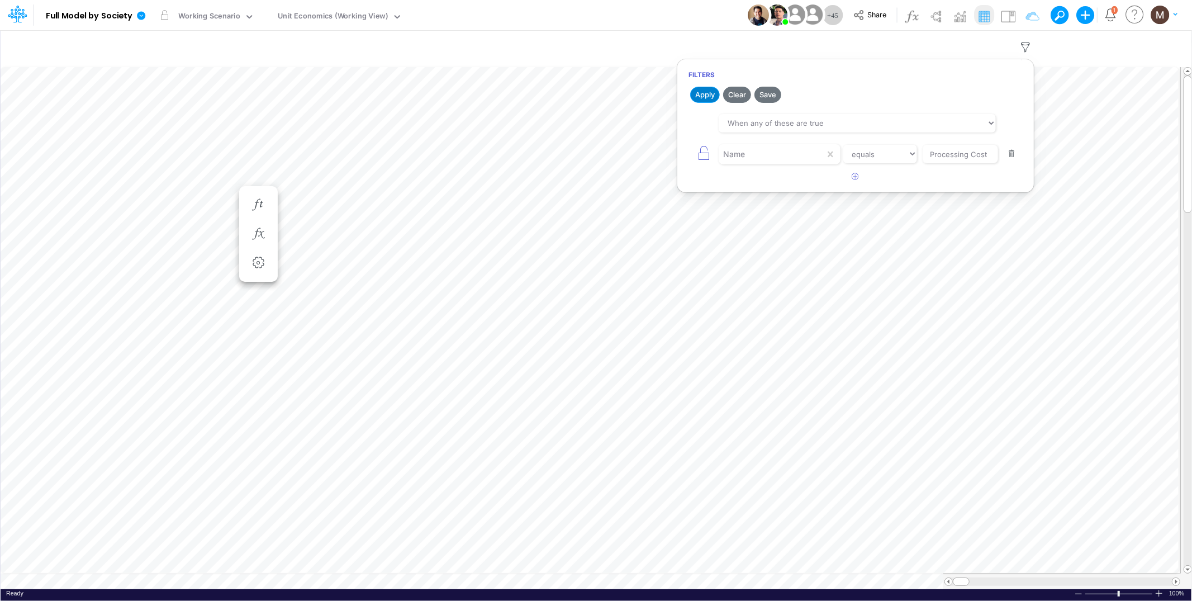
click at [710, 89] on button "Apply" at bounding box center [705, 95] width 30 height 16
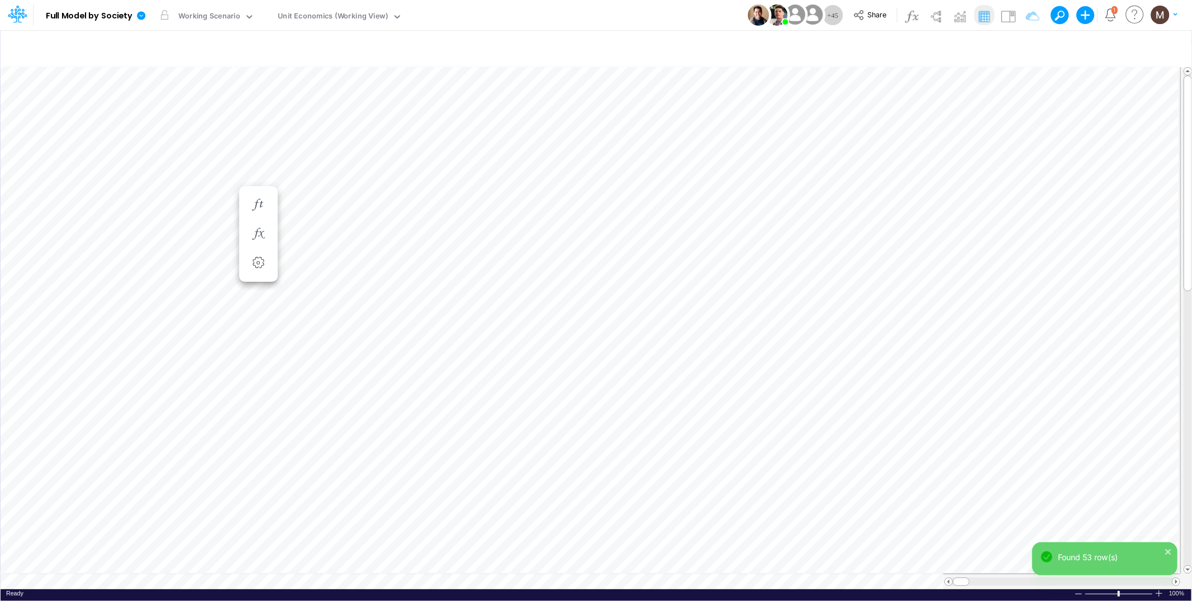
scroll to position [0, 1]
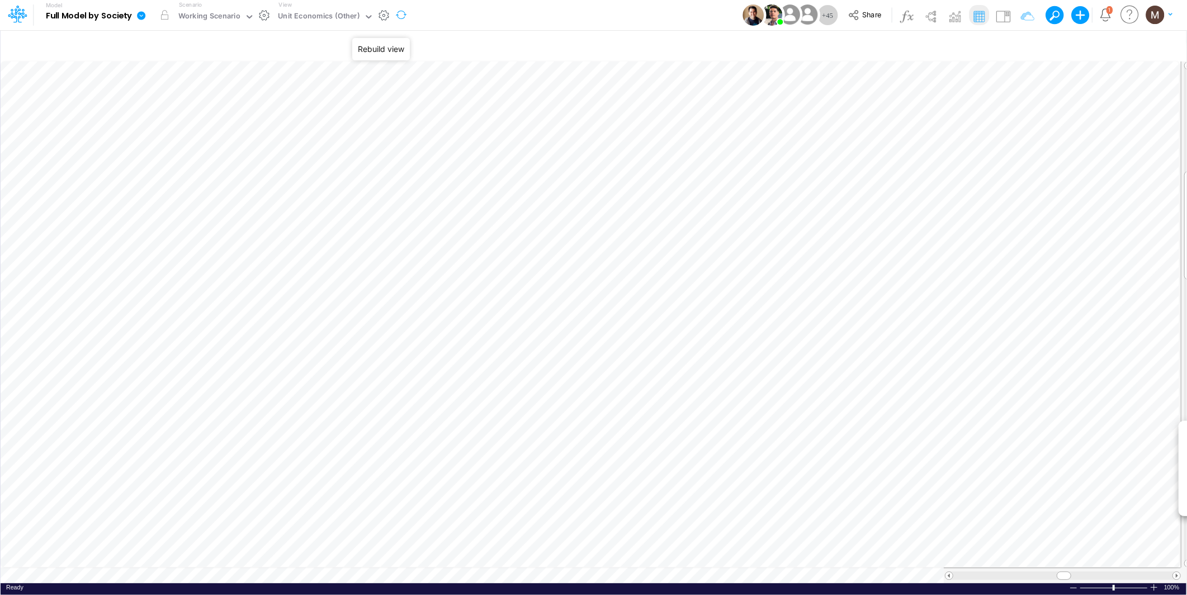
click at [398, 17] on button "button" at bounding box center [400, 15] width 23 height 29
click at [144, 17] on icon at bounding box center [141, 15] width 8 height 8
click at [191, 113] on button "View model info" at bounding box center [197, 115] width 120 height 17
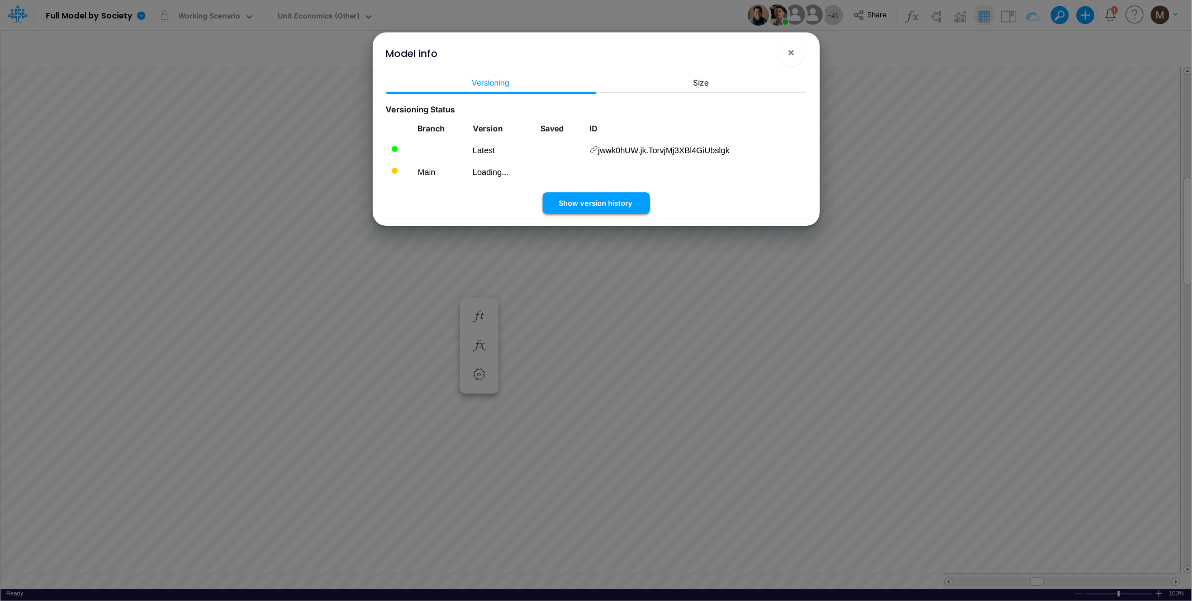
click at [578, 203] on button "Show version history" at bounding box center [596, 203] width 107 height 22
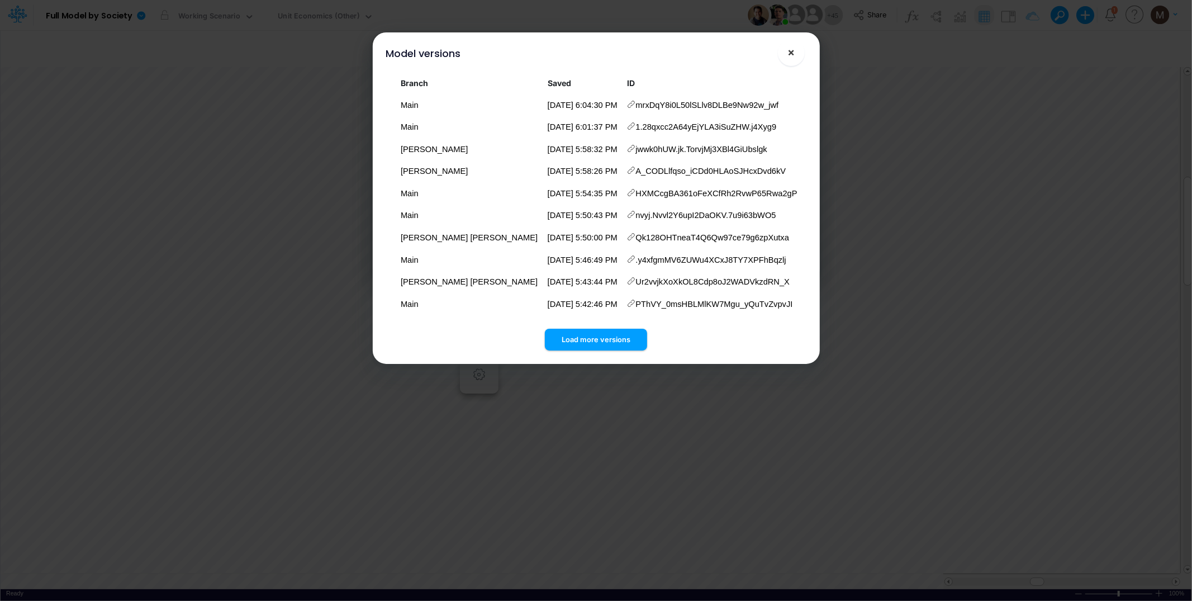
click at [794, 55] on span "×" at bounding box center [791, 51] width 7 height 13
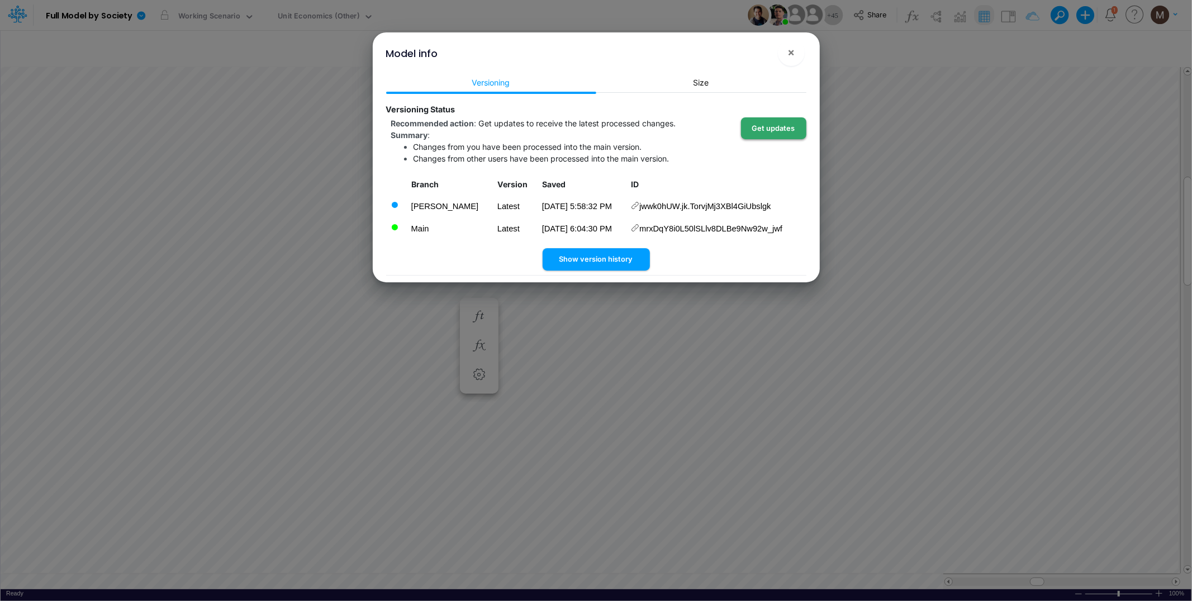
click at [755, 130] on button "Get updates" at bounding box center [773, 128] width 65 height 22
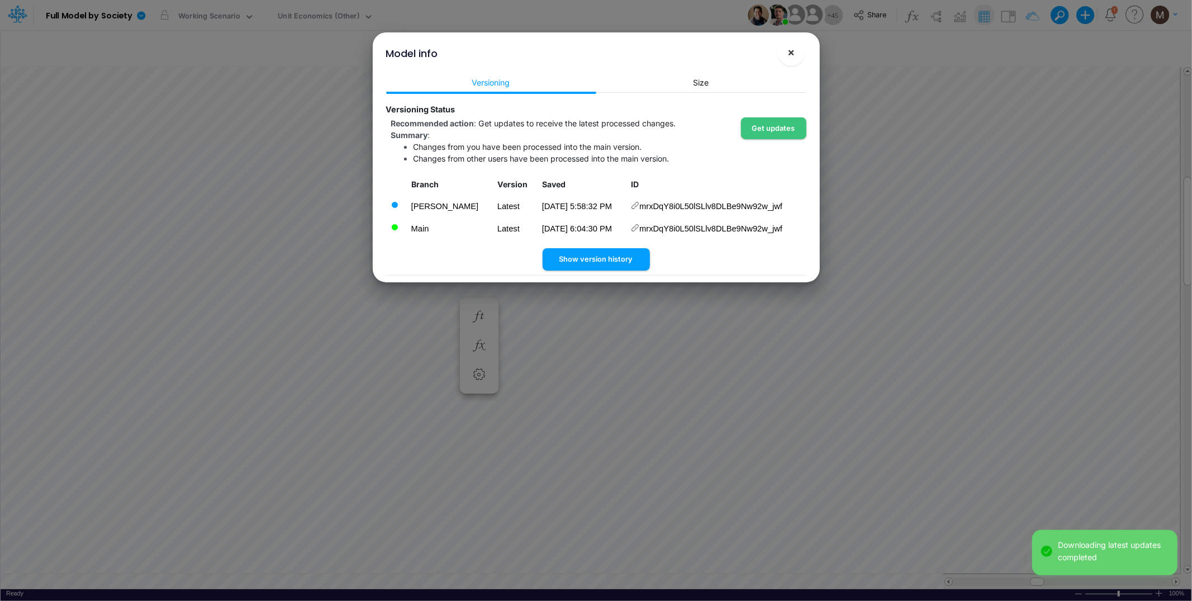
click at [799, 52] on button "×" at bounding box center [791, 52] width 27 height 27
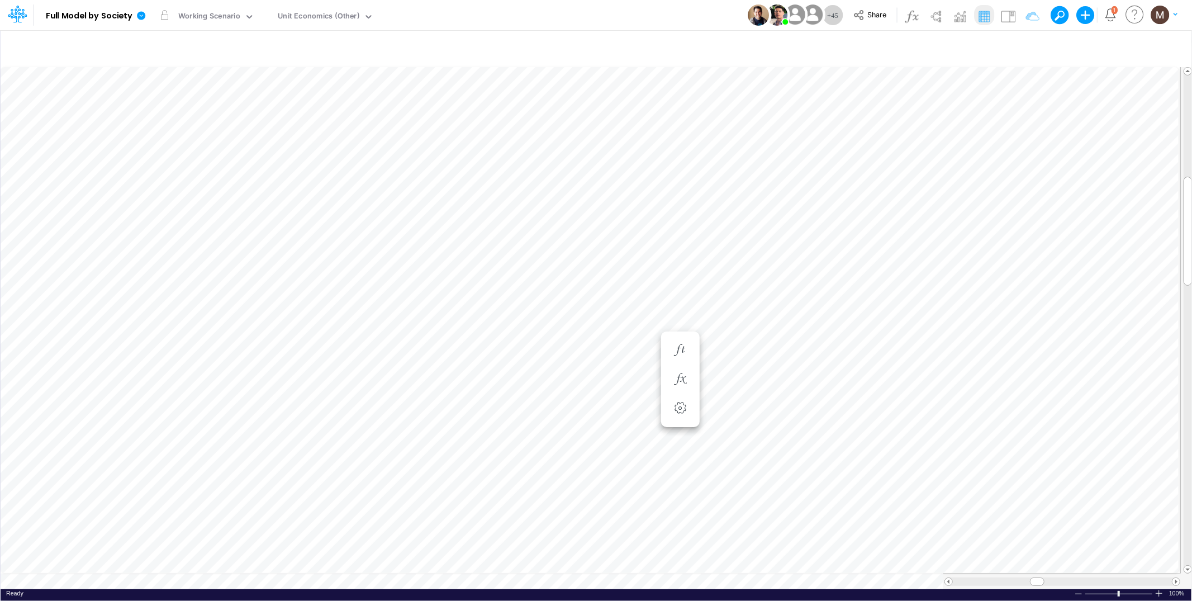
scroll to position [0, 1]
click at [606, 316] on icon "button" at bounding box center [613, 317] width 17 height 12
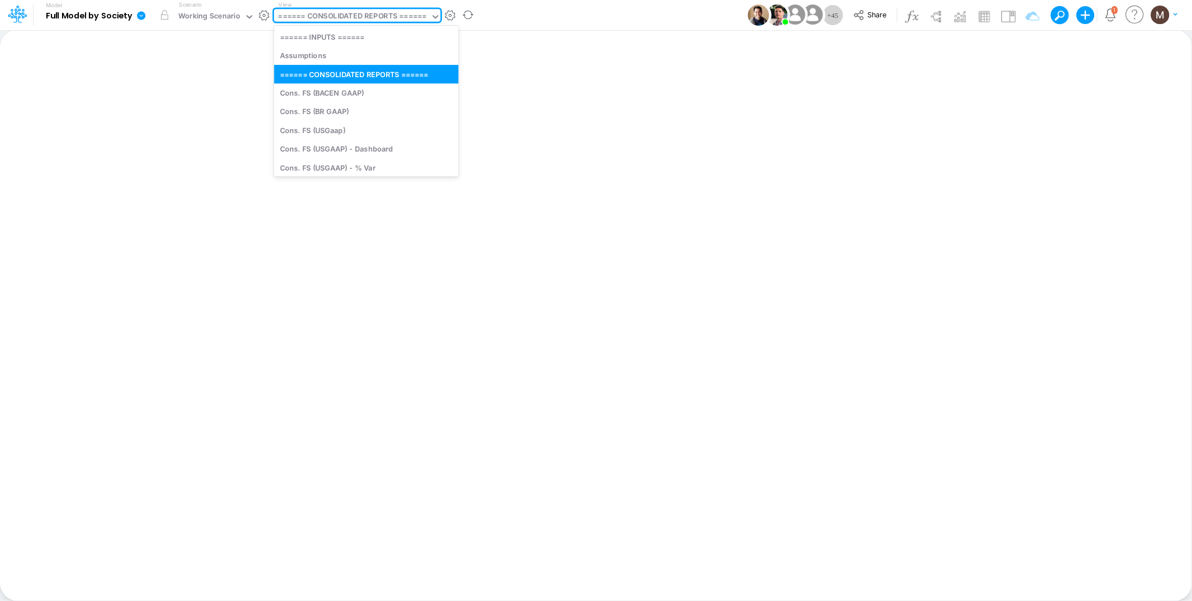
click at [347, 18] on div "====== CONSOLIDATED REPORTS ======" at bounding box center [352, 17] width 148 height 13
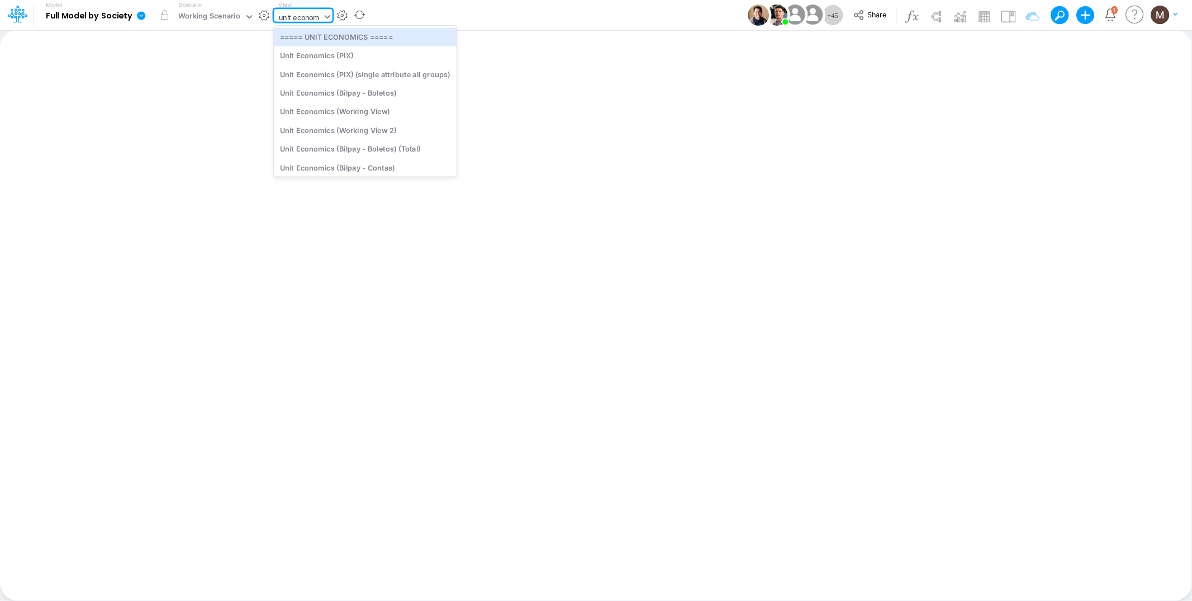
type input "unit economi"
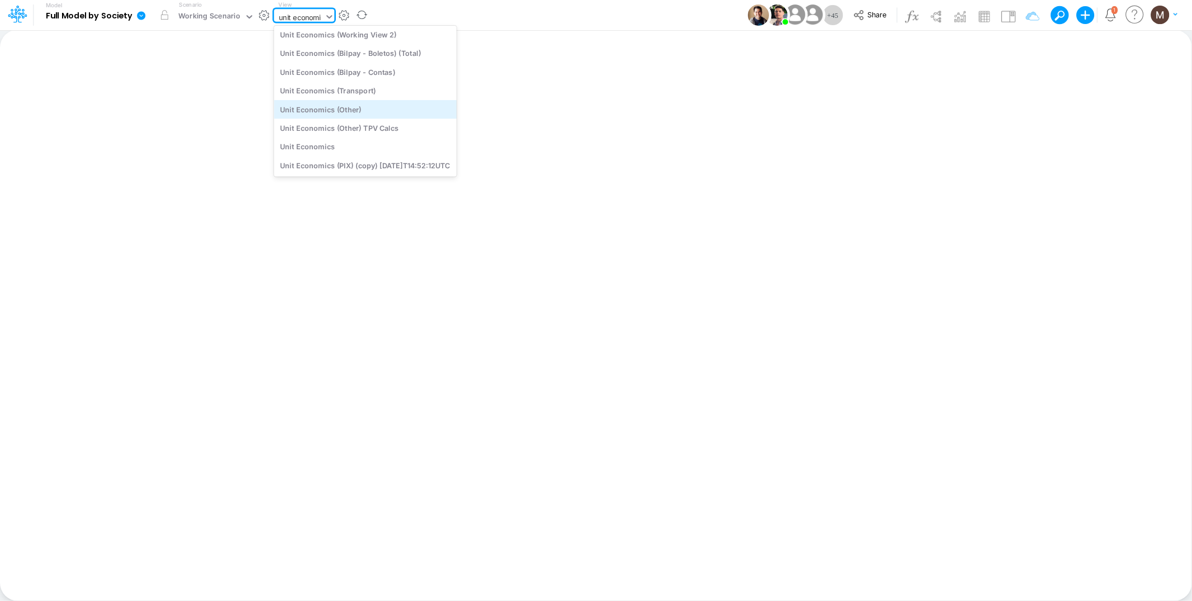
click at [373, 105] on div "Unit Economics (Other)" at bounding box center [365, 109] width 183 height 18
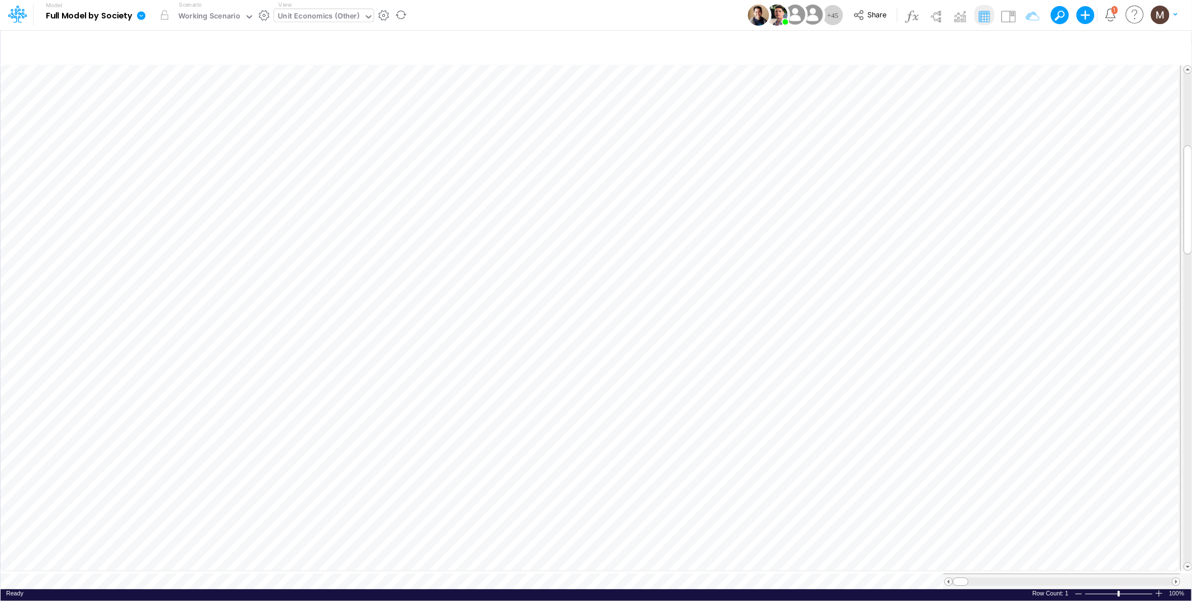
scroll to position [0, 1]
drag, startPoint x: 965, startPoint y: 574, endPoint x: 1008, endPoint y: 574, distance: 43.0
click at [1008, 577] on div at bounding box center [1004, 581] width 16 height 8
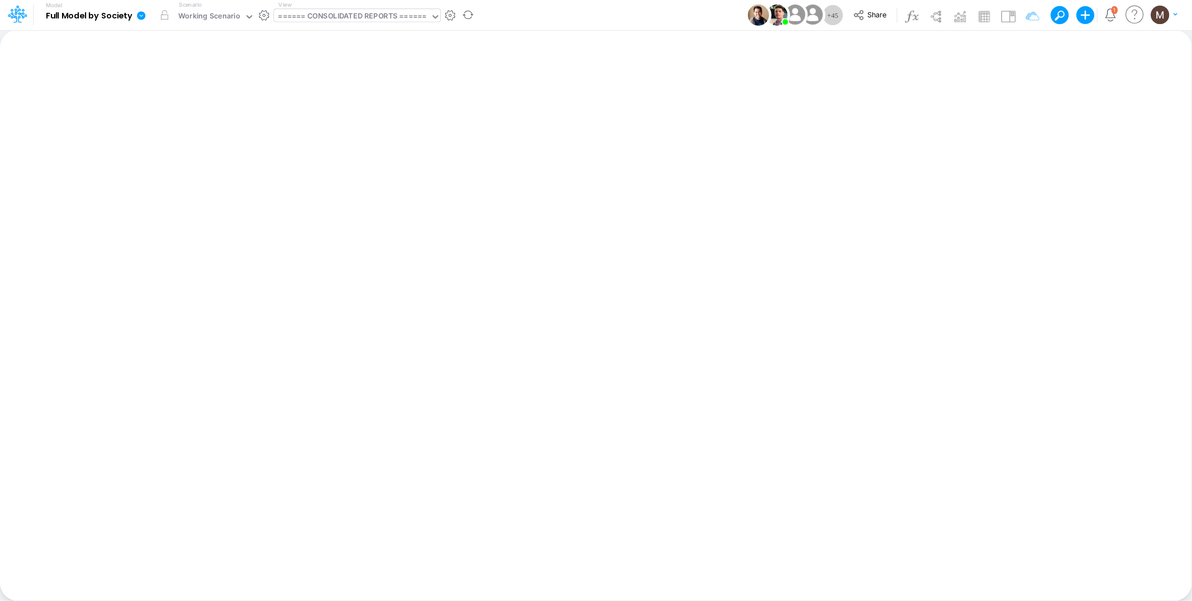
click at [351, 13] on div "====== CONSOLIDATED REPORTS ======" at bounding box center [352, 17] width 148 height 13
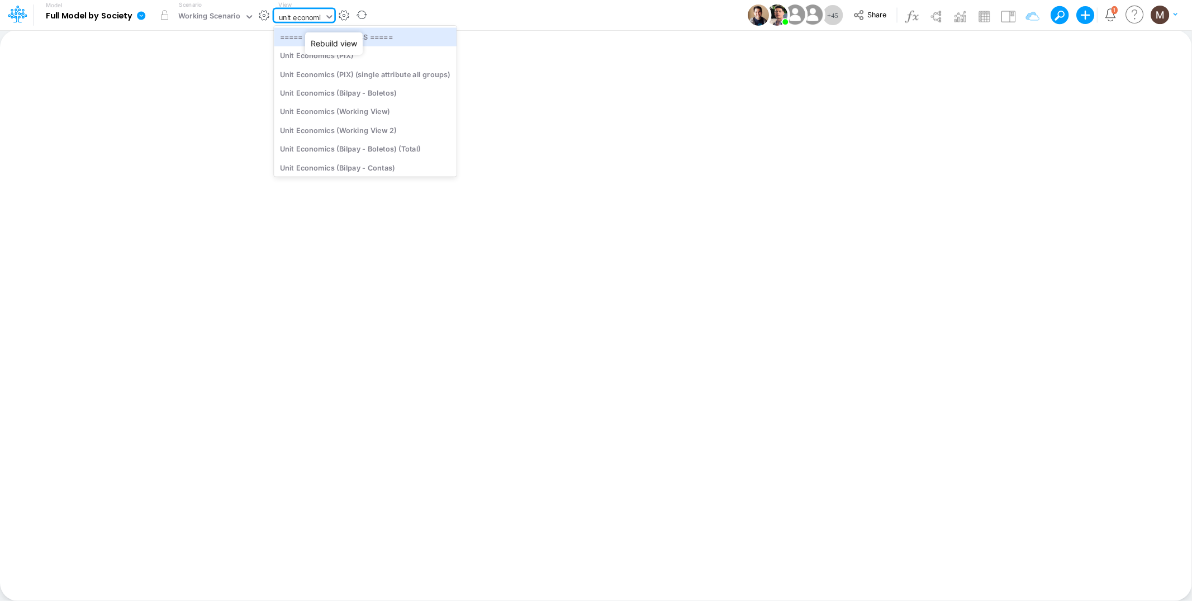
type input "unit economic"
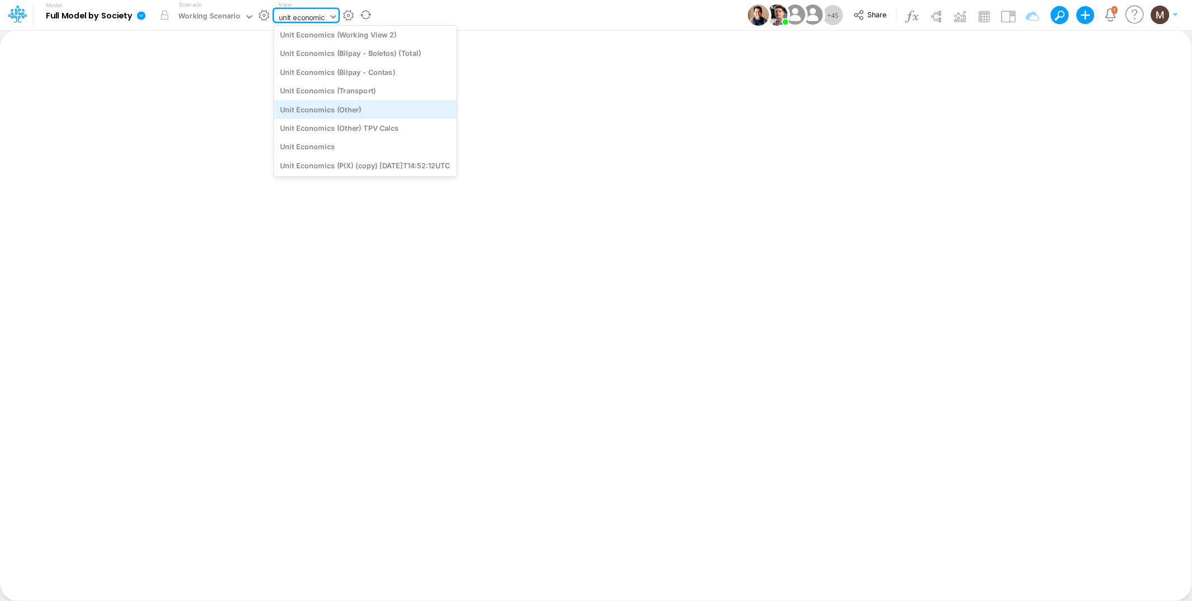
click at [334, 109] on div "Unit Economics (Other)" at bounding box center [365, 109] width 183 height 18
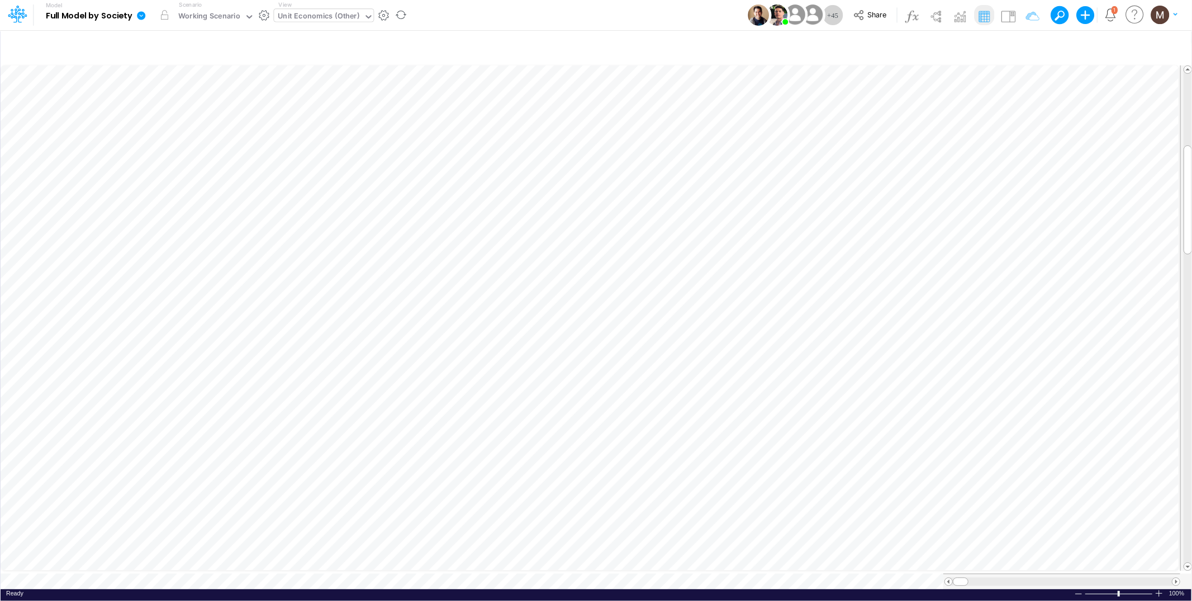
scroll to position [0, 1]
click at [141, 12] on icon at bounding box center [141, 15] width 8 height 8
click at [183, 122] on button "View model info" at bounding box center [197, 115] width 120 height 17
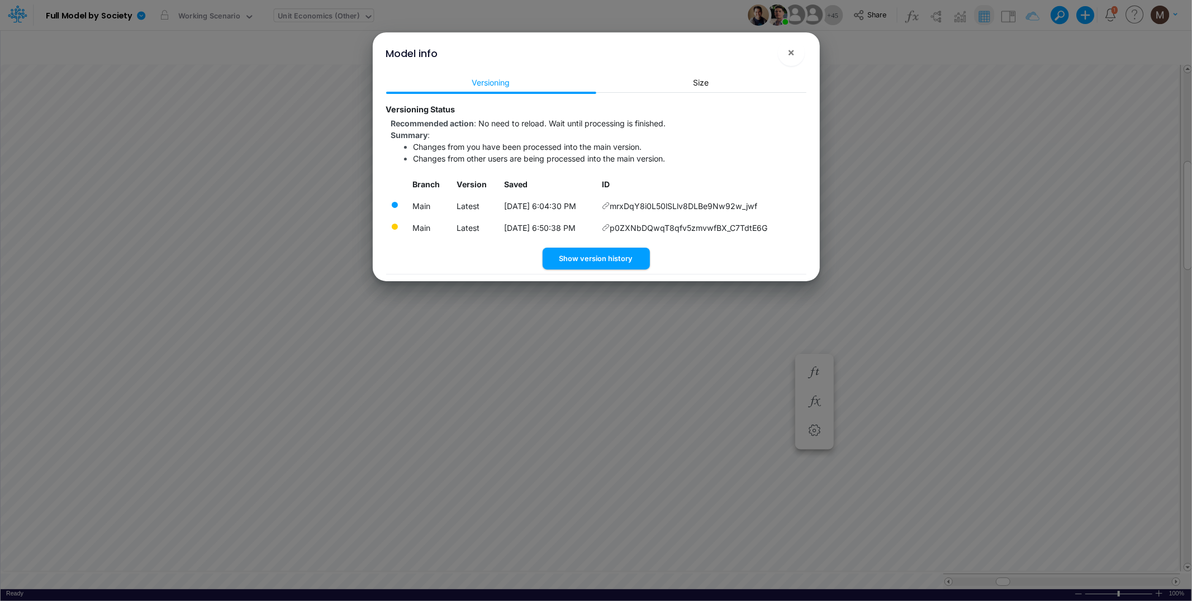
click at [543, 340] on div "Model info × Versioning Size Versioning Status Recommended action : No need to …" at bounding box center [596, 300] width 1192 height 601
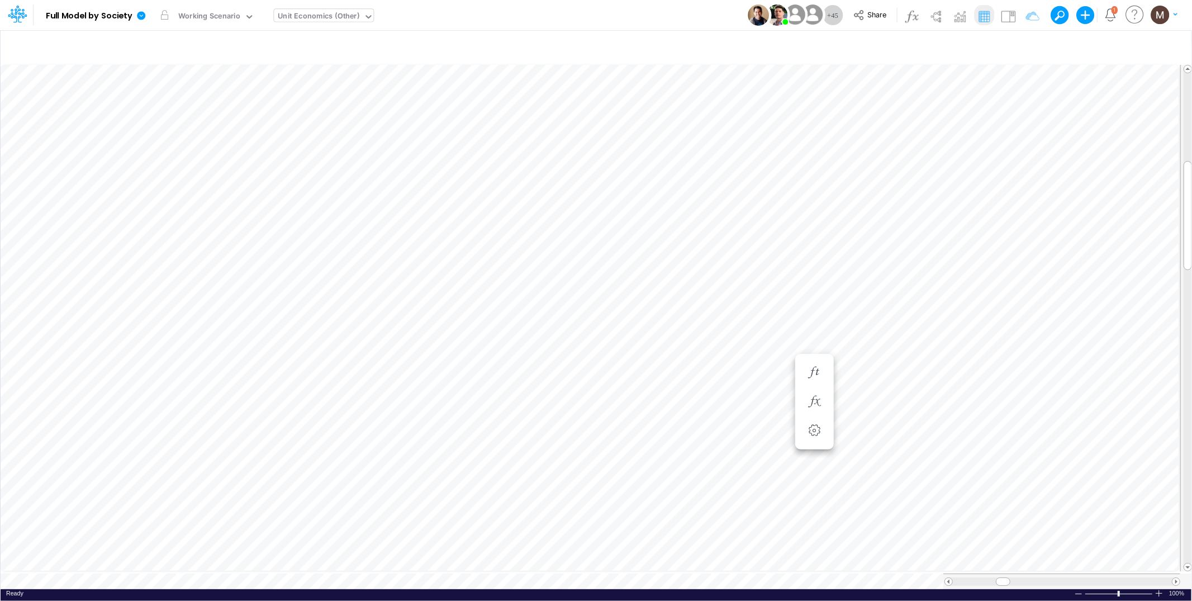
click at [307, 15] on div "Unit Economics (Other)" at bounding box center [319, 17] width 82 height 13
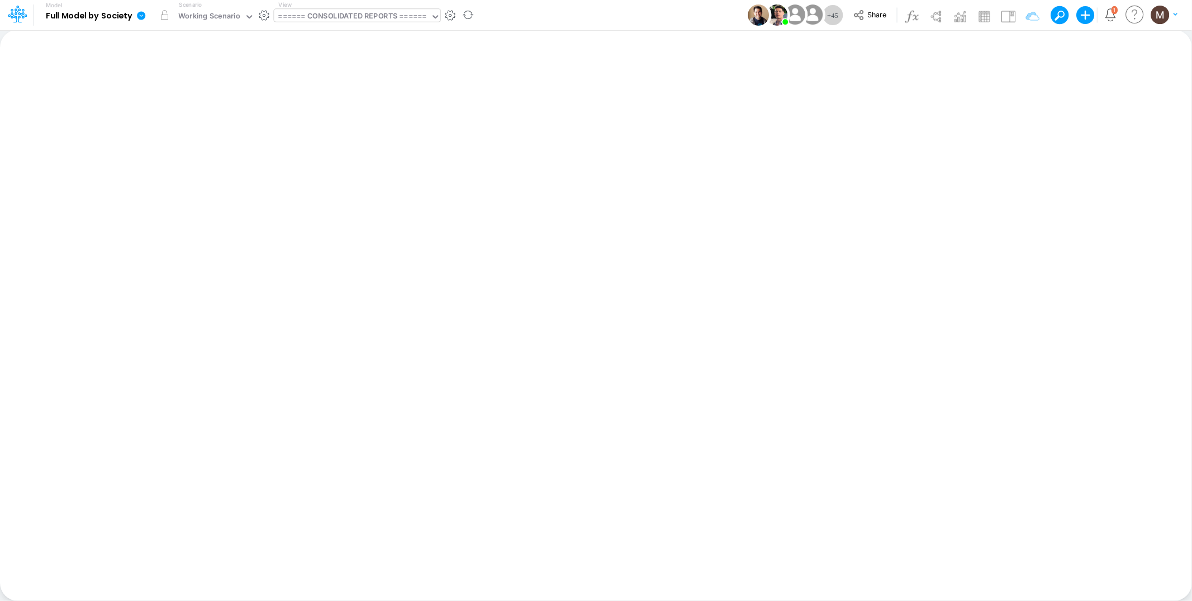
click at [319, 21] on div "====== CONSOLIDATED REPORTS ======" at bounding box center [352, 17] width 148 height 13
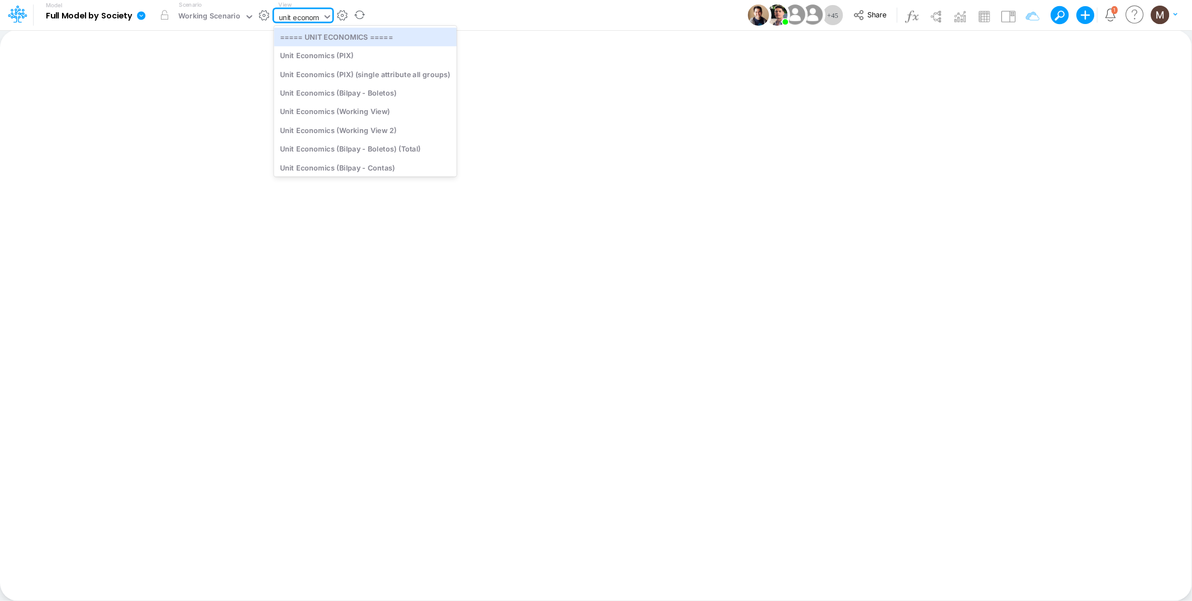
type input "unit economi"
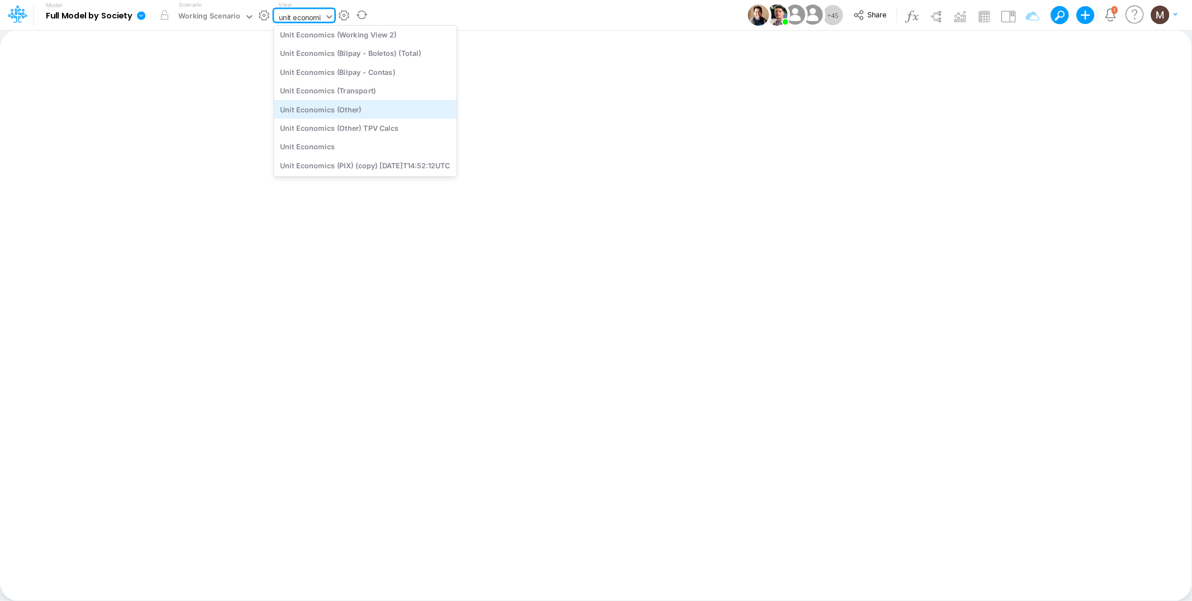
click at [311, 105] on div "Unit Economics (Other)" at bounding box center [365, 109] width 183 height 18
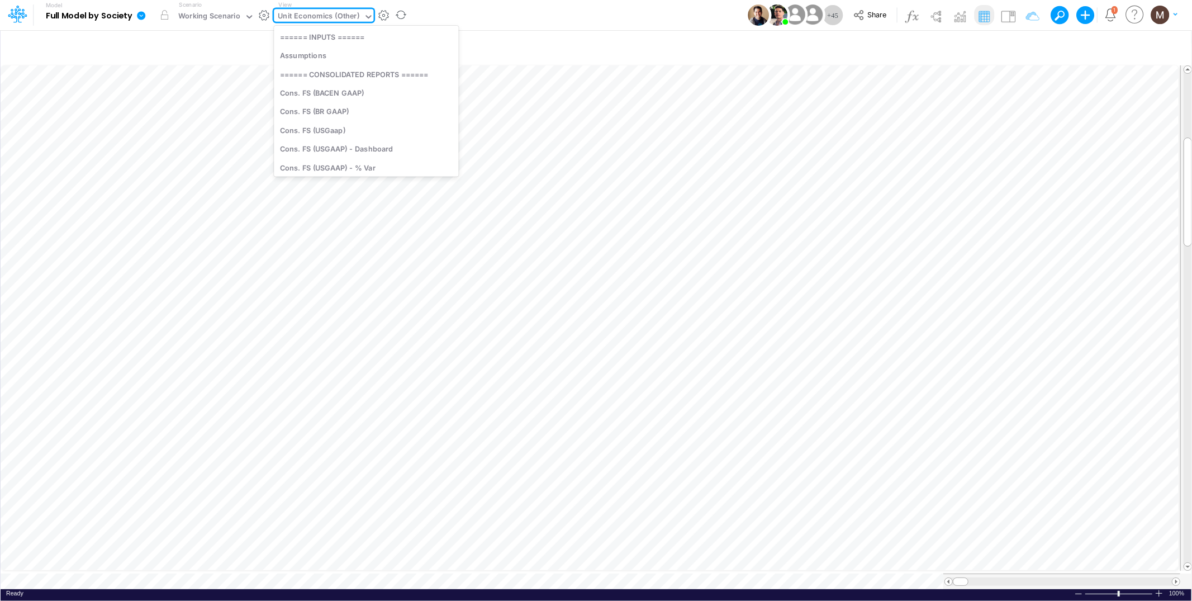
click at [364, 15] on icon at bounding box center [369, 17] width 10 height 10
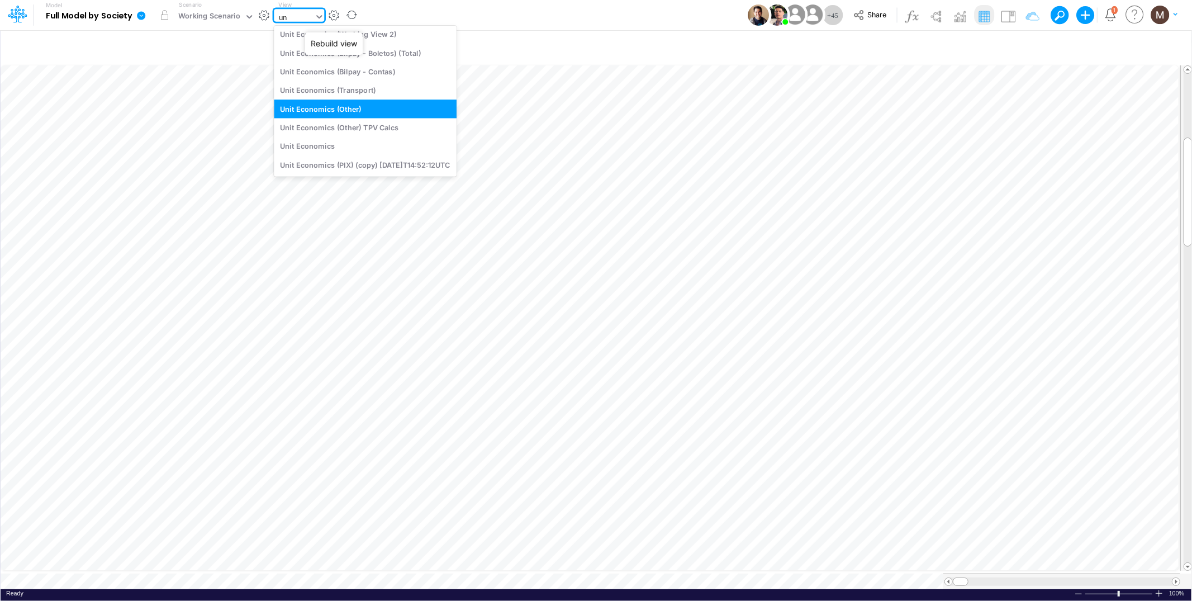
scroll to position [48, 0]
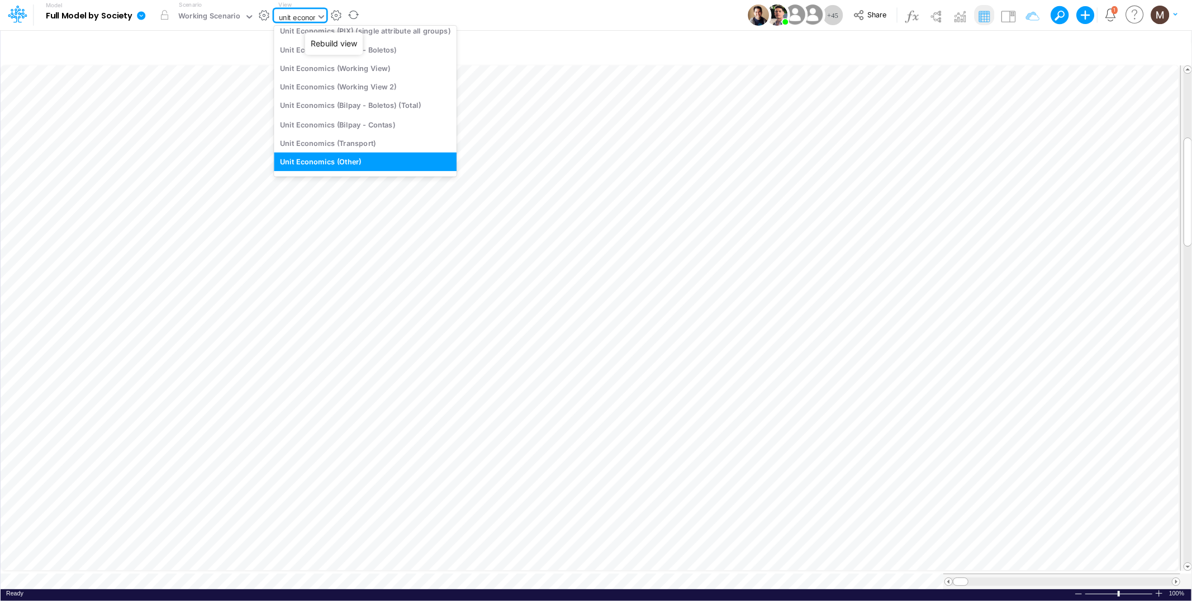
type input "unit economi"
click at [371, 72] on div "Unit Economics (Working View)" at bounding box center [365, 68] width 183 height 18
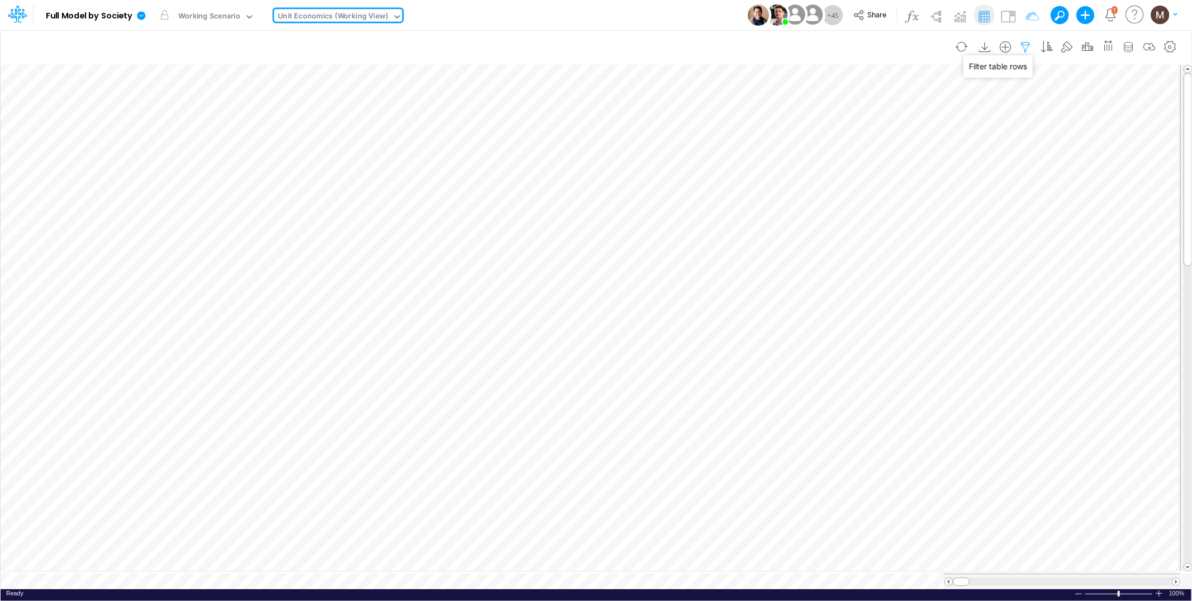
click at [1021, 44] on icon "button" at bounding box center [1026, 47] width 17 height 12
select select "contains"
select select "tableSearchOR"
select select "contains"
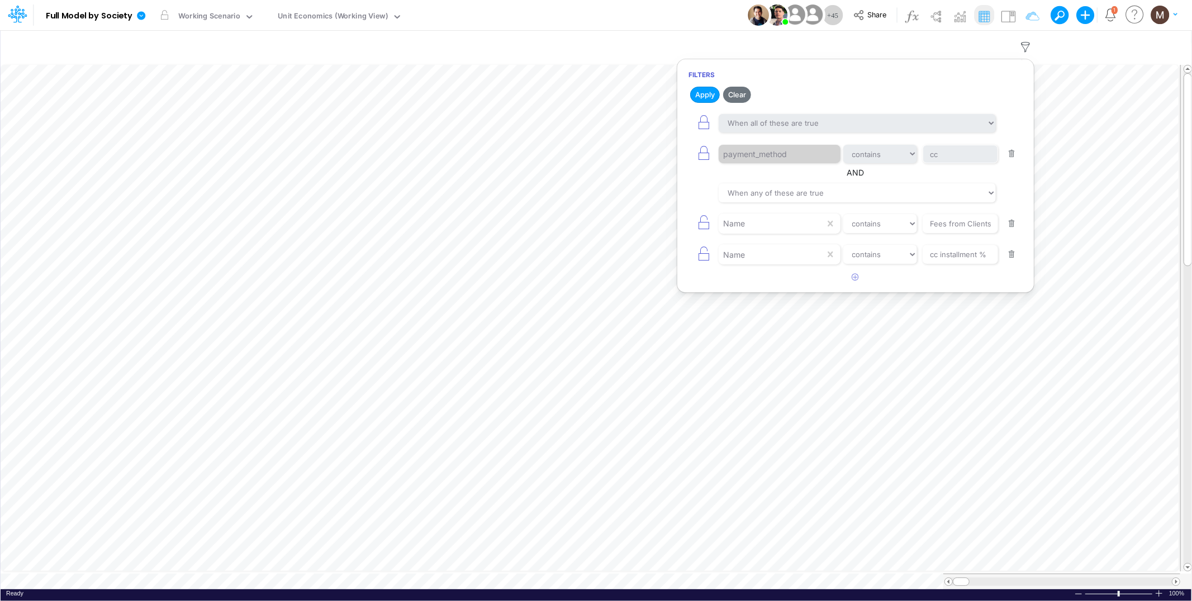
click at [1010, 154] on button "button" at bounding box center [1012, 153] width 22 height 15
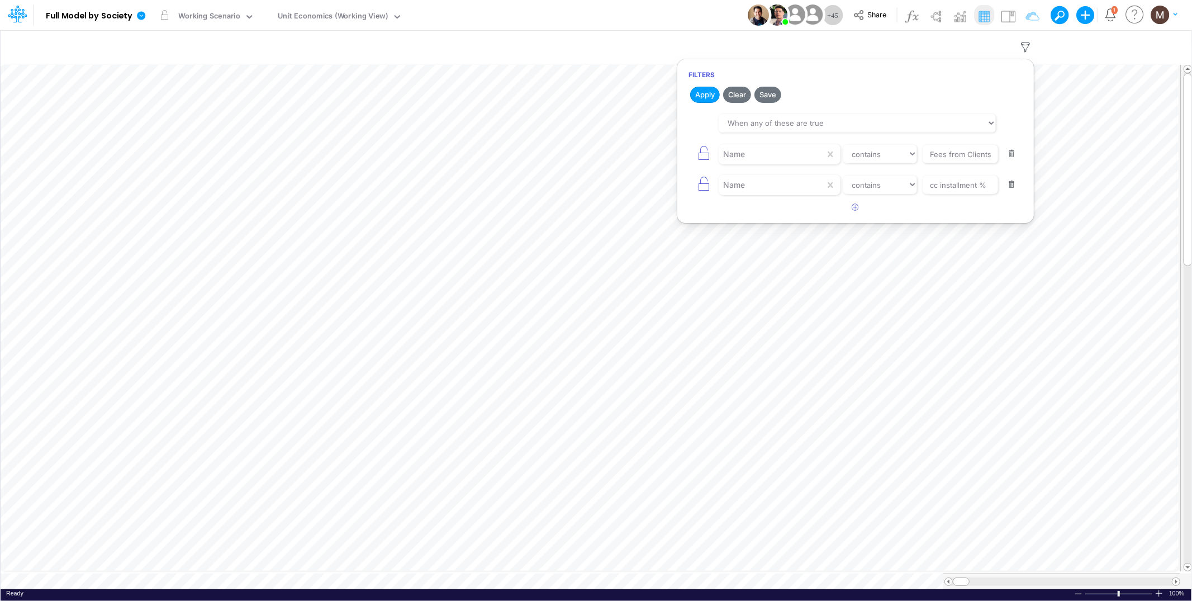
click at [1008, 188] on button "button" at bounding box center [1012, 184] width 22 height 15
click at [831, 156] on icon at bounding box center [830, 154] width 5 height 6
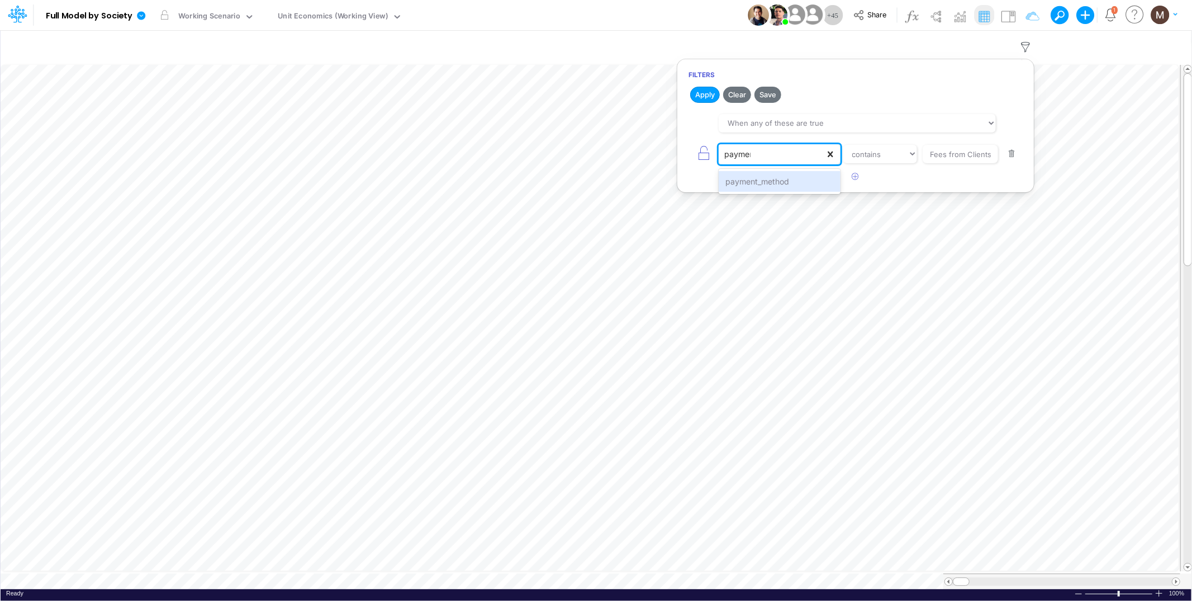
type input "payment"
click at [803, 177] on div "payment_method" at bounding box center [779, 181] width 121 height 21
click at [969, 149] on input "Fees from Clients %" at bounding box center [960, 154] width 75 height 19
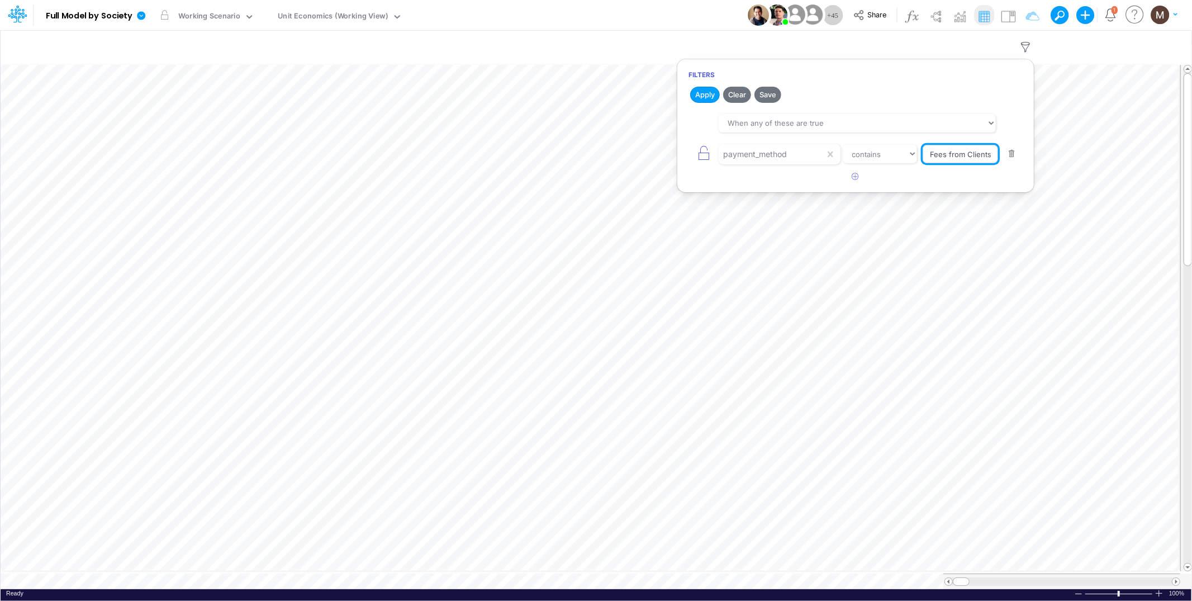
click at [969, 149] on input "Fees from Clients %" at bounding box center [960, 154] width 75 height 19
type input "CC RP"
click at [884, 153] on select "equals not equal starts with ends with contains" at bounding box center [880, 154] width 75 height 19
select select "equals"
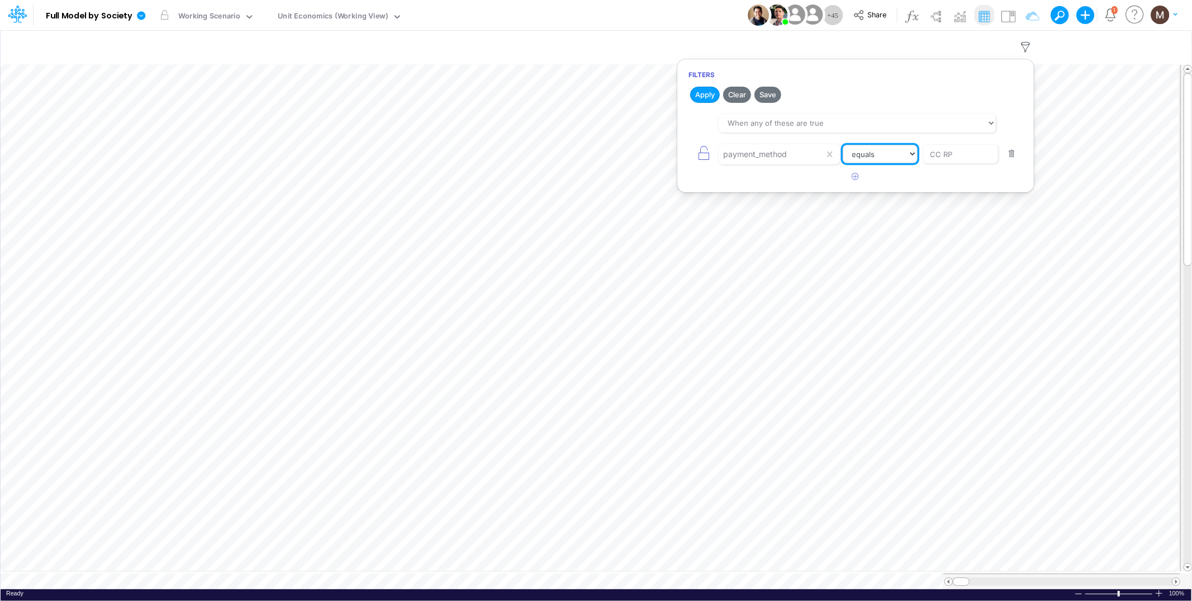
click at [843, 145] on select "equals not equal starts with ends with contains" at bounding box center [880, 154] width 75 height 19
click at [696, 89] on button "Apply" at bounding box center [705, 95] width 30 height 16
drag, startPoint x: 956, startPoint y: 576, endPoint x: 1001, endPoint y: 575, distance: 44.7
click at [1001, 577] on div at bounding box center [1006, 581] width 17 height 8
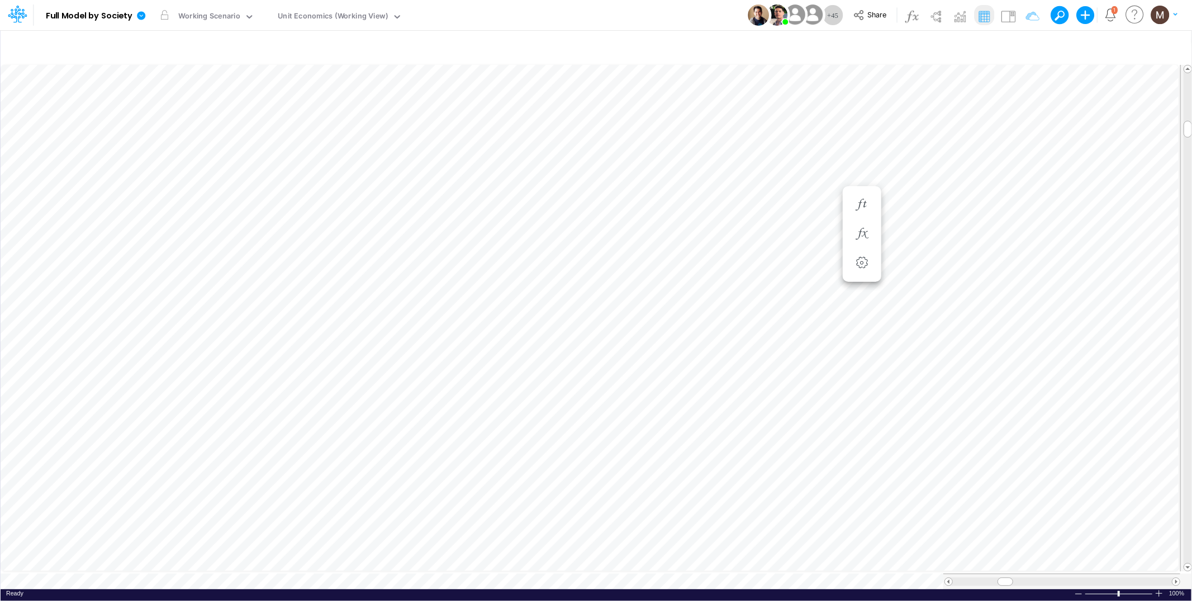
scroll to position [0, 1]
click at [227, 15] on div "Working Scenario" at bounding box center [209, 17] width 62 height 13
click at [143, 18] on icon at bounding box center [141, 15] width 8 height 8
click at [170, 96] on button "Export" at bounding box center [197, 98] width 120 height 18
click at [309, 103] on button "Excel" at bounding box center [318, 104] width 120 height 17
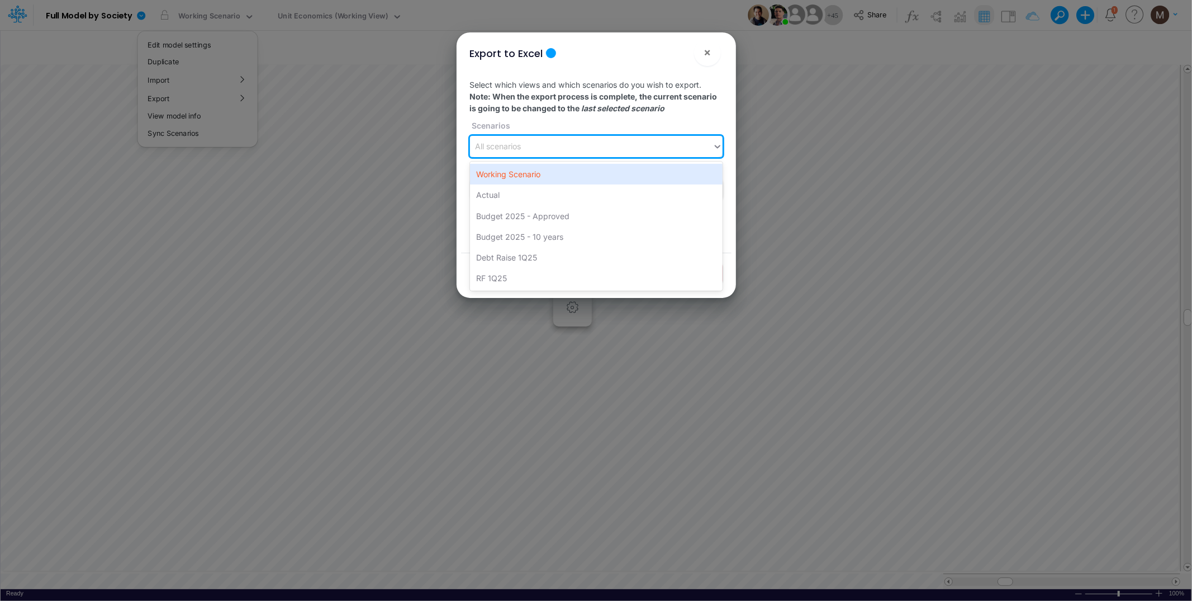
click at [544, 148] on div "All scenarios" at bounding box center [591, 146] width 243 height 18
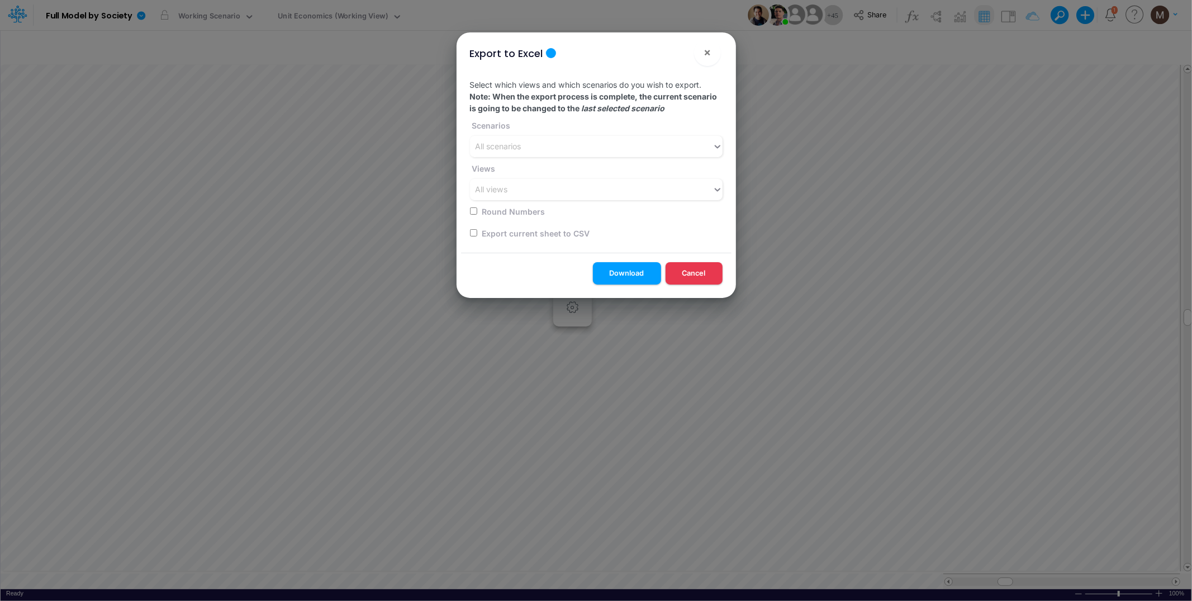
click at [864, 150] on div "Export to Excel × Select which views and which scenarios do you wish to export.…" at bounding box center [596, 300] width 1192 height 601
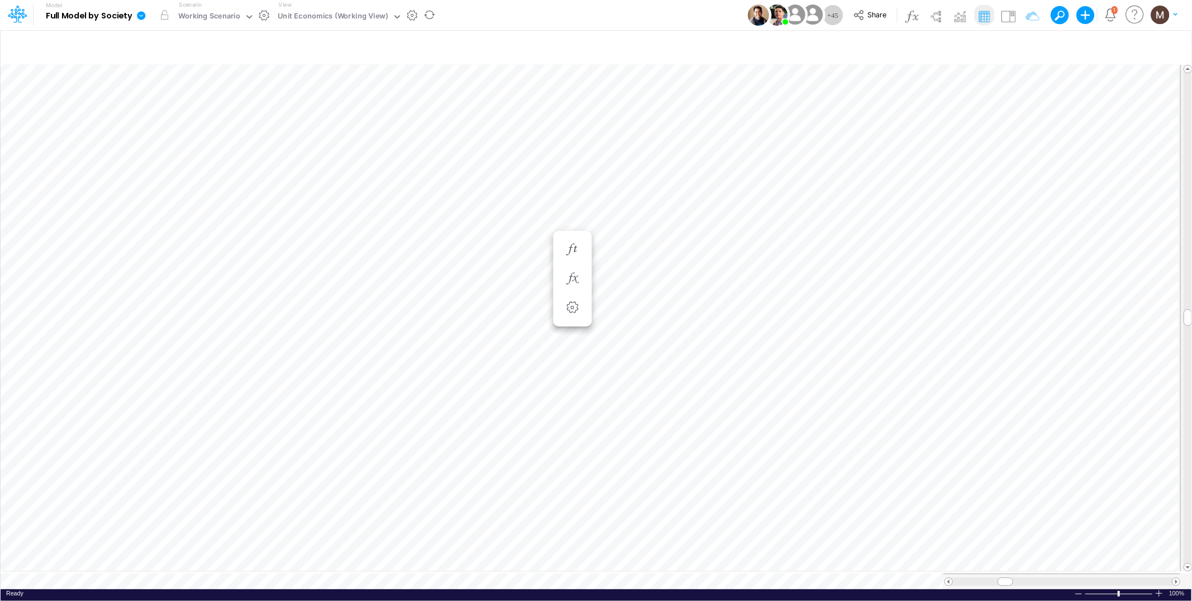
click at [141, 13] on icon at bounding box center [141, 15] width 8 height 8
click at [159, 95] on button "Export" at bounding box center [197, 98] width 120 height 18
click at [319, 101] on button "Excel" at bounding box center [318, 104] width 120 height 17
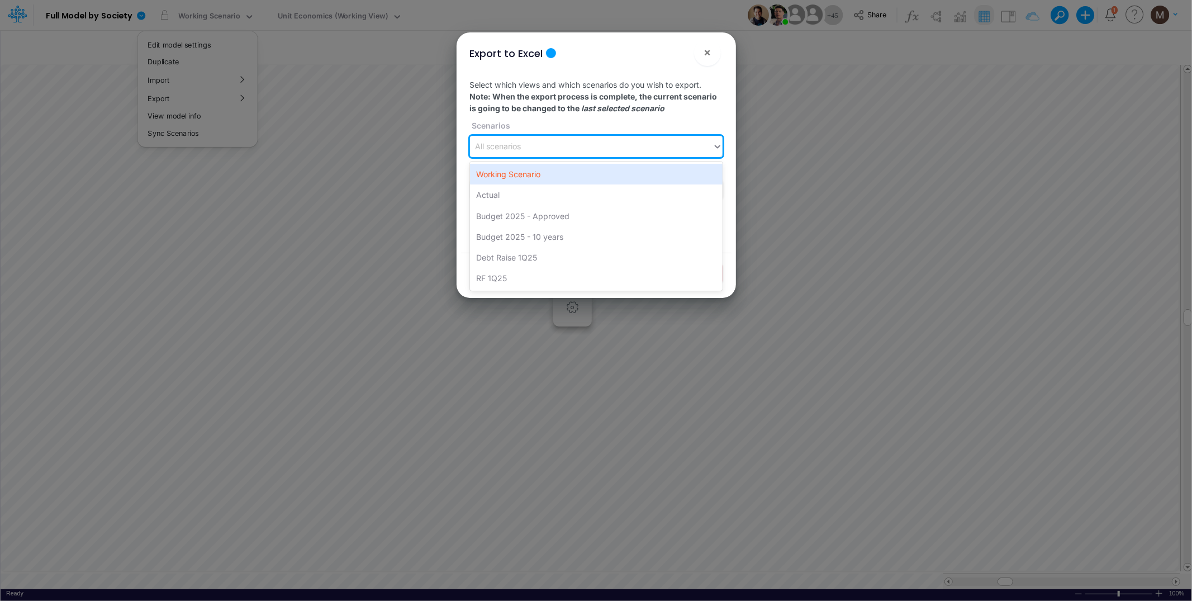
click at [573, 148] on div "All scenarios" at bounding box center [591, 146] width 243 height 18
click at [567, 178] on div "Working Scenario" at bounding box center [596, 174] width 253 height 21
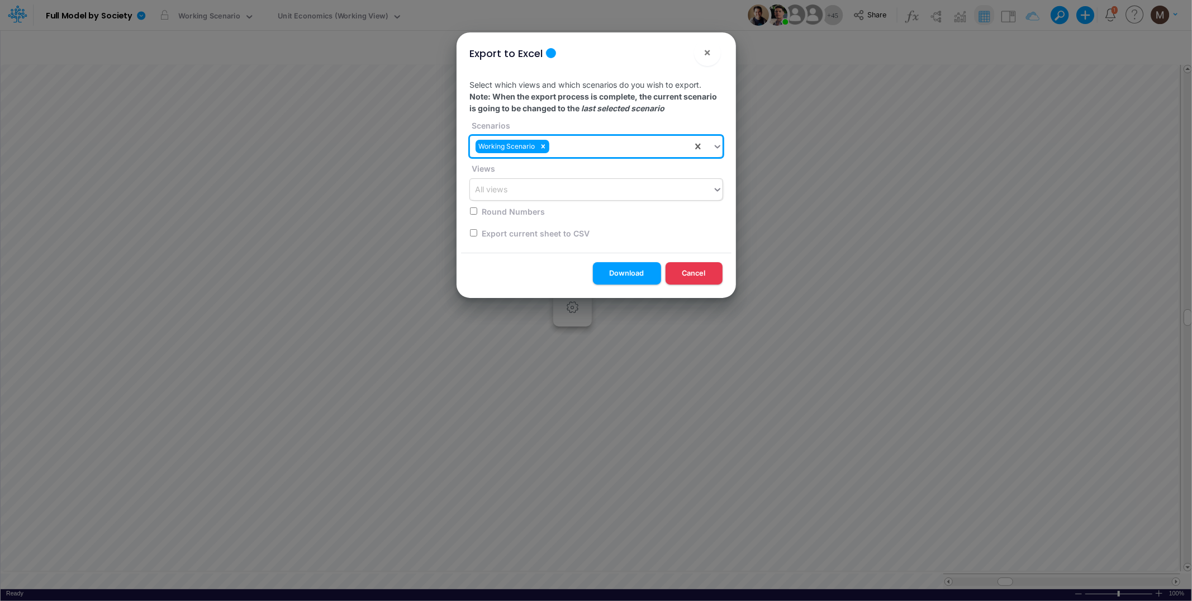
click at [563, 186] on div "All views" at bounding box center [591, 190] width 243 height 18
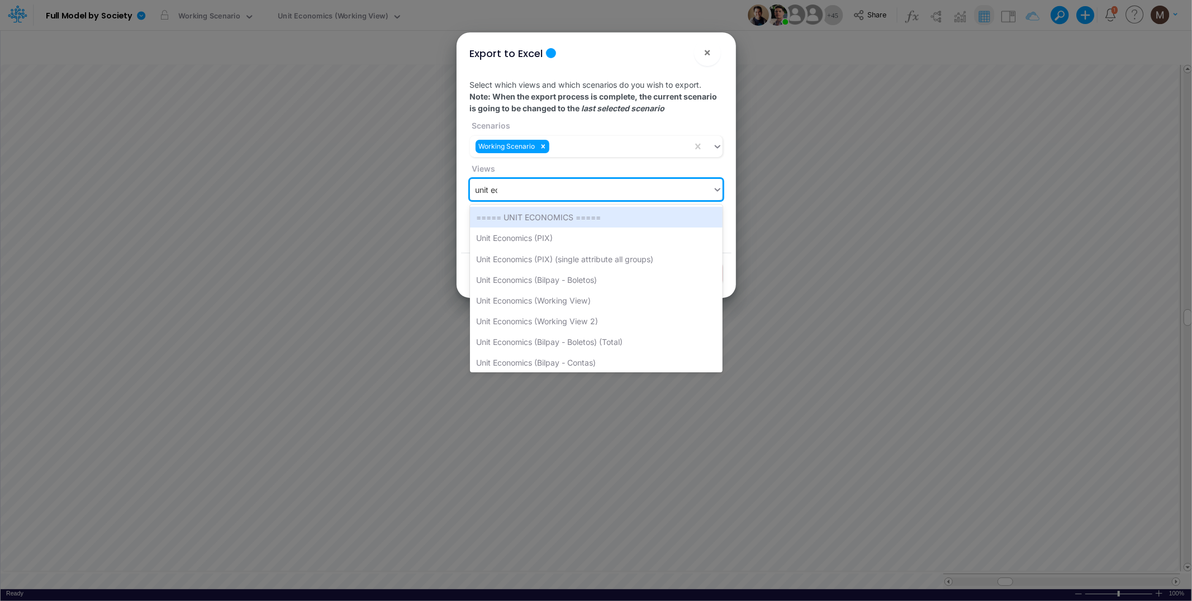
type input "unit eco"
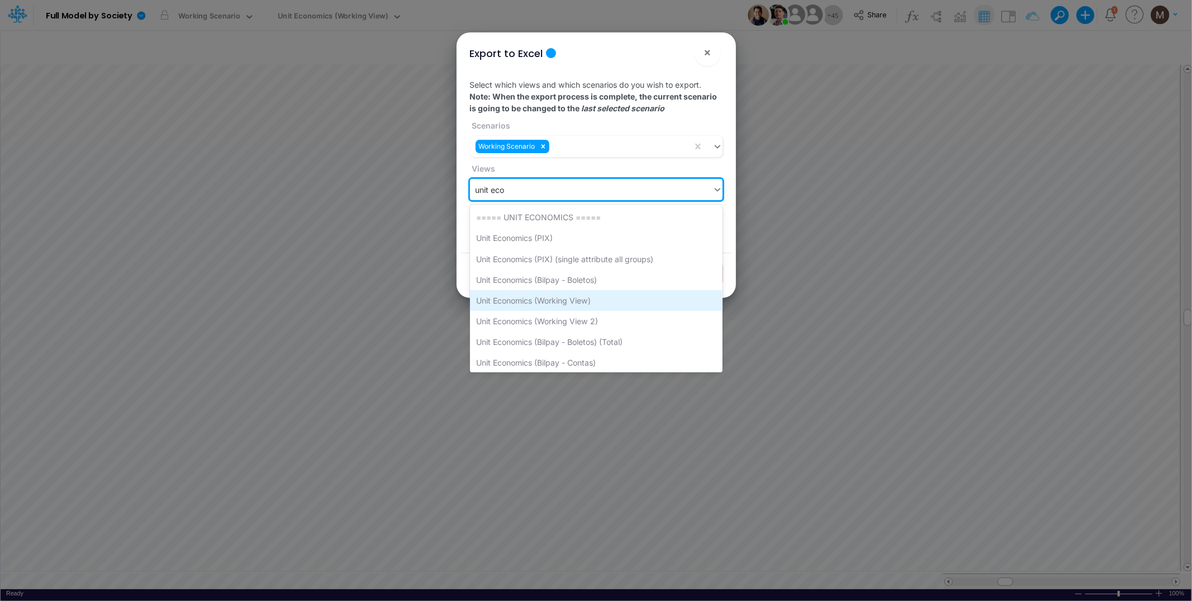
click at [558, 296] on div "Unit Economics (Working View)" at bounding box center [596, 300] width 253 height 21
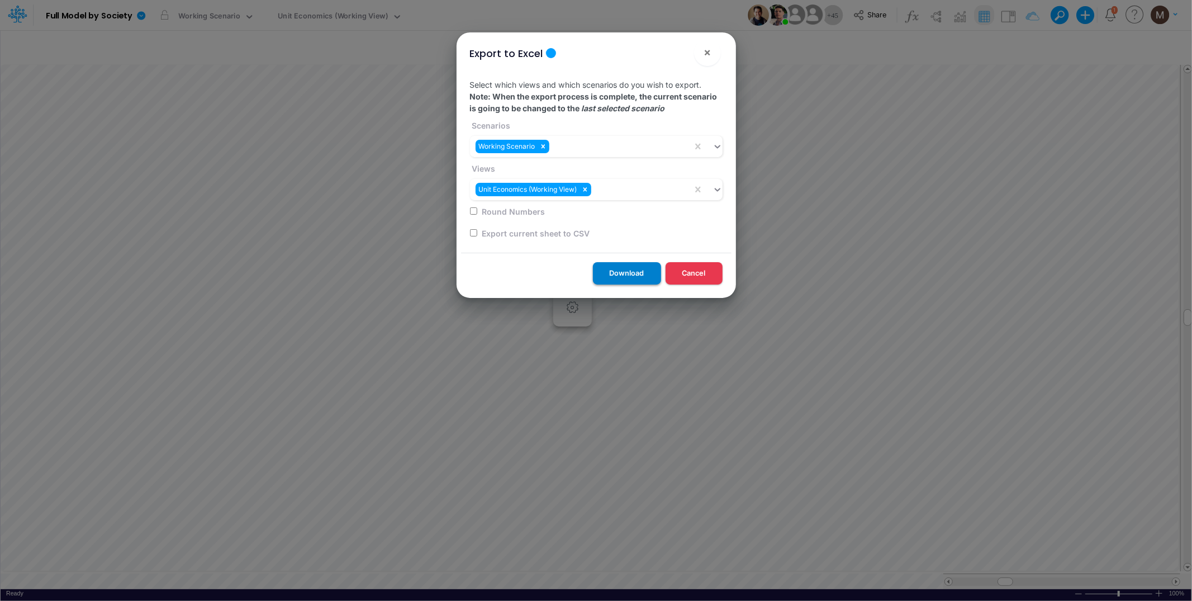
click at [630, 268] on button "Download" at bounding box center [627, 273] width 68 height 22
click at [706, 60] on button "×" at bounding box center [707, 52] width 27 height 27
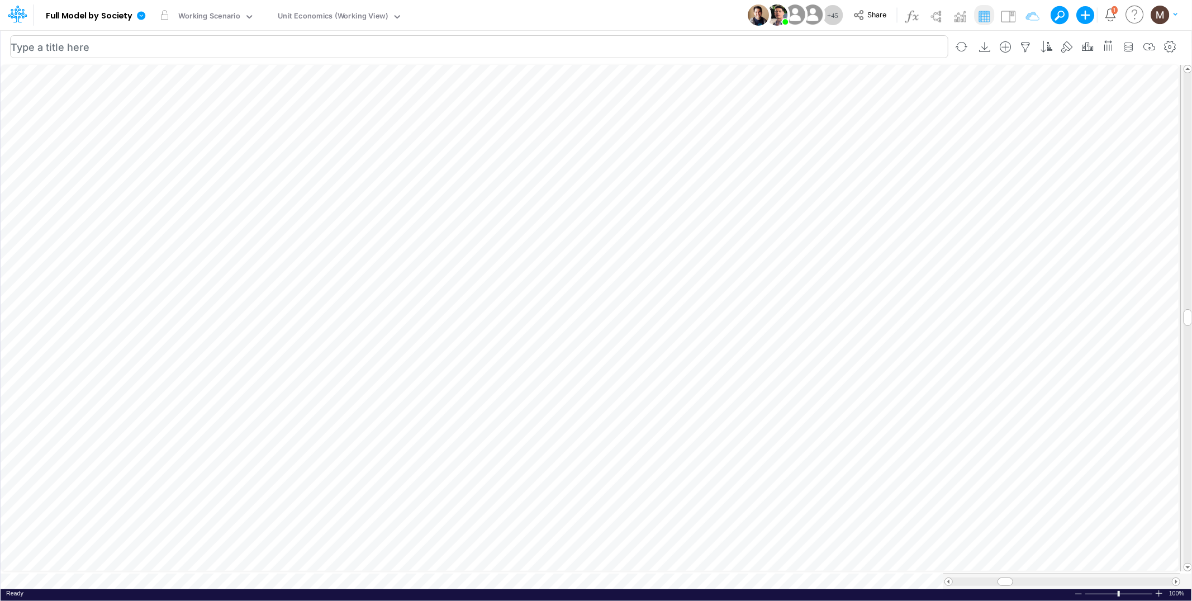
scroll to position [0, 1]
click at [306, 15] on div "Unit Economics (Working View)" at bounding box center [333, 17] width 110 height 13
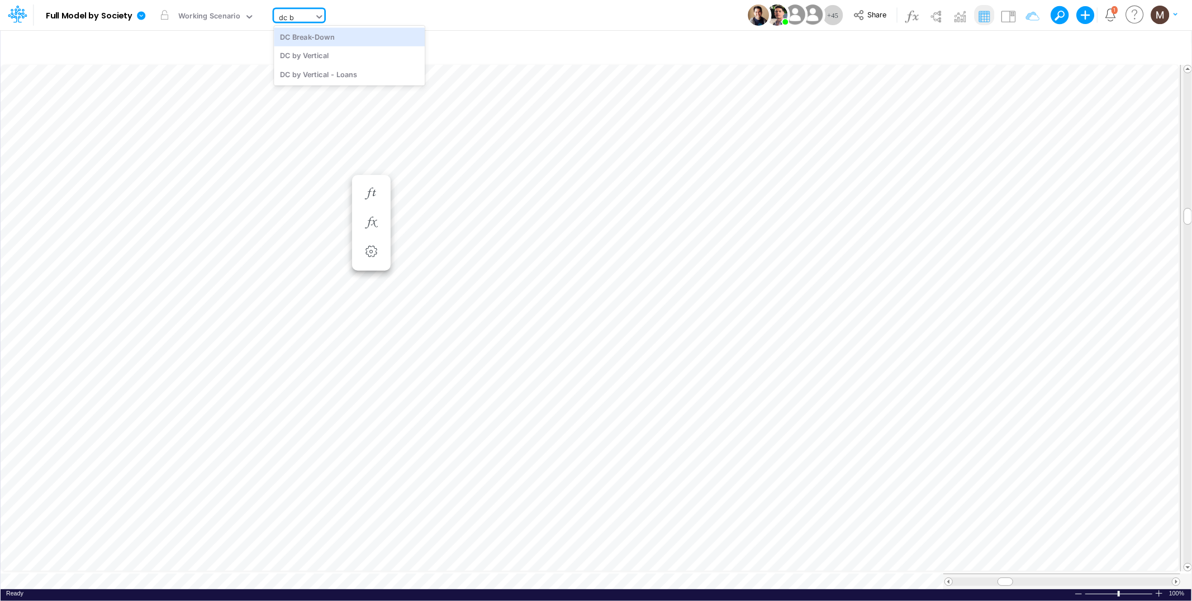
type input "dc by"
click at [313, 34] on div "DC by Vertical" at bounding box center [349, 36] width 151 height 18
type input "DC by Vertical"
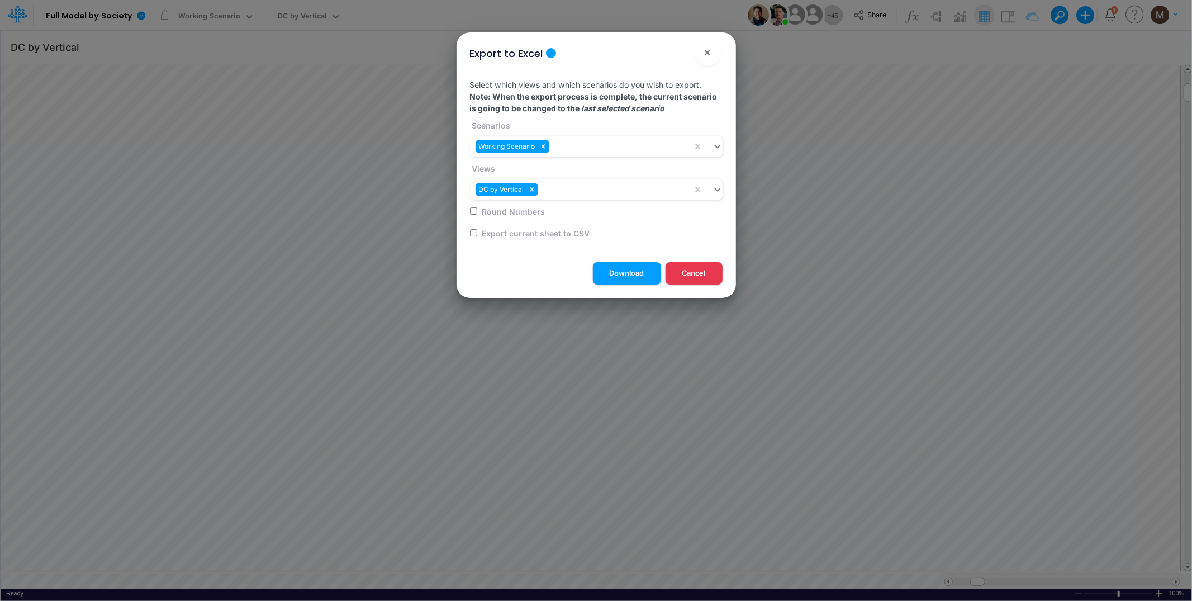
scroll to position [0, 1]
drag, startPoint x: 704, startPoint y: 50, endPoint x: 701, endPoint y: 57, distance: 7.5
click at [704, 50] on span "×" at bounding box center [707, 51] width 7 height 13
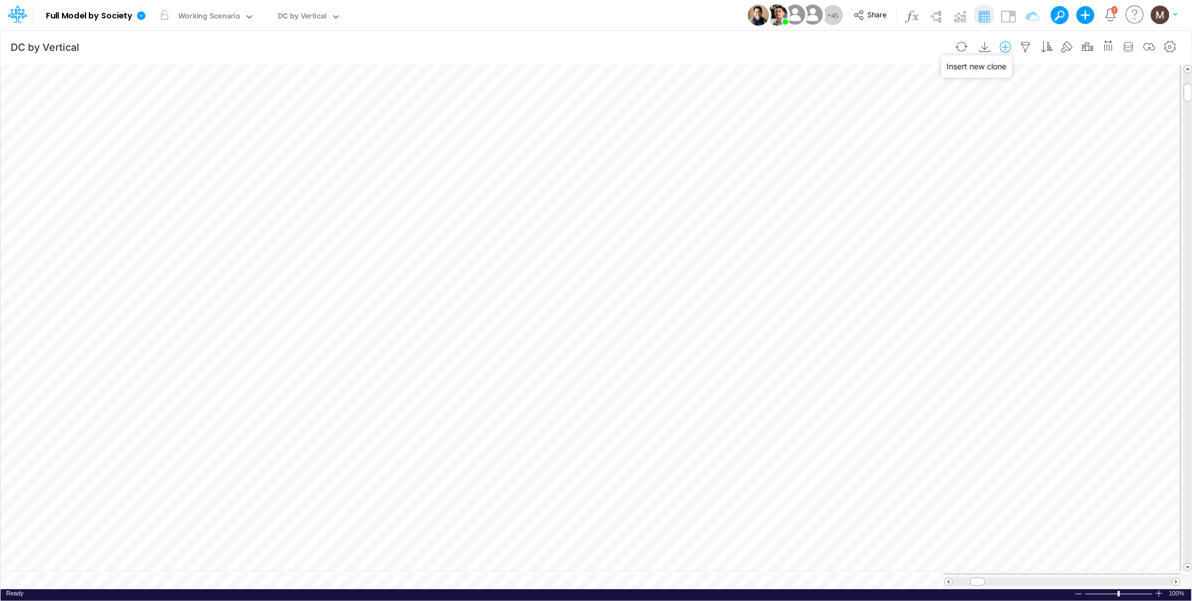
click at [1009, 41] on icon "button" at bounding box center [1005, 47] width 17 height 12
click at [1021, 43] on icon "button" at bounding box center [1026, 47] width 17 height 12
select select "tableSearchOR"
click at [1013, 154] on button "button" at bounding box center [1012, 153] width 22 height 15
click at [706, 92] on button "Apply" at bounding box center [705, 95] width 30 height 16
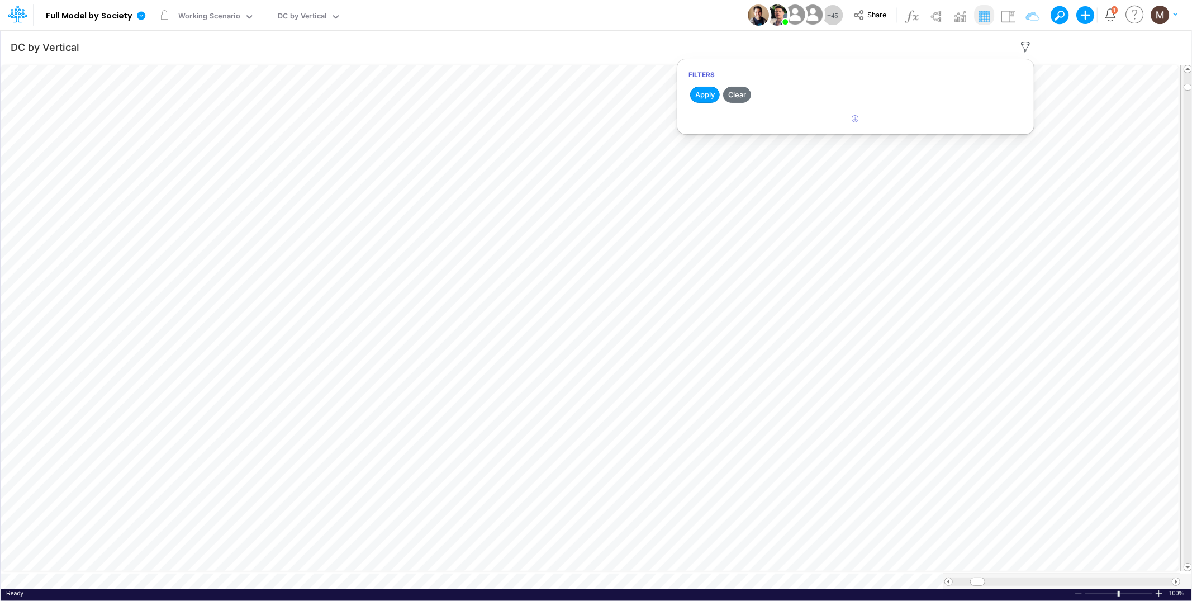
scroll to position [0, 1]
click at [922, 580] on tr at bounding box center [591, 581] width 1180 height 16
click at [1028, 52] on icon "button" at bounding box center [1026, 47] width 17 height 12
click at [862, 117] on button "button" at bounding box center [856, 119] width 22 height 18
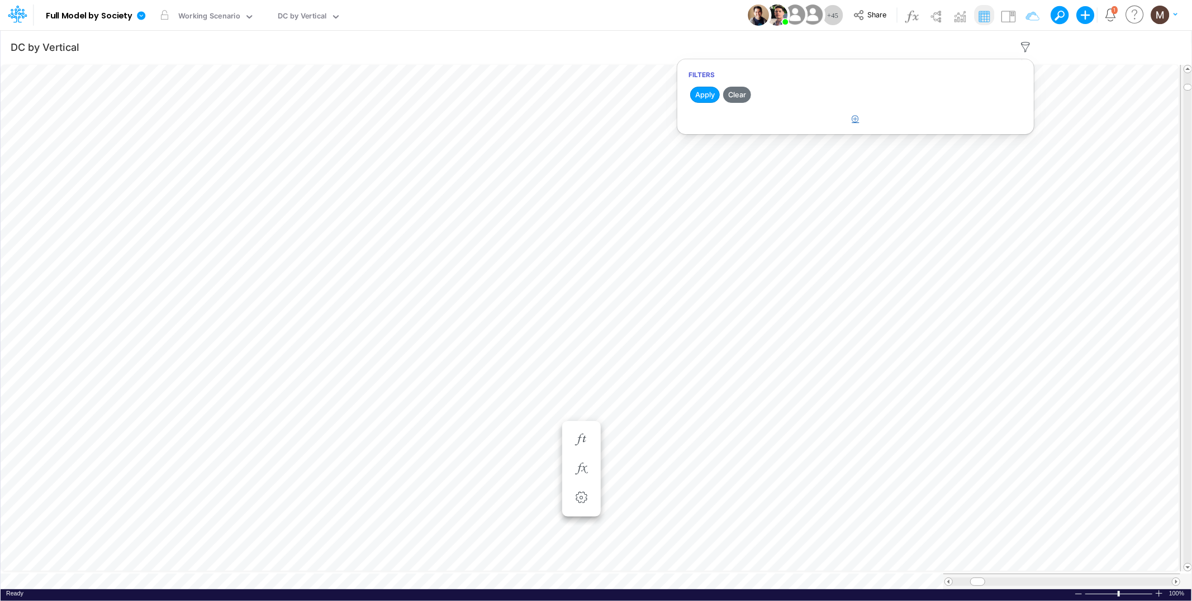
select select "tableSearchOR"
click at [810, 160] on div at bounding box center [772, 154] width 106 height 19
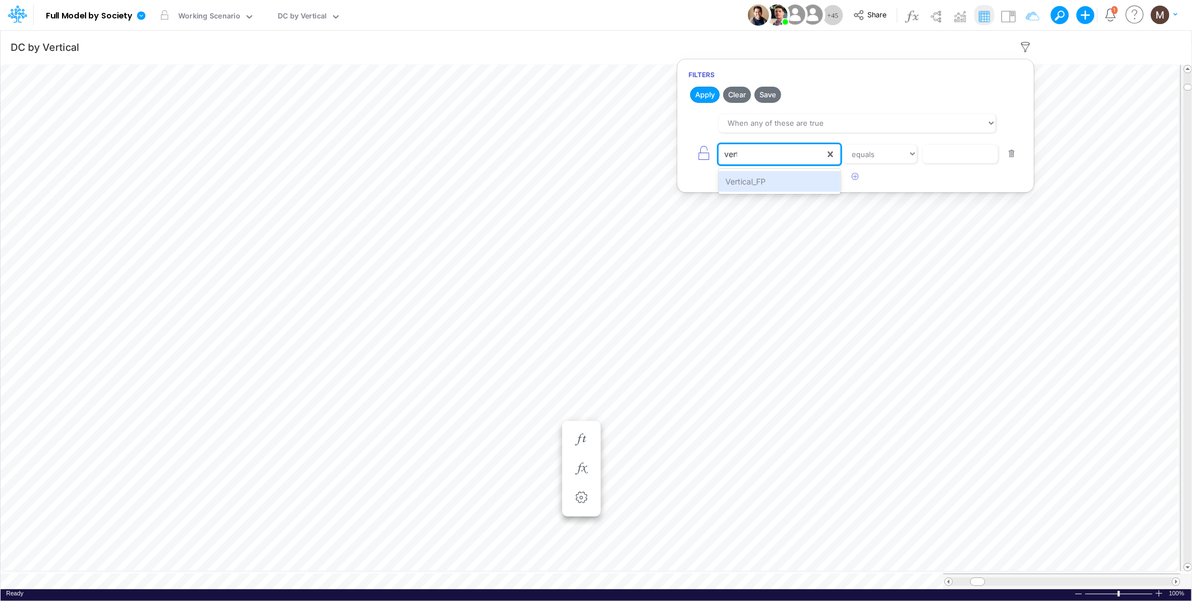
type input "verti"
click at [809, 178] on div "Vertical_FP" at bounding box center [779, 181] width 121 height 21
click at [932, 158] on input "text" at bounding box center [960, 154] width 75 height 19
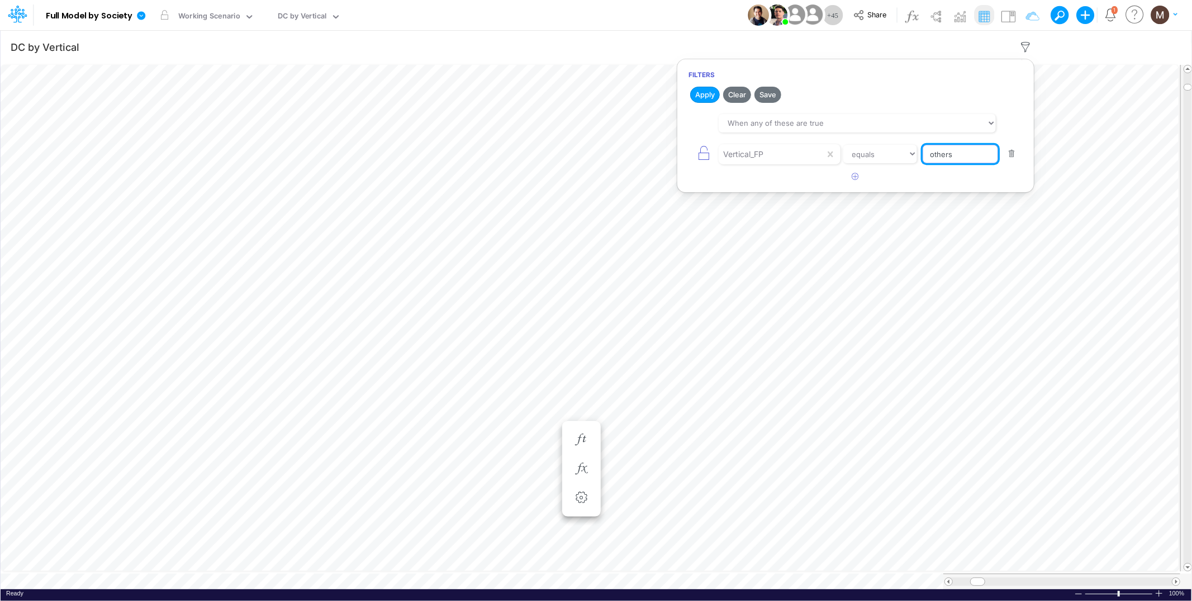
type input "Others"
click at [861, 177] on button "button" at bounding box center [856, 177] width 22 height 18
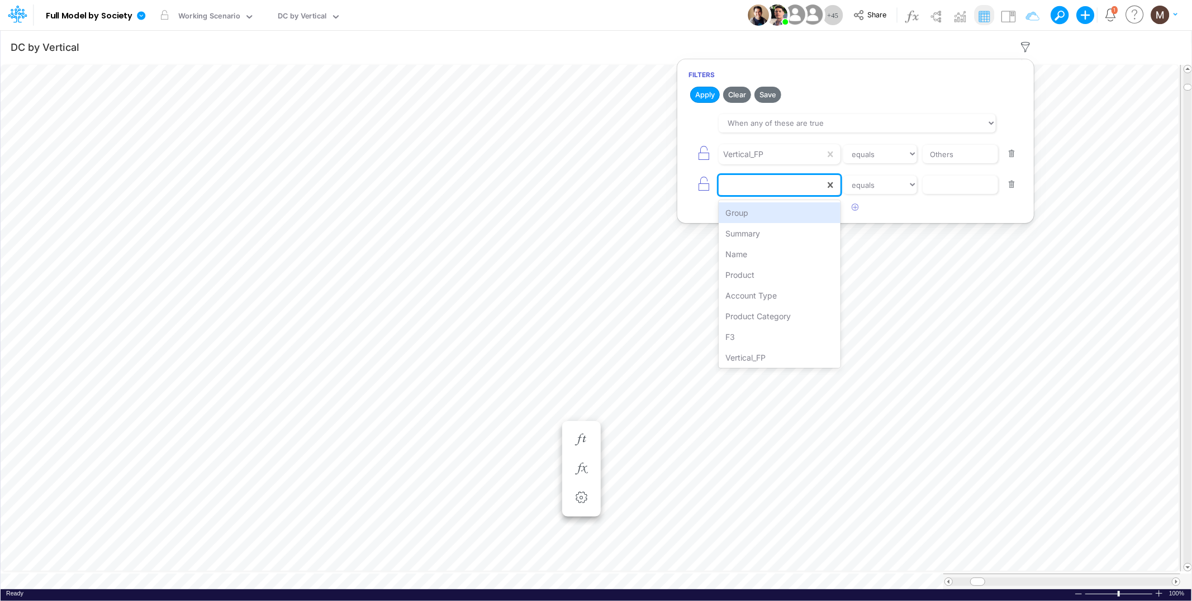
click at [782, 185] on div at bounding box center [772, 185] width 106 height 19
type input "accou"
click at [795, 217] on div "Account Type" at bounding box center [779, 212] width 121 height 21
click at [940, 188] on input "text" at bounding box center [960, 185] width 75 height 19
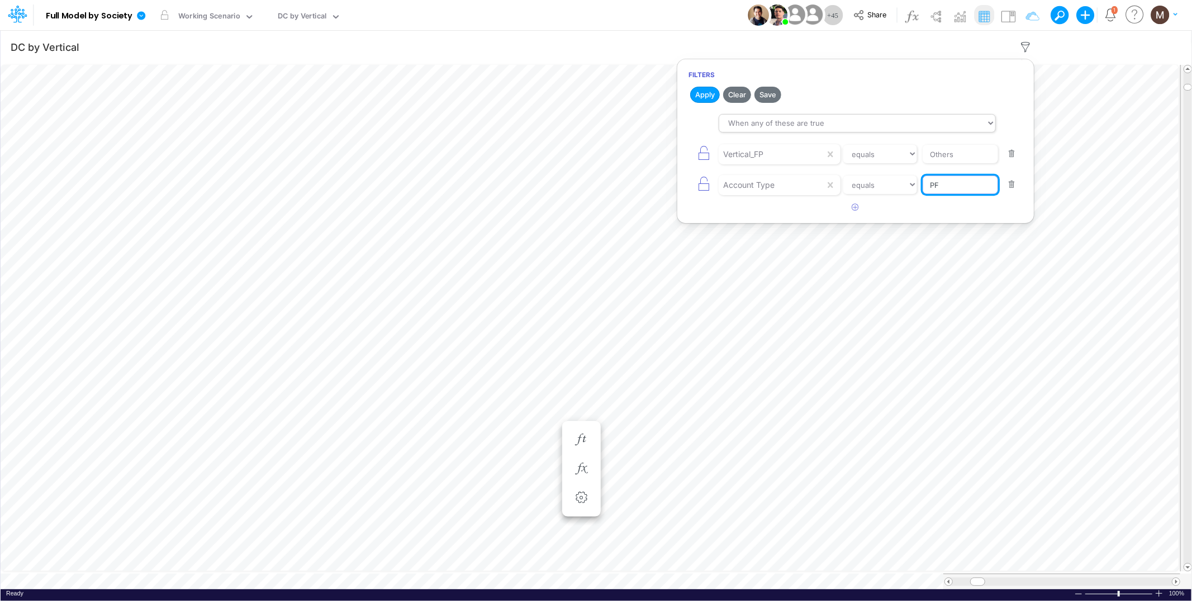
type input "PF"
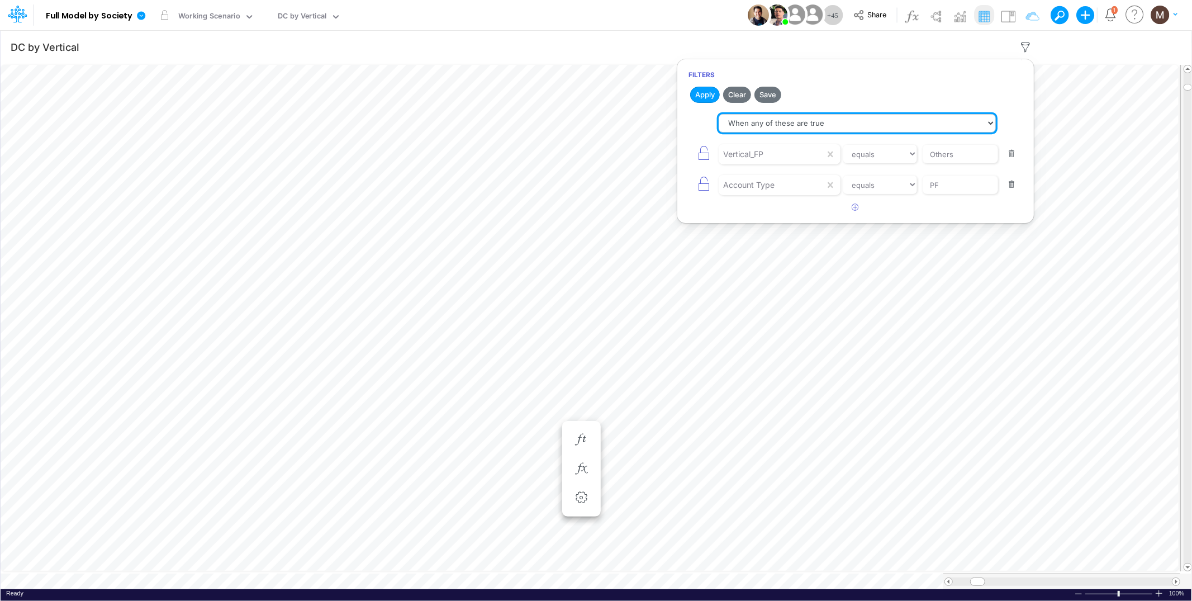
click at [751, 119] on select "When all of these are true When any of these are true" at bounding box center [857, 123] width 277 height 19
select select "tableSearchAND"
click at [719, 114] on select "When all of these are true When any of these are true" at bounding box center [857, 123] width 277 height 19
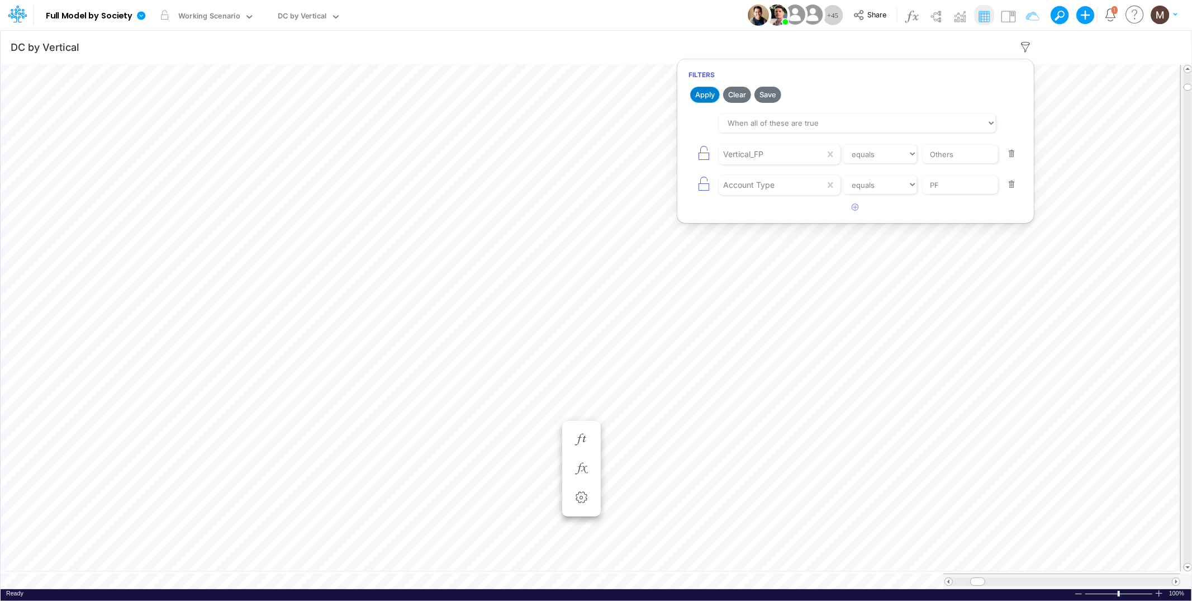
drag, startPoint x: 698, startPoint y: 95, endPoint x: 716, endPoint y: 97, distance: 18.0
click at [698, 95] on button "Apply" at bounding box center [705, 95] width 30 height 16
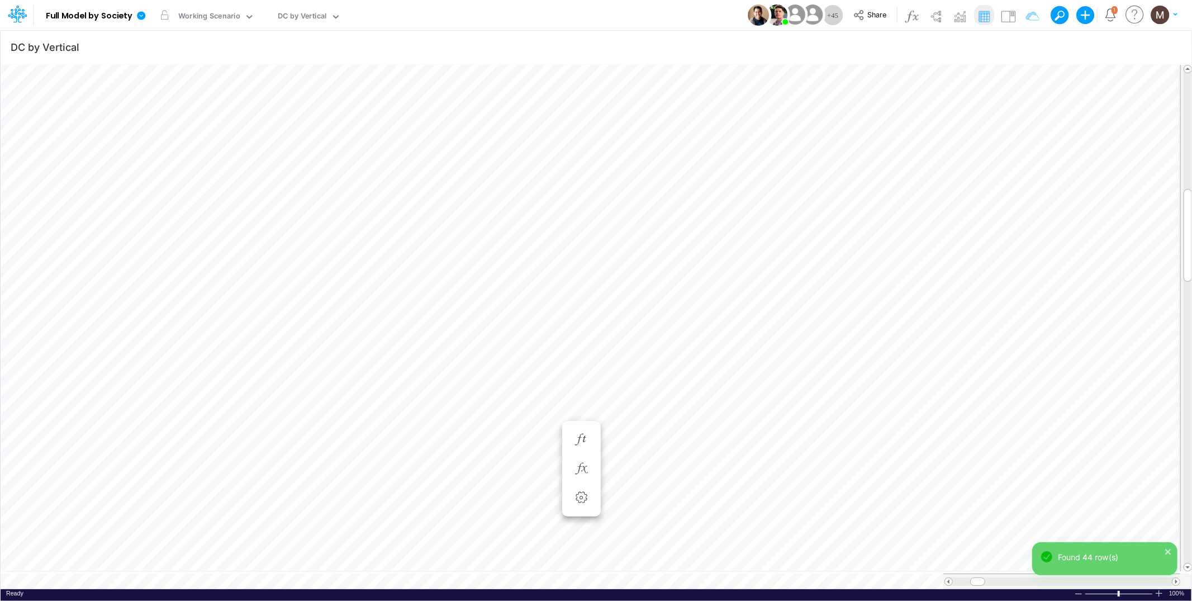
scroll to position [0, 1]
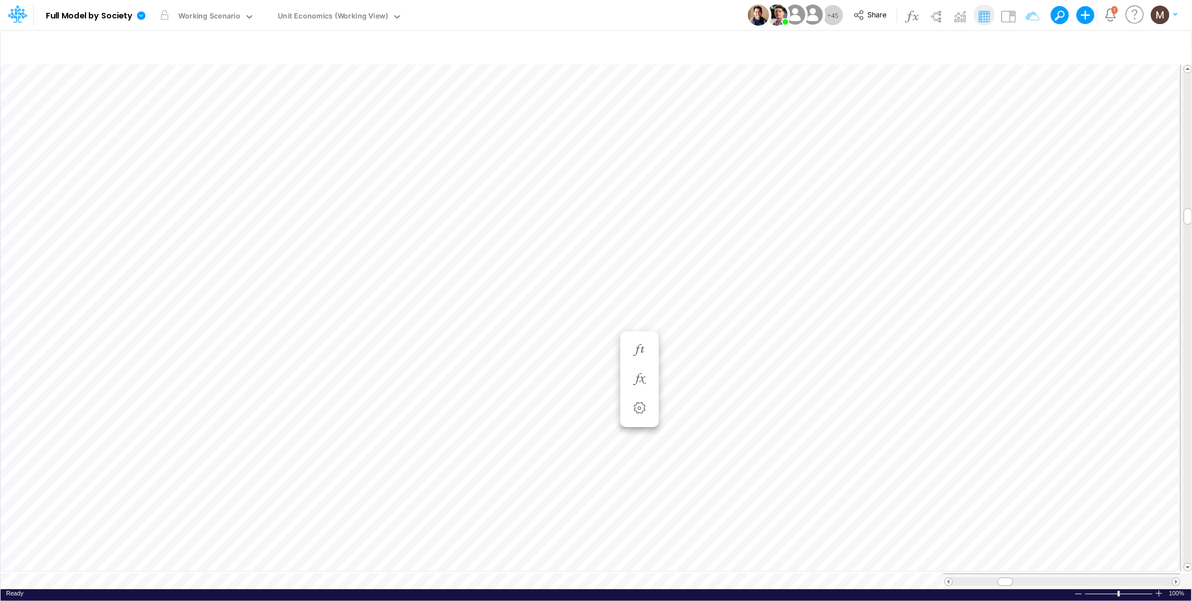
scroll to position [0, 1]
click at [1023, 51] on icon "button" at bounding box center [1026, 47] width 17 height 12
select select "tableSearchOR"
click at [1006, 154] on button "button" at bounding box center [1012, 153] width 22 height 15
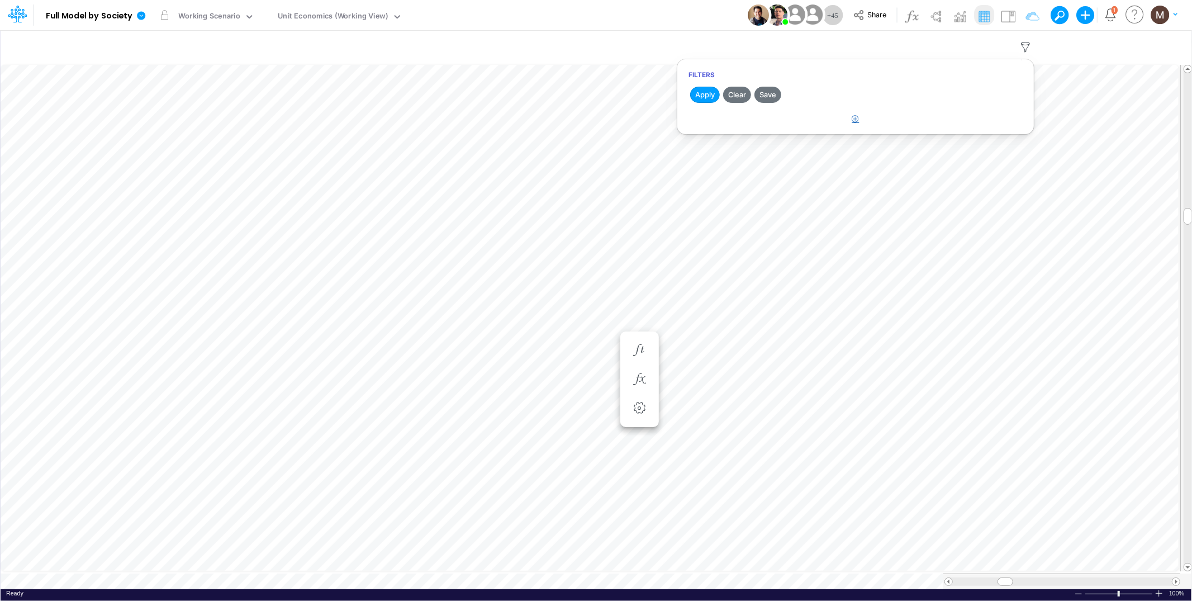
click at [856, 116] on icon "button" at bounding box center [855, 118] width 7 height 7
select select "tableSearchOR"
click at [781, 153] on div at bounding box center [772, 154] width 106 height 19
type input "produ"
click at [776, 184] on div "Product" at bounding box center [779, 181] width 121 height 21
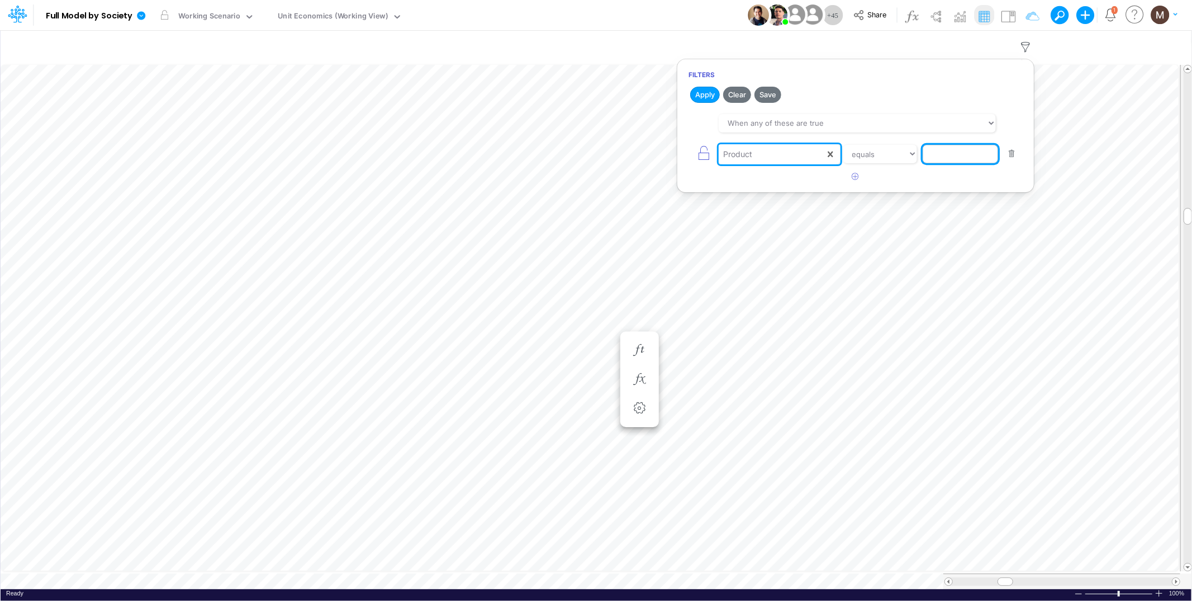
click at [946, 162] on input "text" at bounding box center [960, 154] width 75 height 19
type input "other / others / pf"
click at [872, 164] on div "Product equals not equal starts with ends with contains other / others / pf" at bounding box center [856, 153] width 334 height 25
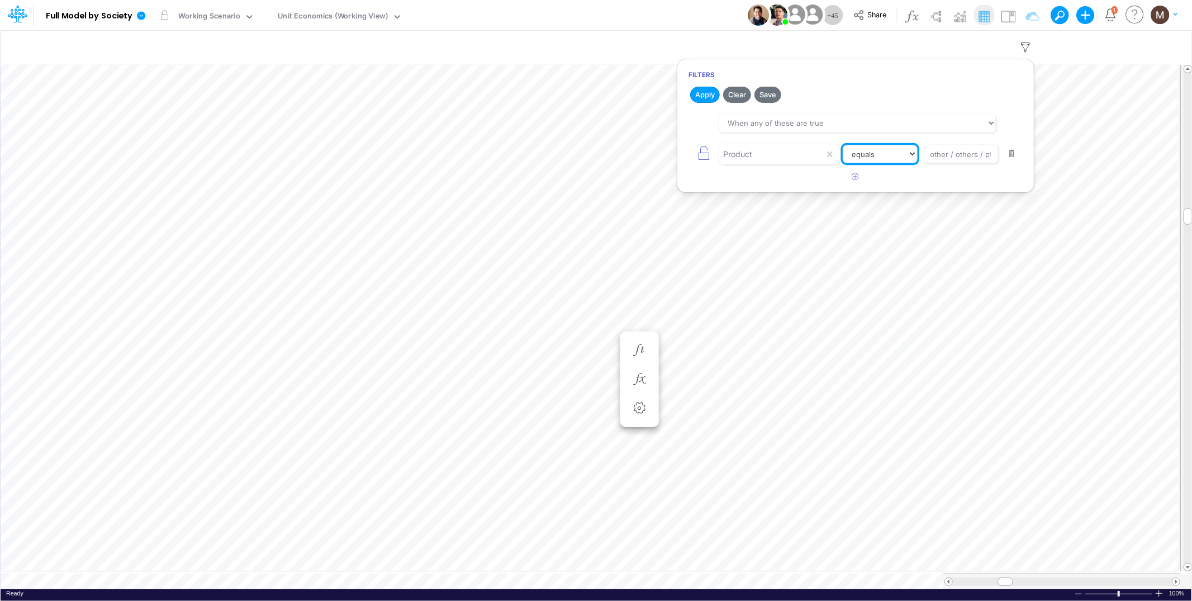
click at [866, 163] on select "equals not equal starts with ends with contains" at bounding box center [880, 154] width 75 height 19
select select "contains"
click at [843, 145] on select "equals not equal starts with ends with contains" at bounding box center [880, 154] width 75 height 19
click at [701, 94] on button "Apply" at bounding box center [705, 95] width 30 height 16
click at [139, 15] on icon at bounding box center [141, 15] width 8 height 8
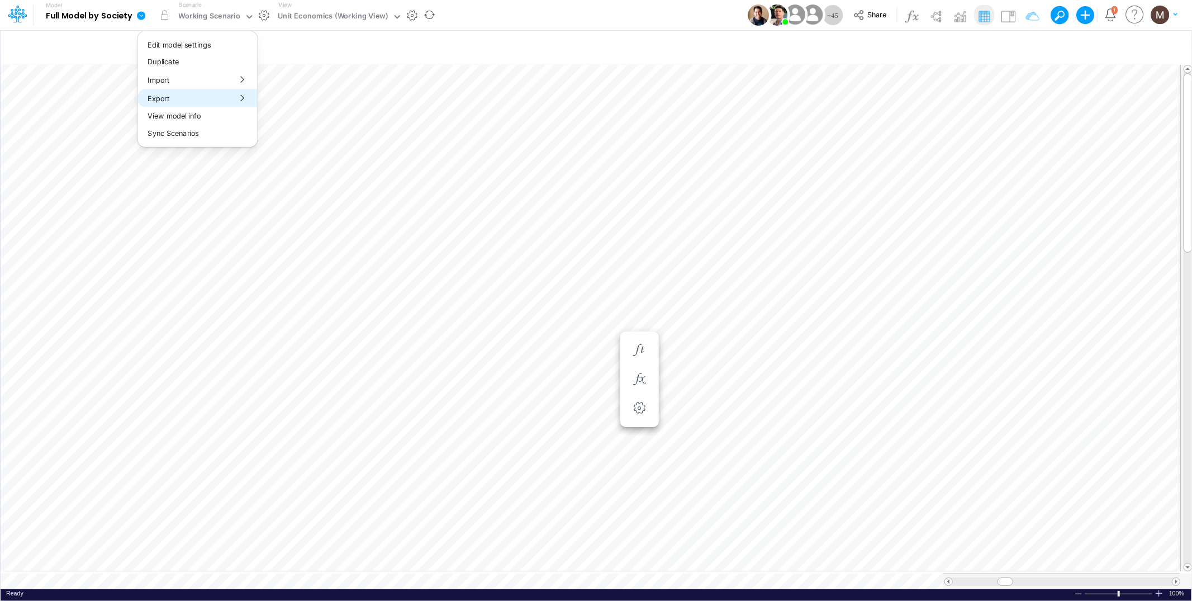
click at [156, 98] on button "Export" at bounding box center [197, 98] width 120 height 18
click at [296, 103] on button "Excel" at bounding box center [318, 104] width 120 height 17
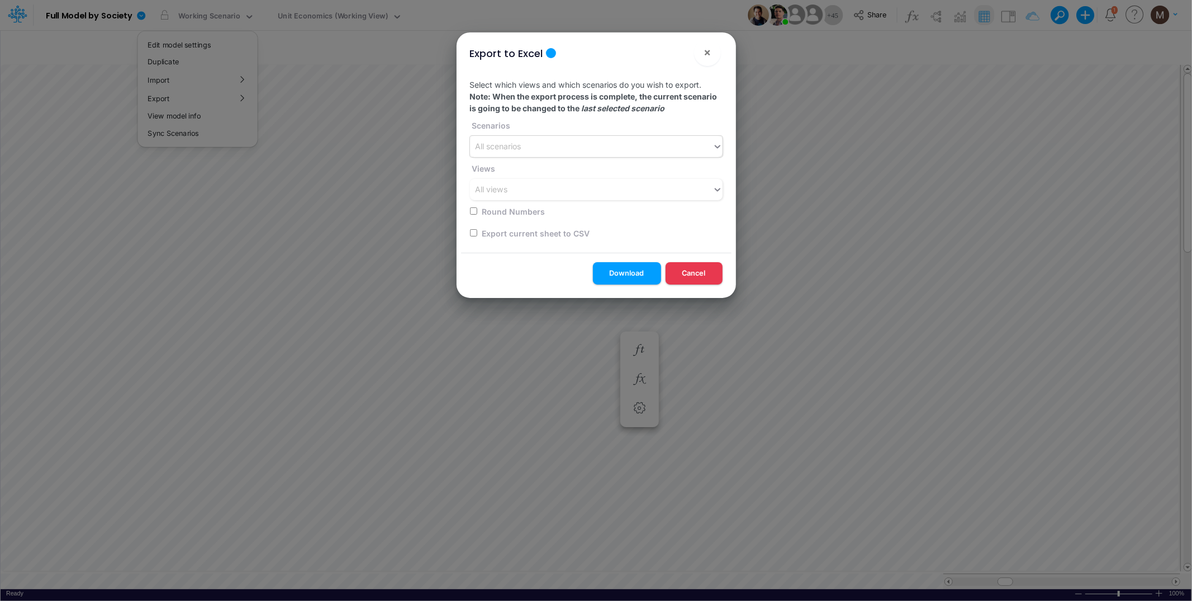
click at [577, 153] on div "All scenarios" at bounding box center [591, 146] width 243 height 18
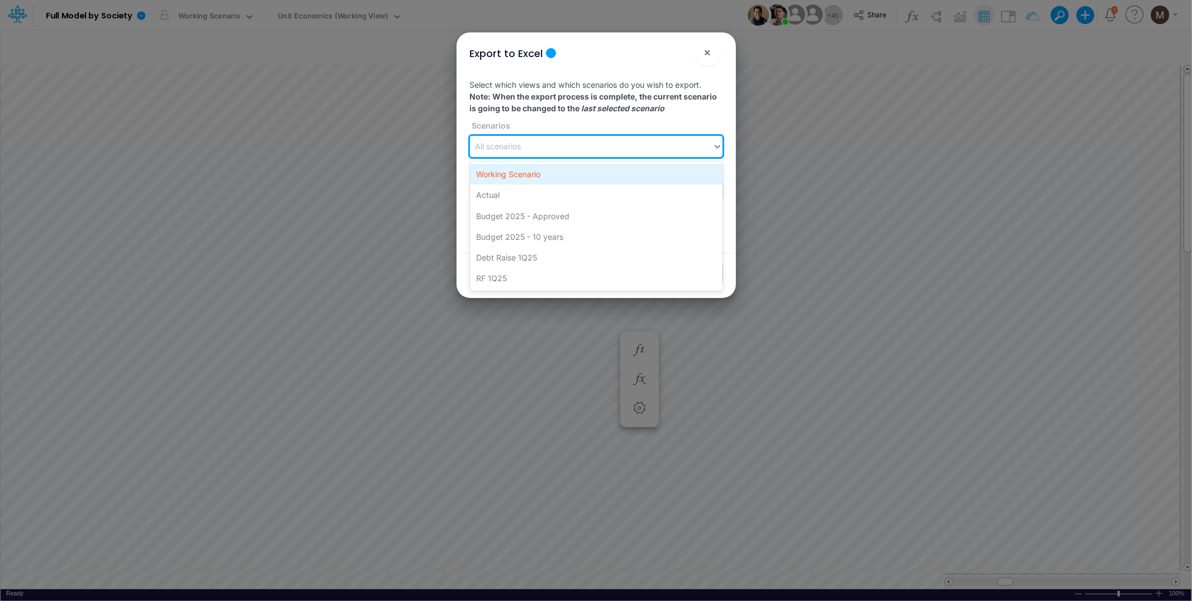
click at [529, 173] on div "Working Scenario" at bounding box center [596, 174] width 253 height 21
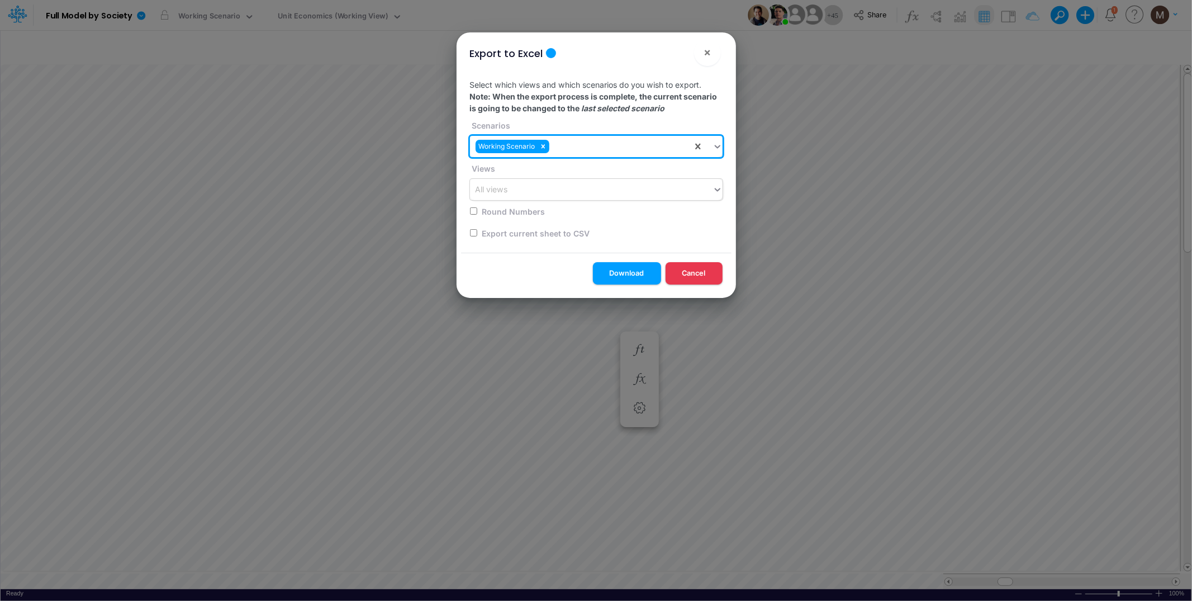
click at [508, 194] on div "All views" at bounding box center [492, 190] width 32 height 12
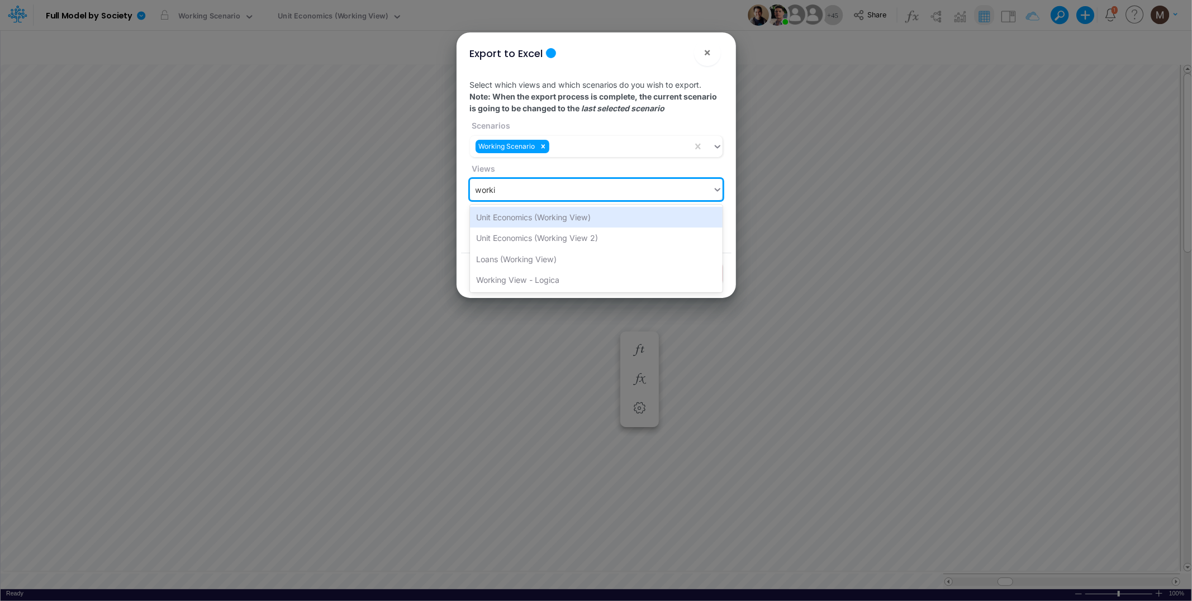
type input "workin"
click at [497, 214] on div "Unit Economics (Working View)" at bounding box center [596, 217] width 253 height 21
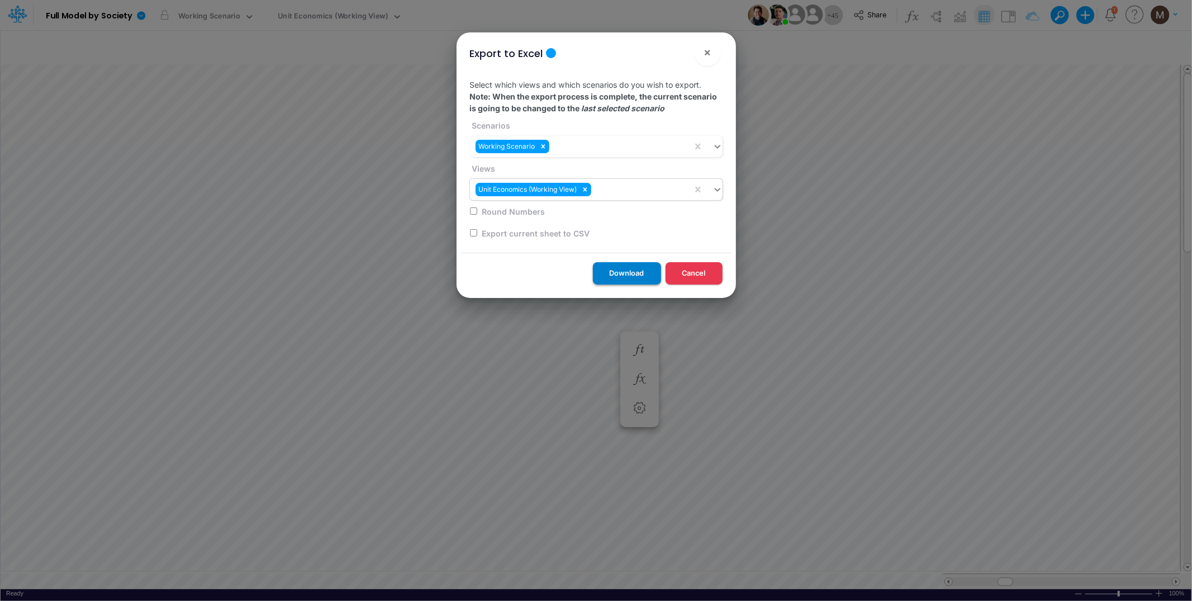
click at [637, 272] on button "Download" at bounding box center [627, 273] width 68 height 22
click at [711, 55] on button "×" at bounding box center [707, 52] width 27 height 27
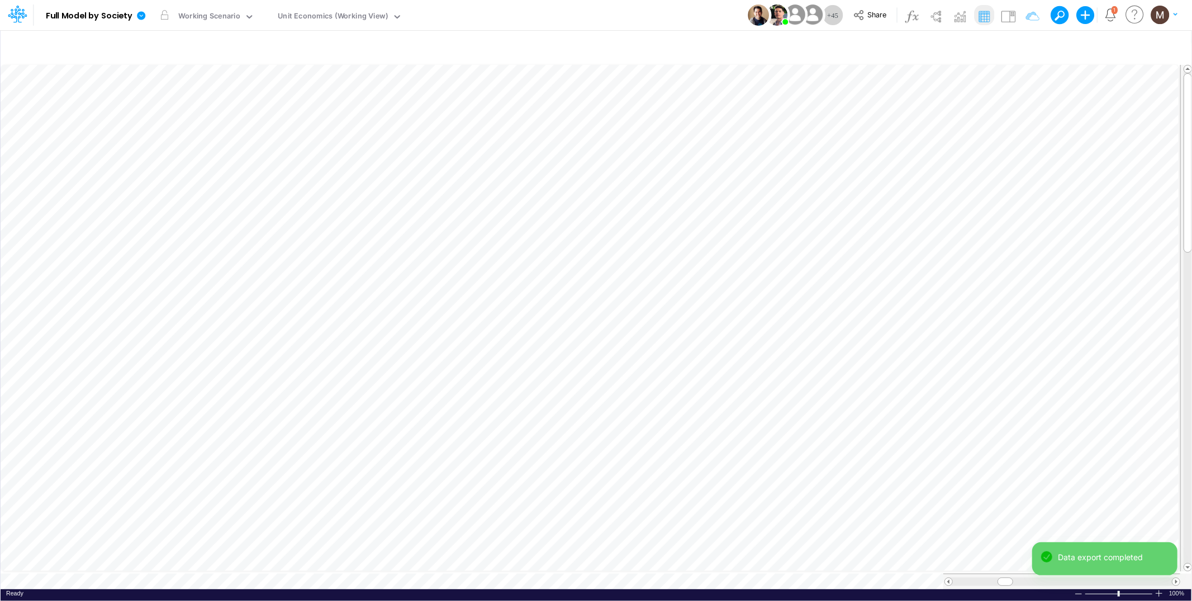
type input "DC by Vertical"
click at [126, 18] on b "Full Model by Society" at bounding box center [89, 16] width 87 height 10
click at [138, 16] on icon at bounding box center [141, 15] width 8 height 8
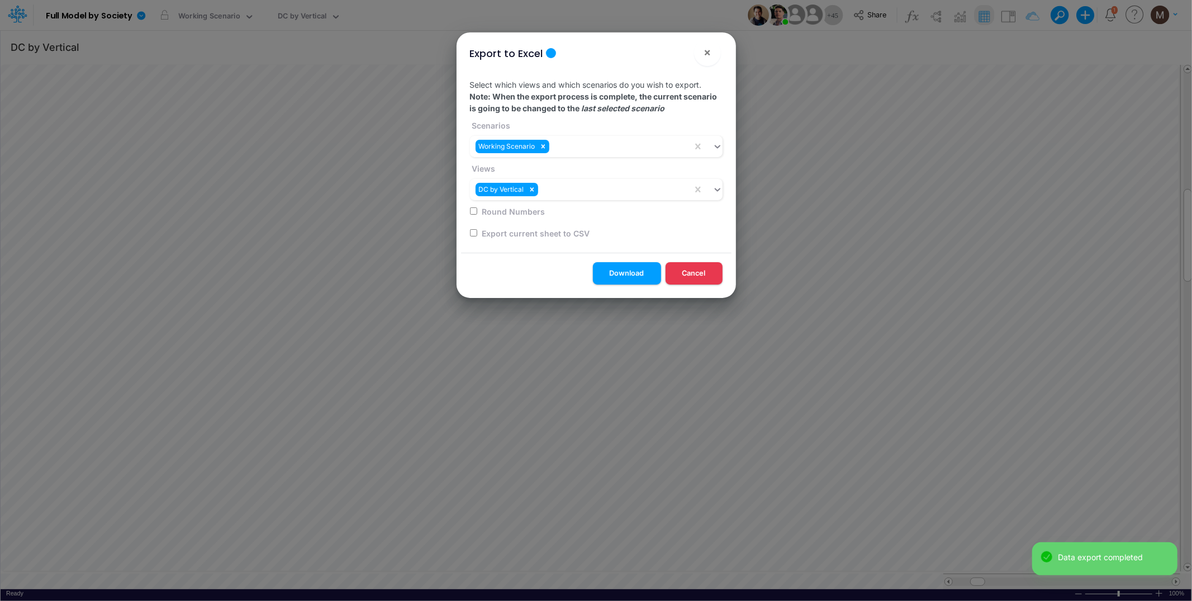
scroll to position [0, 1]
click at [706, 52] on span "×" at bounding box center [707, 51] width 7 height 13
